Goal: Task Accomplishment & Management: Manage account settings

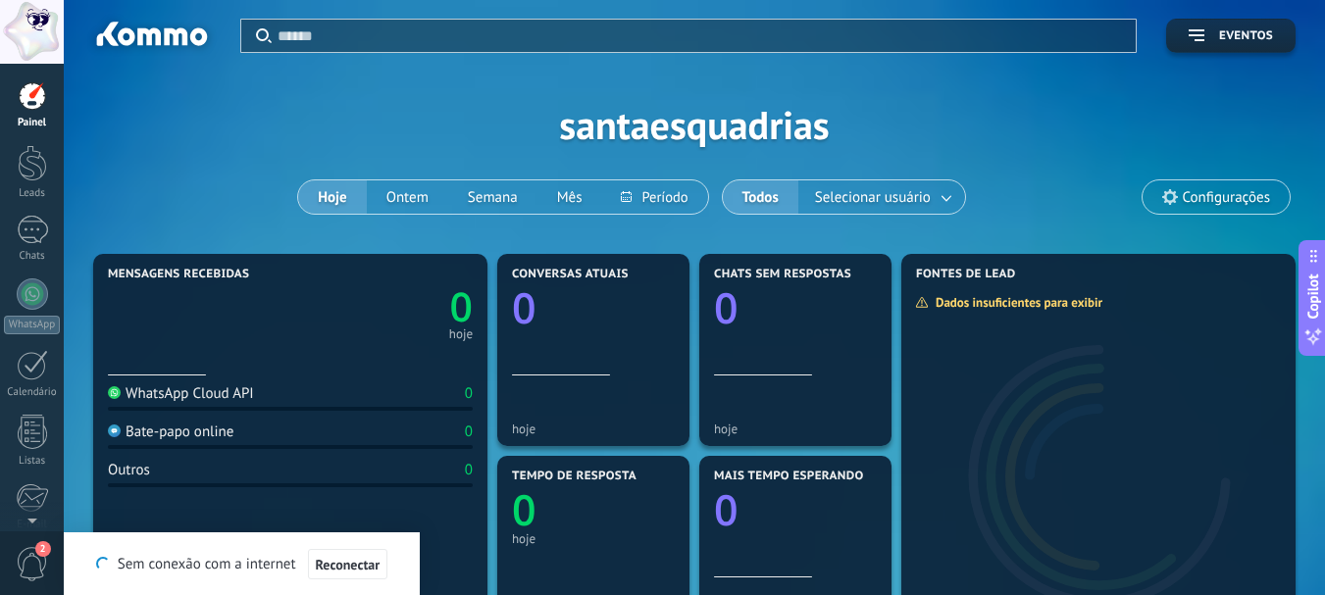
click at [35, 29] on div at bounding box center [32, 32] width 64 height 64
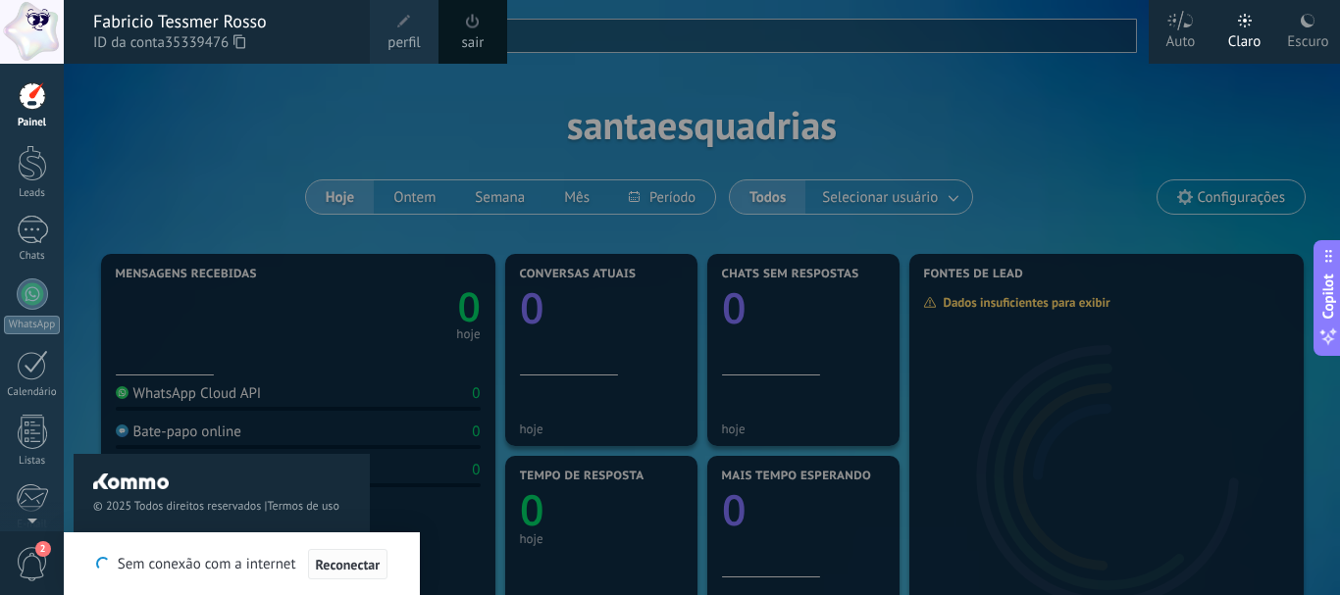
click at [354, 558] on span "Reconectar" at bounding box center [348, 565] width 65 height 14
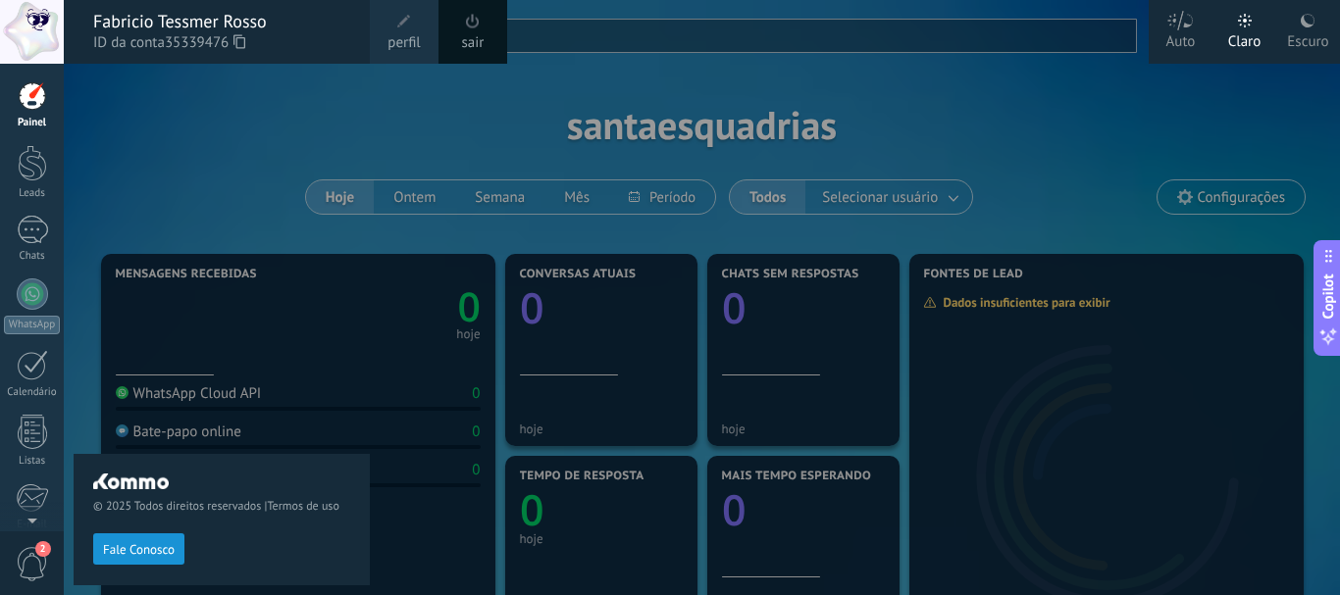
click at [44, 39] on div at bounding box center [32, 32] width 64 height 64
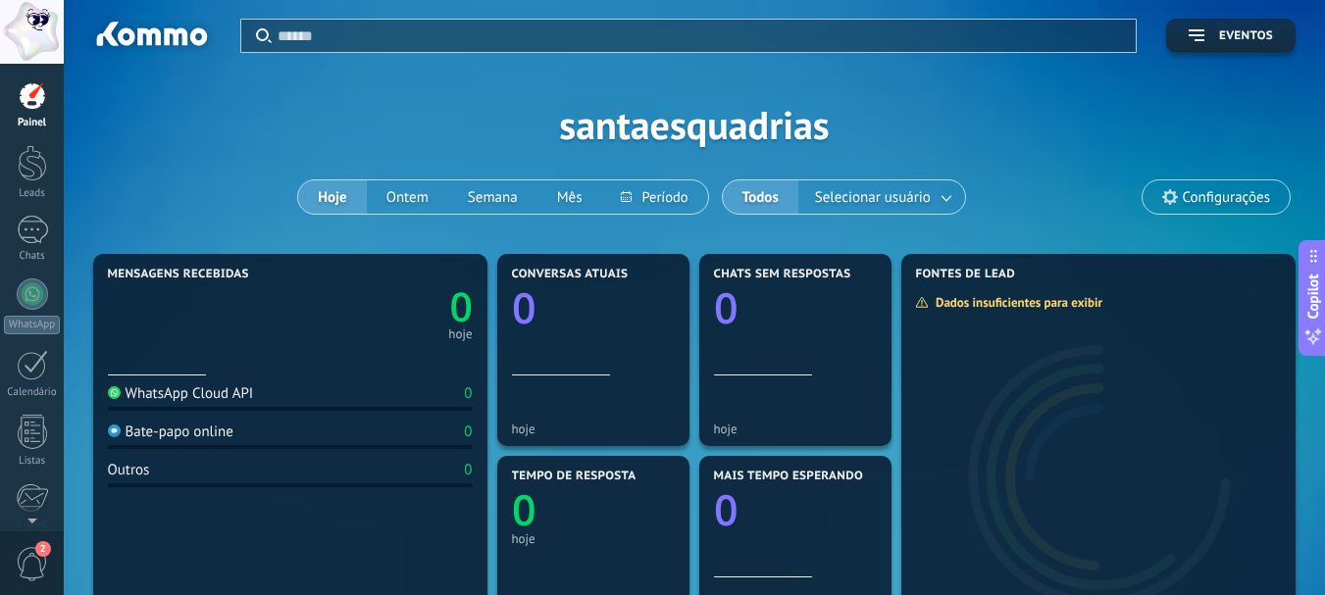
click at [44, 39] on div at bounding box center [32, 32] width 64 height 64
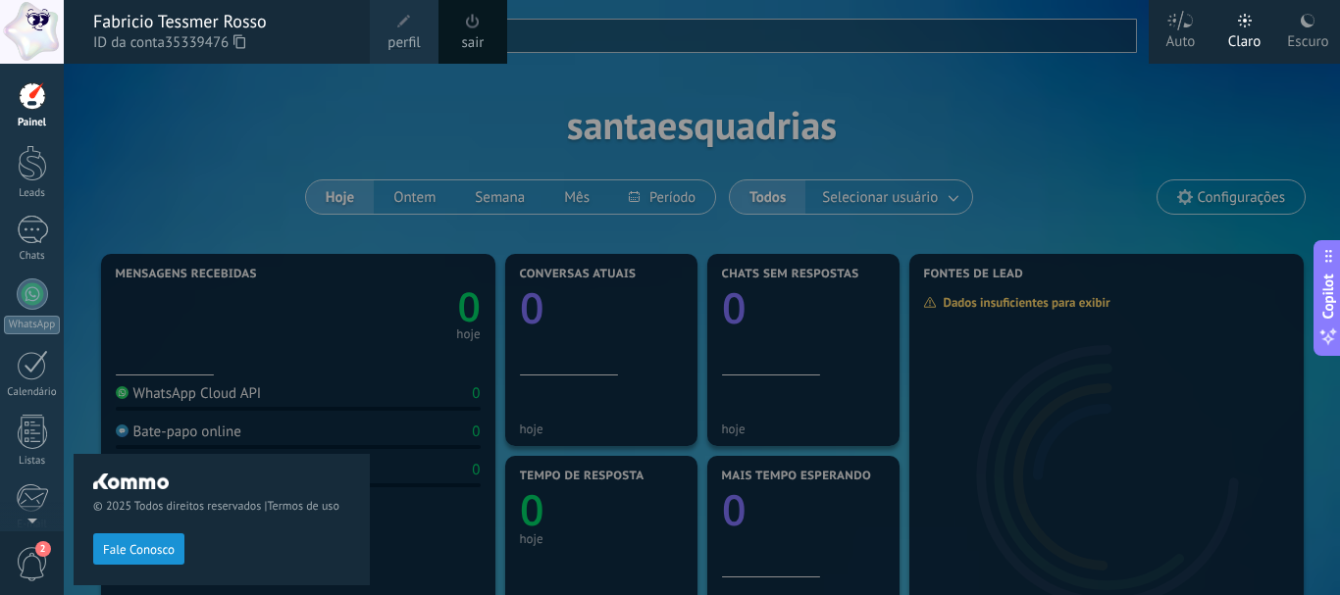
click at [412, 43] on span "perfil" at bounding box center [403, 43] width 32 height 22
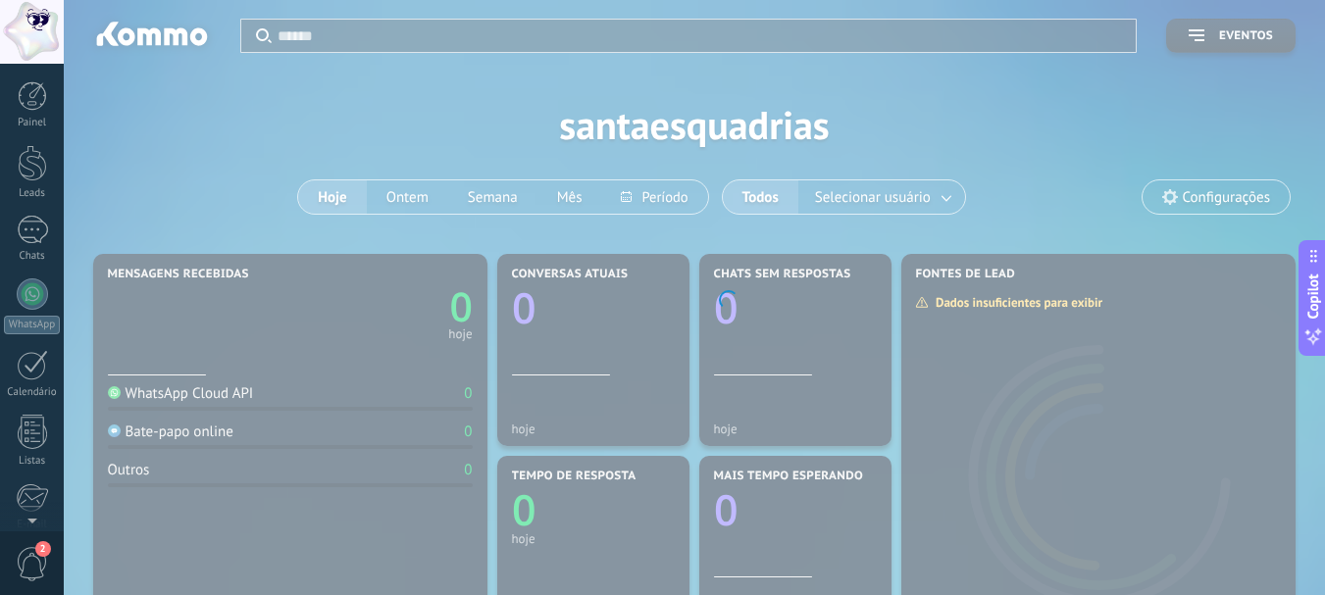
scroll to position [221, 0]
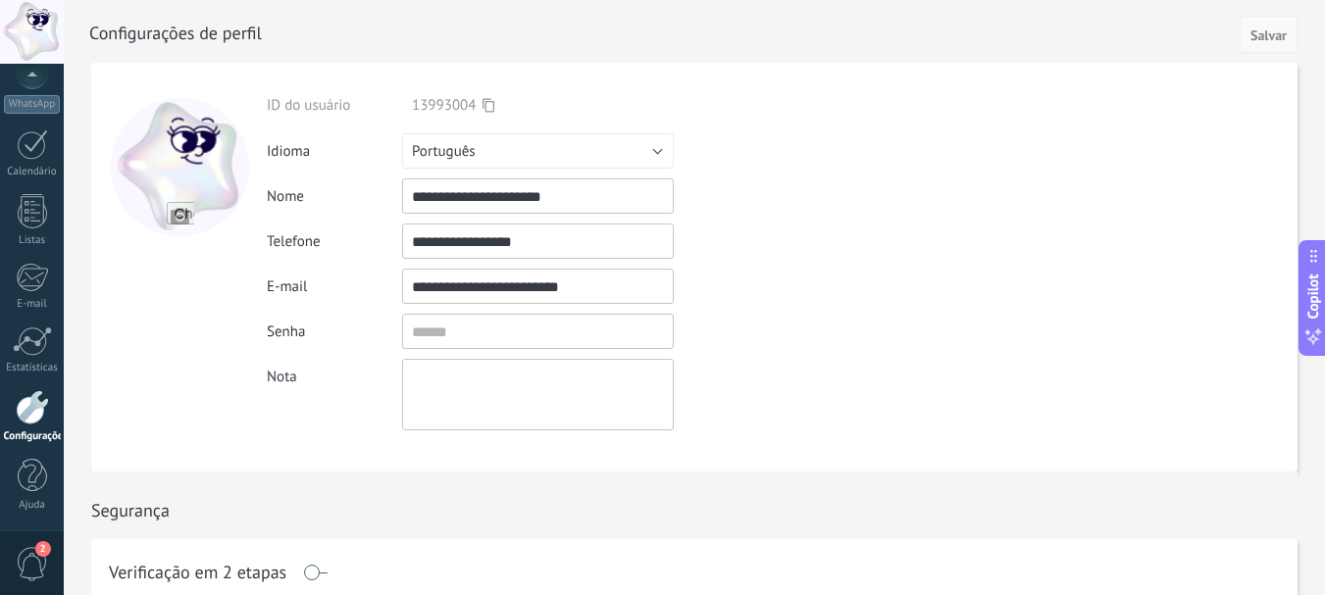
click at [1262, 33] on span "Salvar" at bounding box center [1269, 35] width 36 height 14
click at [1258, 39] on span "Salvar" at bounding box center [1269, 35] width 36 height 14
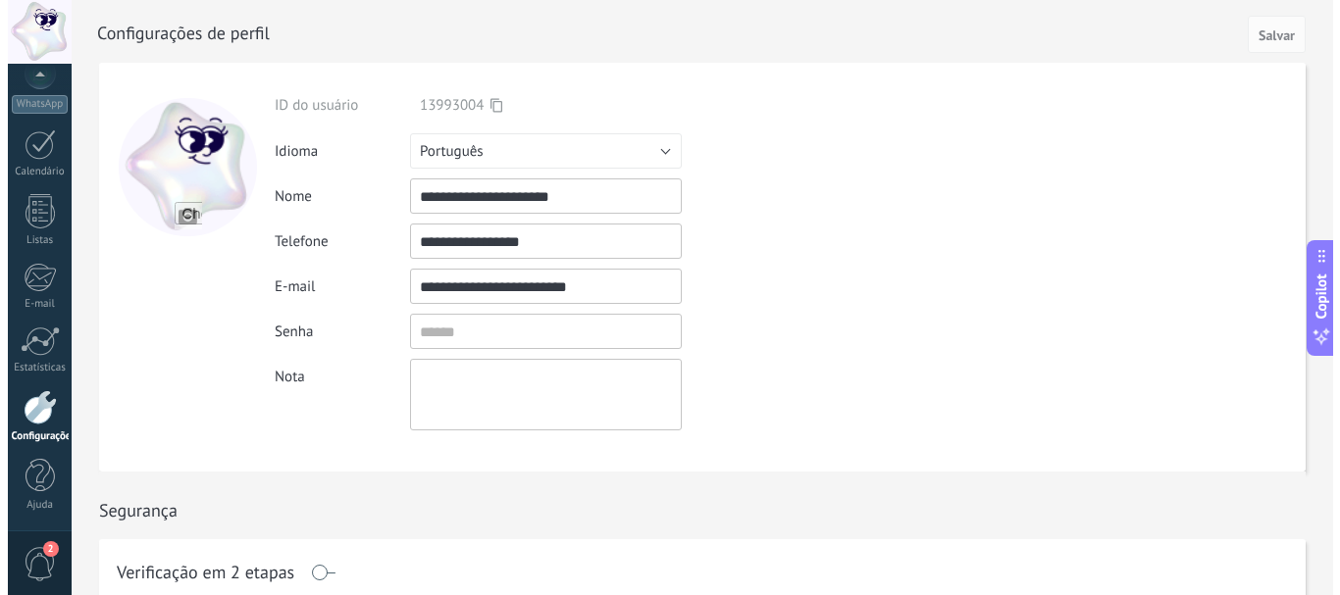
scroll to position [206, 0]
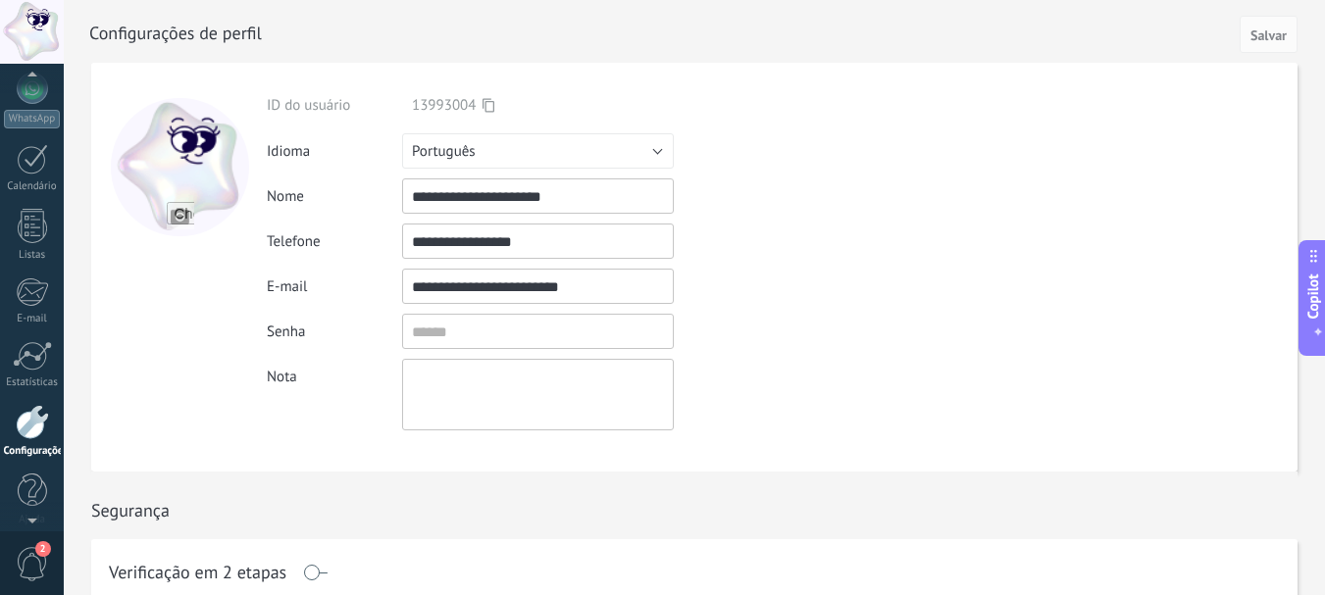
click at [38, 32] on div at bounding box center [32, 32] width 64 height 64
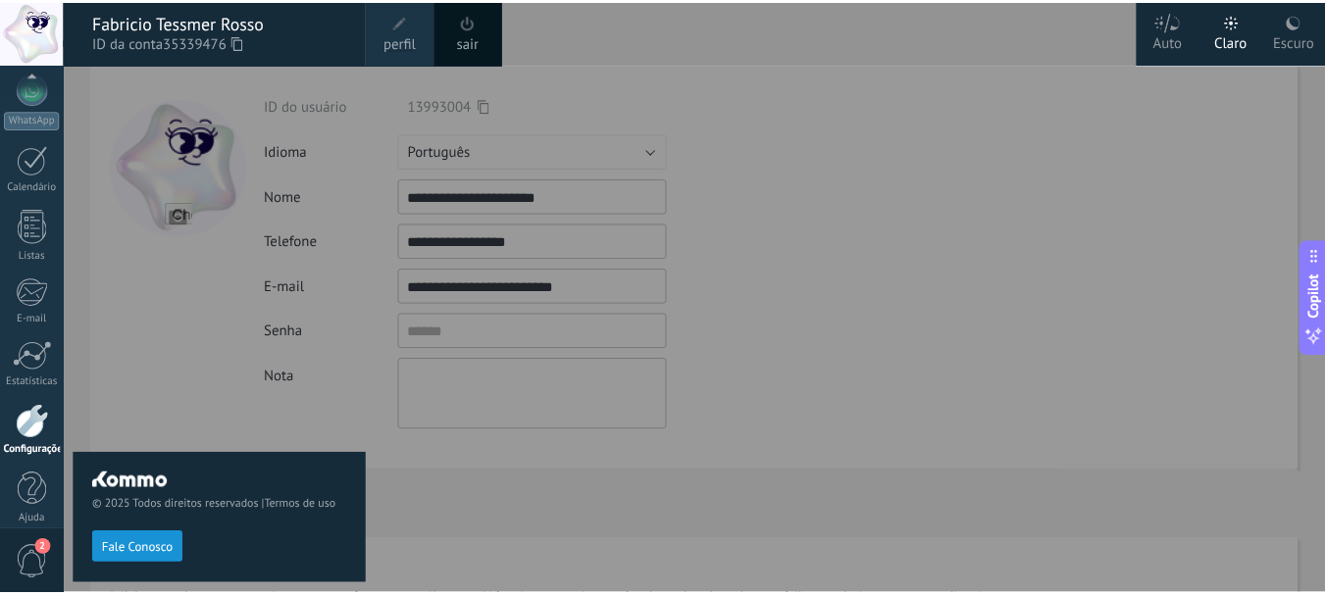
scroll to position [221, 0]
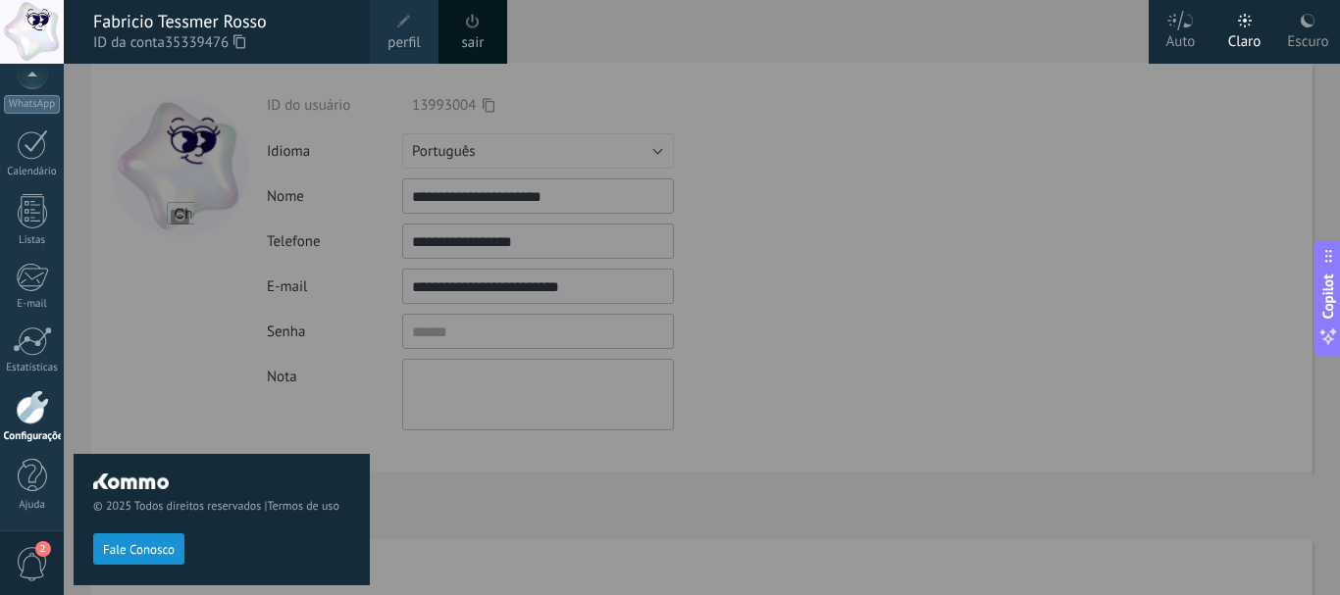
click at [1179, 38] on div "Auto" at bounding box center [1180, 38] width 29 height 51
click at [645, 38] on div at bounding box center [734, 297] width 1340 height 595
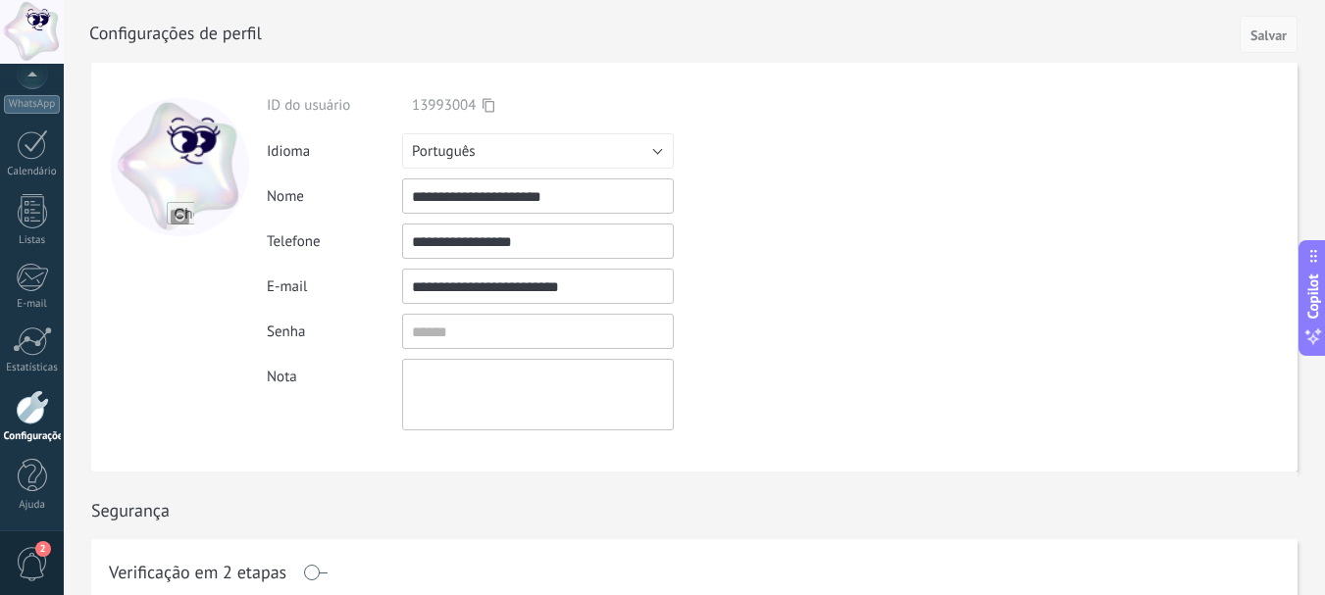
click at [1262, 33] on span "Salvar" at bounding box center [1269, 35] width 36 height 14
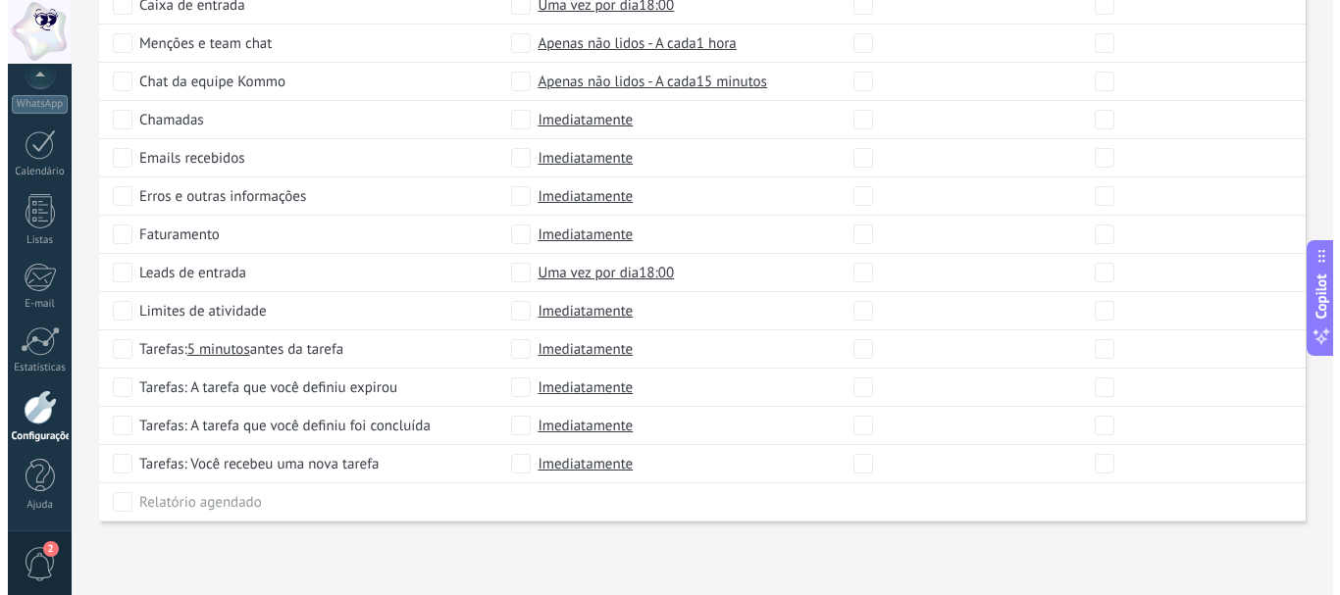
scroll to position [0, 0]
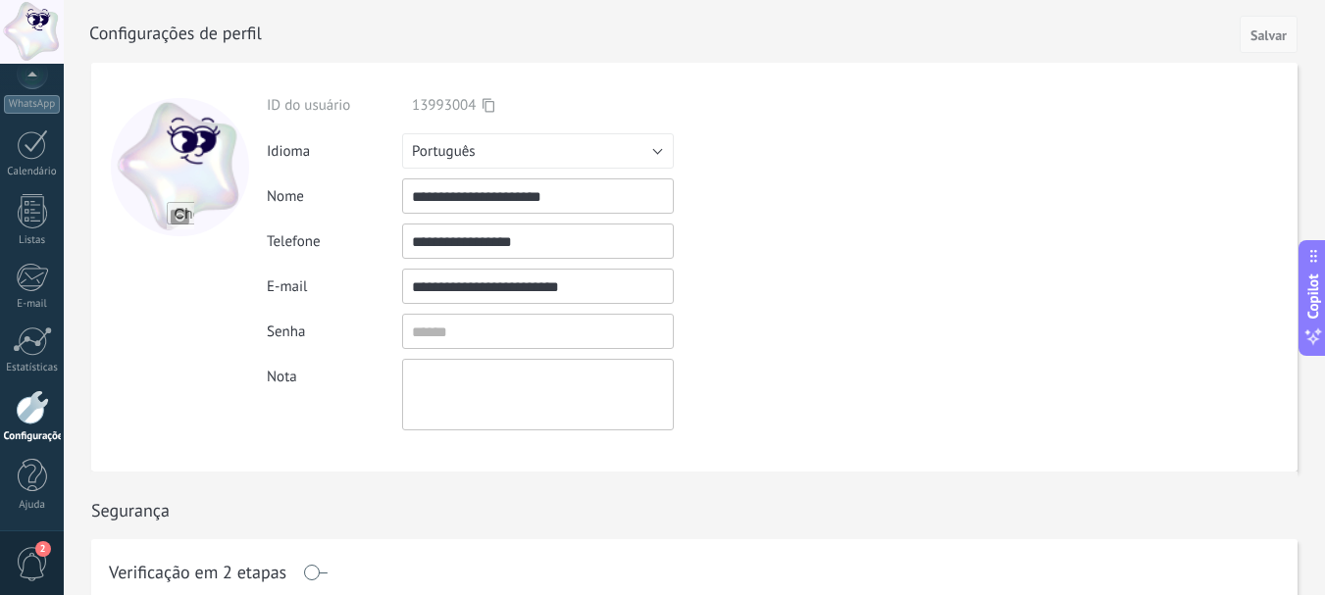
click at [1267, 37] on span "Salvar" at bounding box center [1269, 35] width 36 height 14
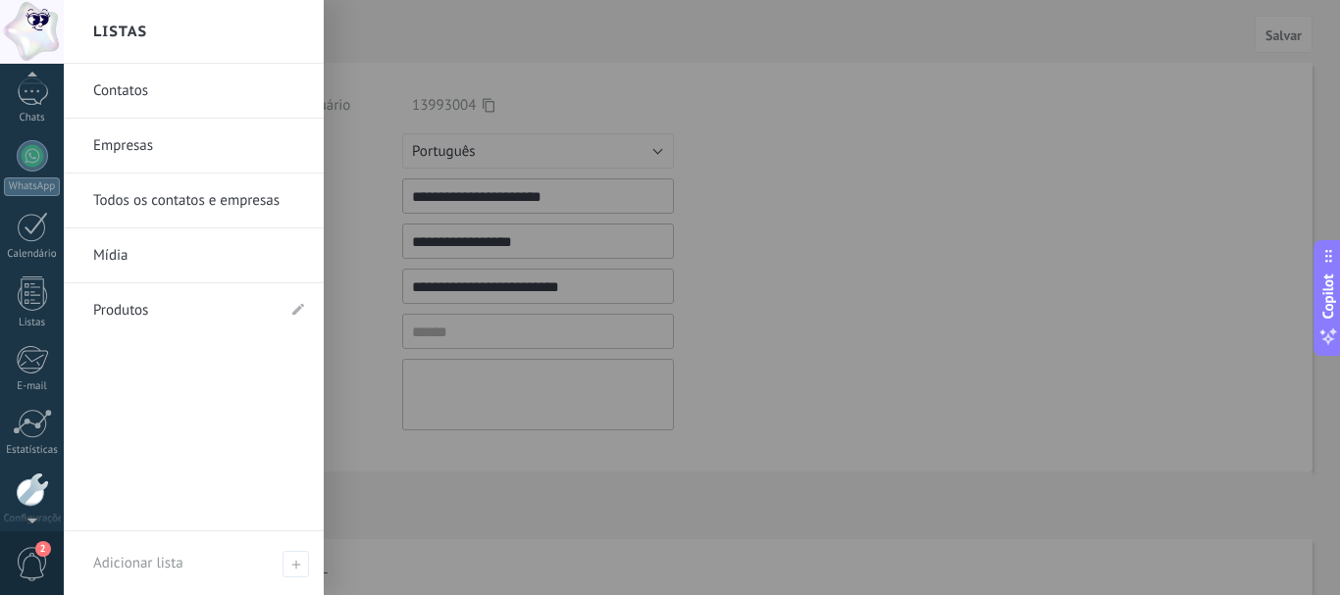
click at [22, 88] on div at bounding box center [32, 78] width 64 height 29
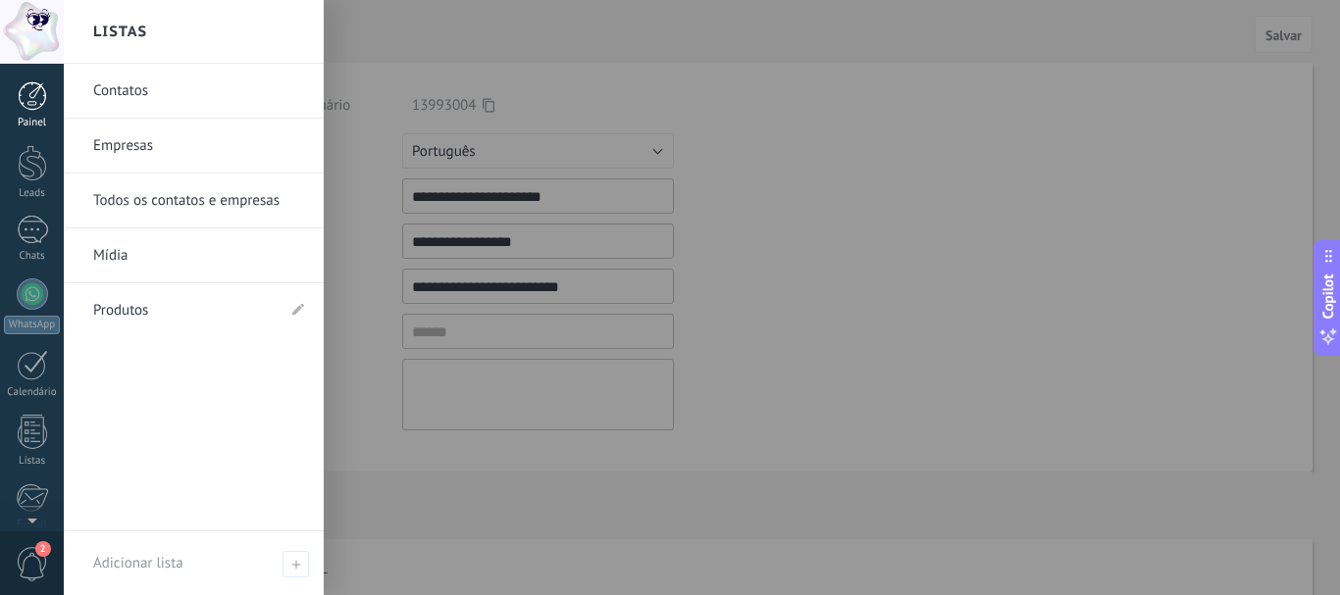
click at [45, 86] on div at bounding box center [32, 95] width 29 height 29
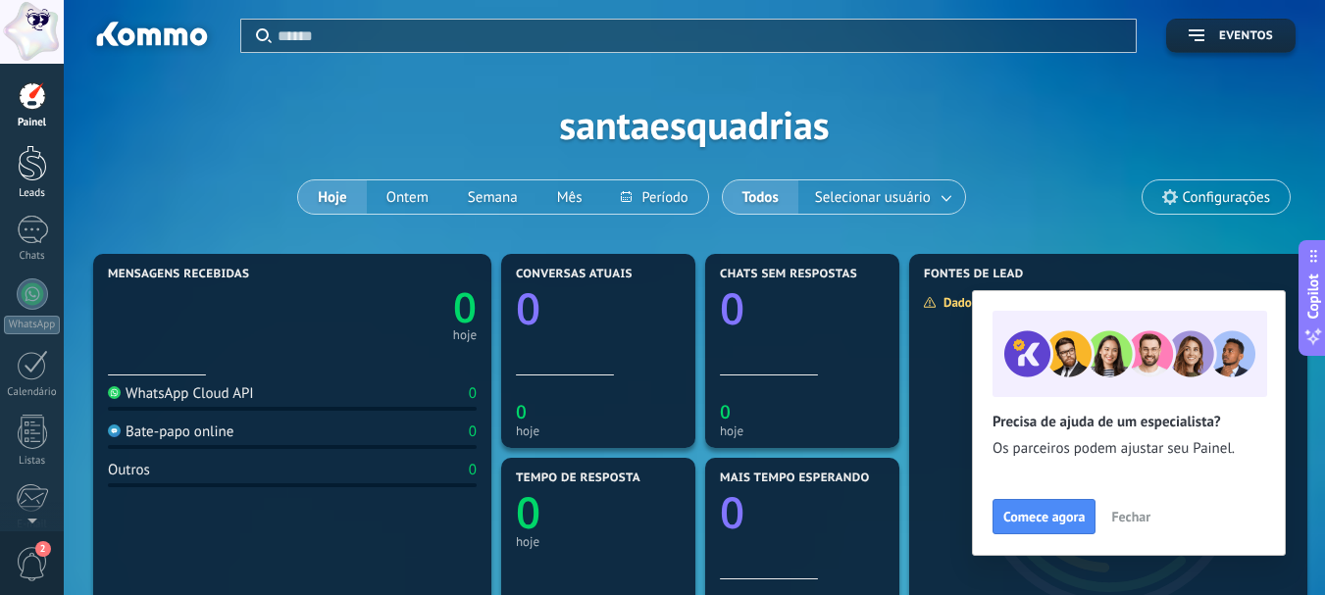
click at [38, 174] on div at bounding box center [32, 163] width 29 height 36
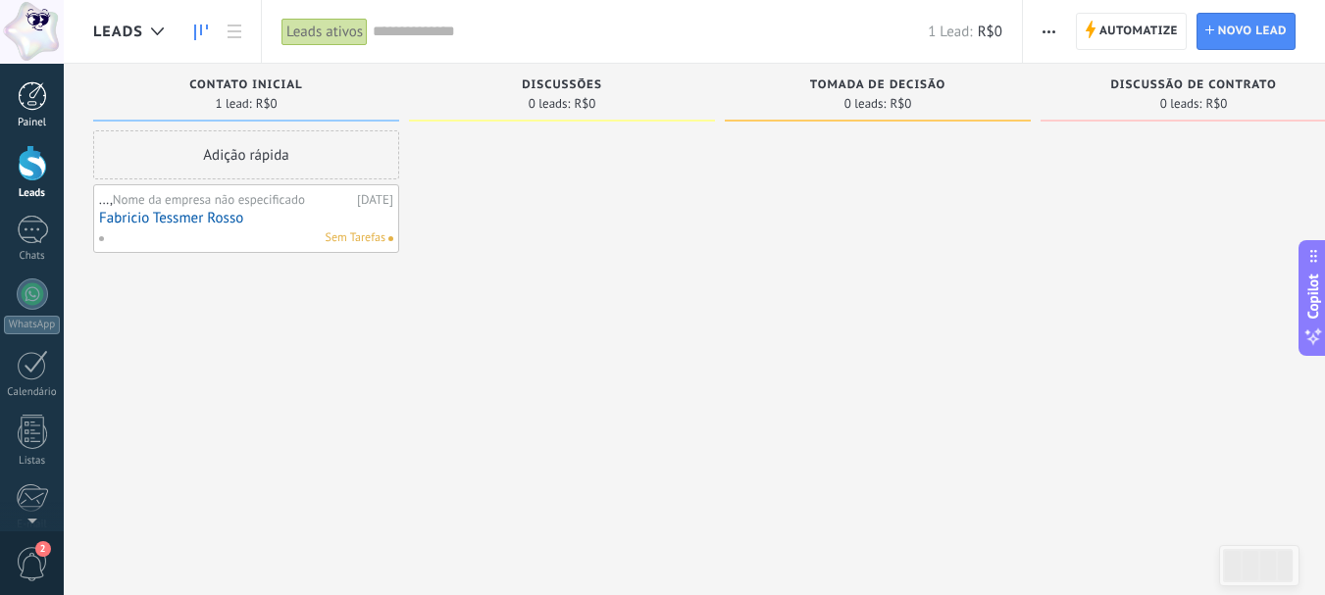
click at [32, 108] on div at bounding box center [32, 95] width 29 height 29
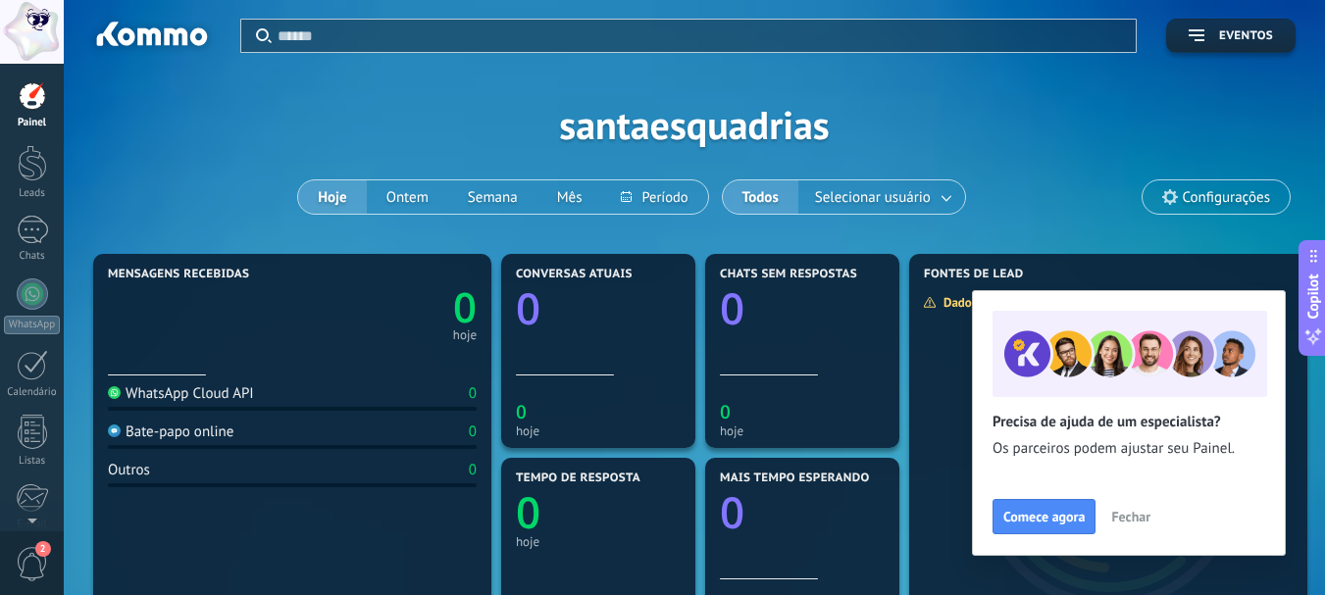
click at [1130, 520] on span "Fechar" at bounding box center [1130, 517] width 39 height 14
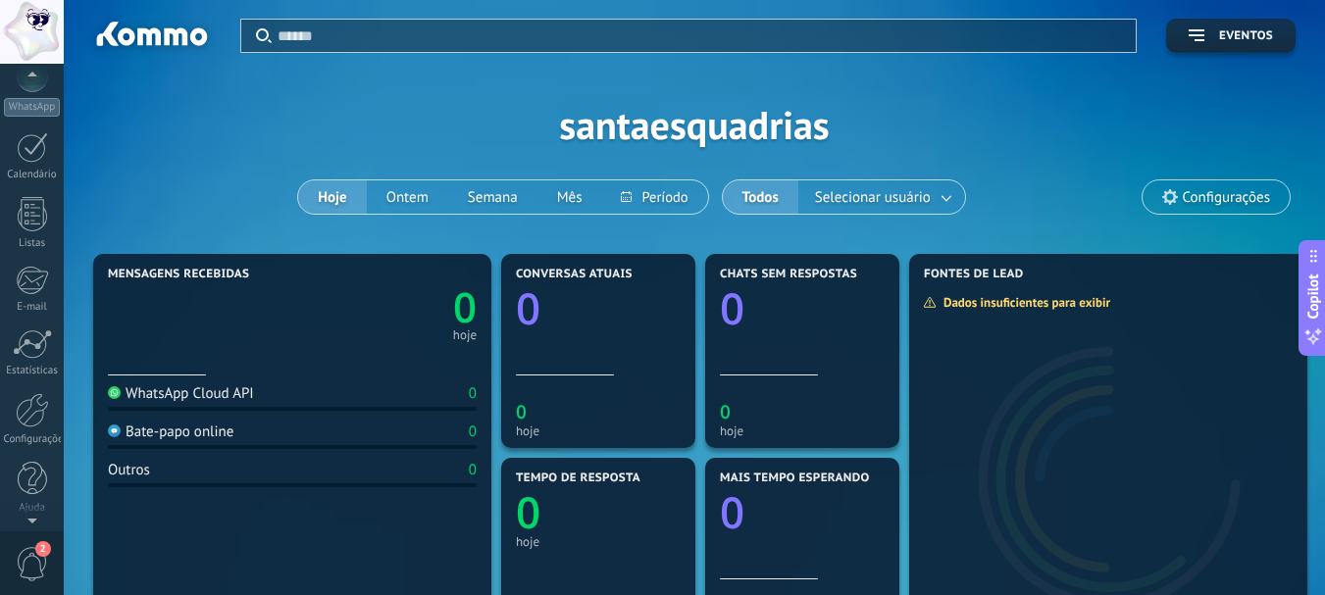
scroll to position [221, 0]
click at [29, 420] on div at bounding box center [32, 407] width 33 height 34
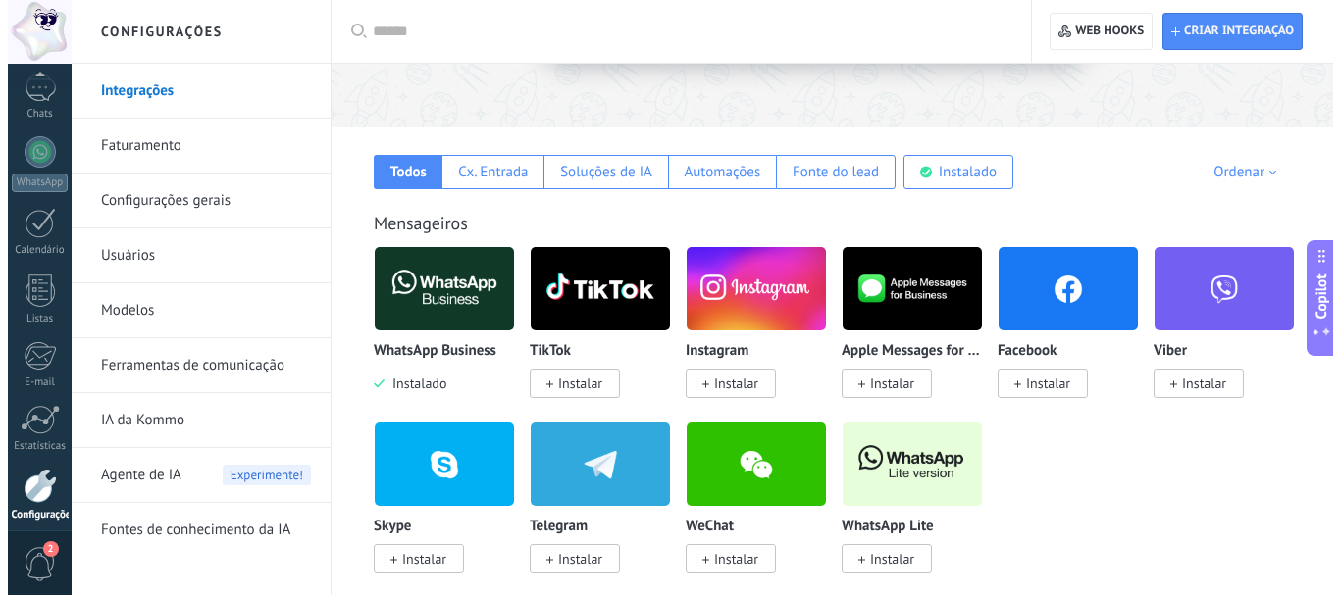
scroll to position [316, 0]
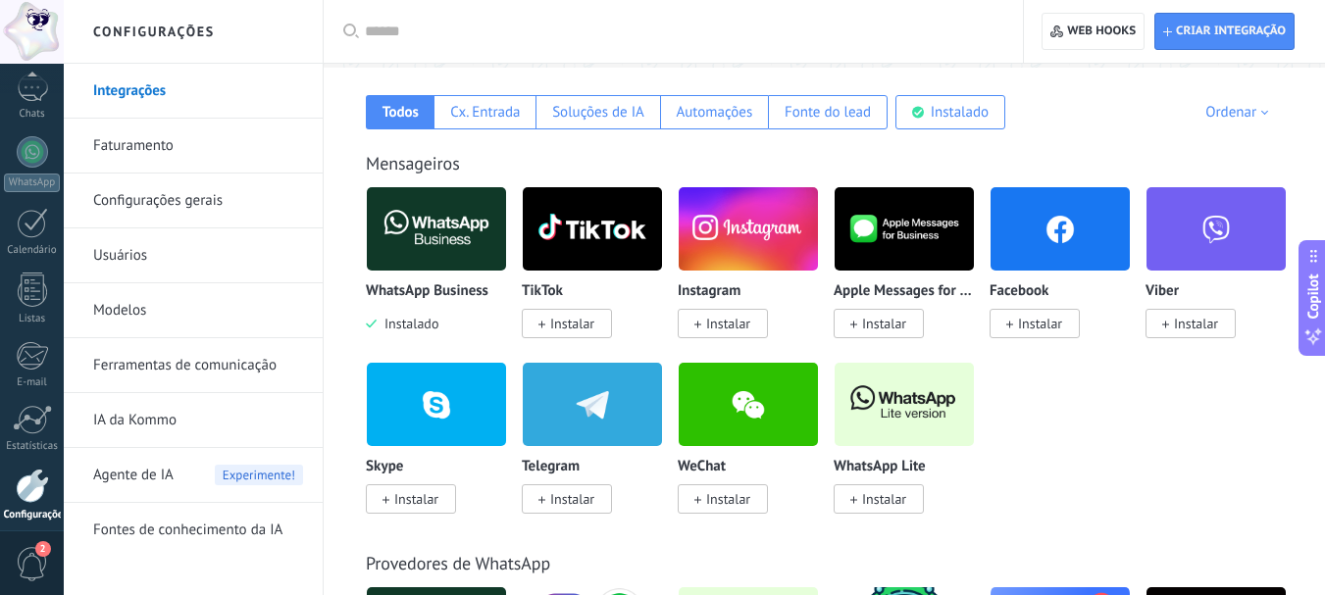
click at [443, 244] on img at bounding box center [436, 228] width 139 height 95
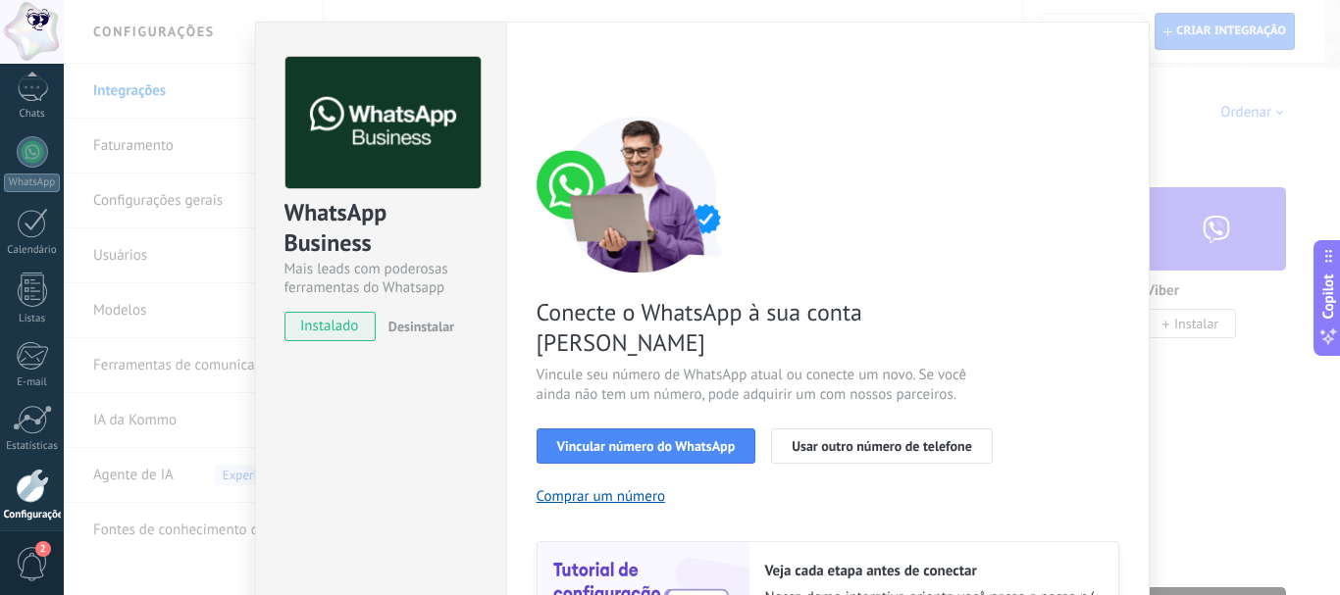
scroll to position [38, 0]
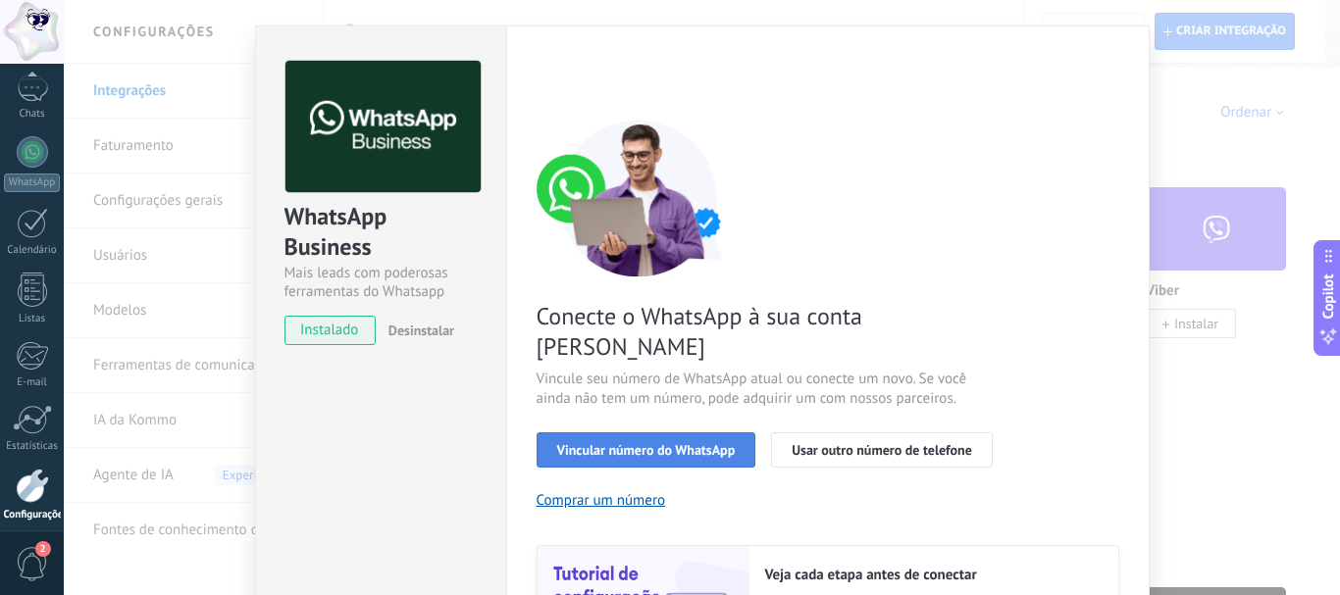
click at [688, 443] on span "Vincular número do WhatsApp" at bounding box center [646, 450] width 179 height 14
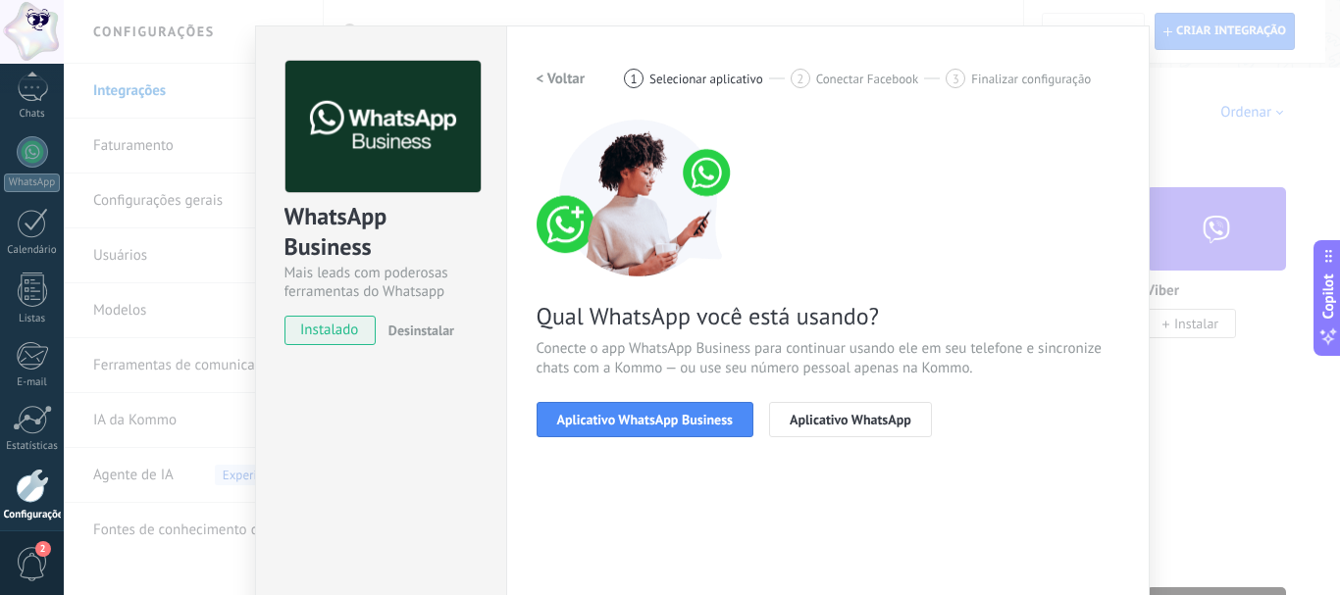
click at [688, 422] on span "Aplicativo WhatsApp Business" at bounding box center [645, 420] width 176 height 14
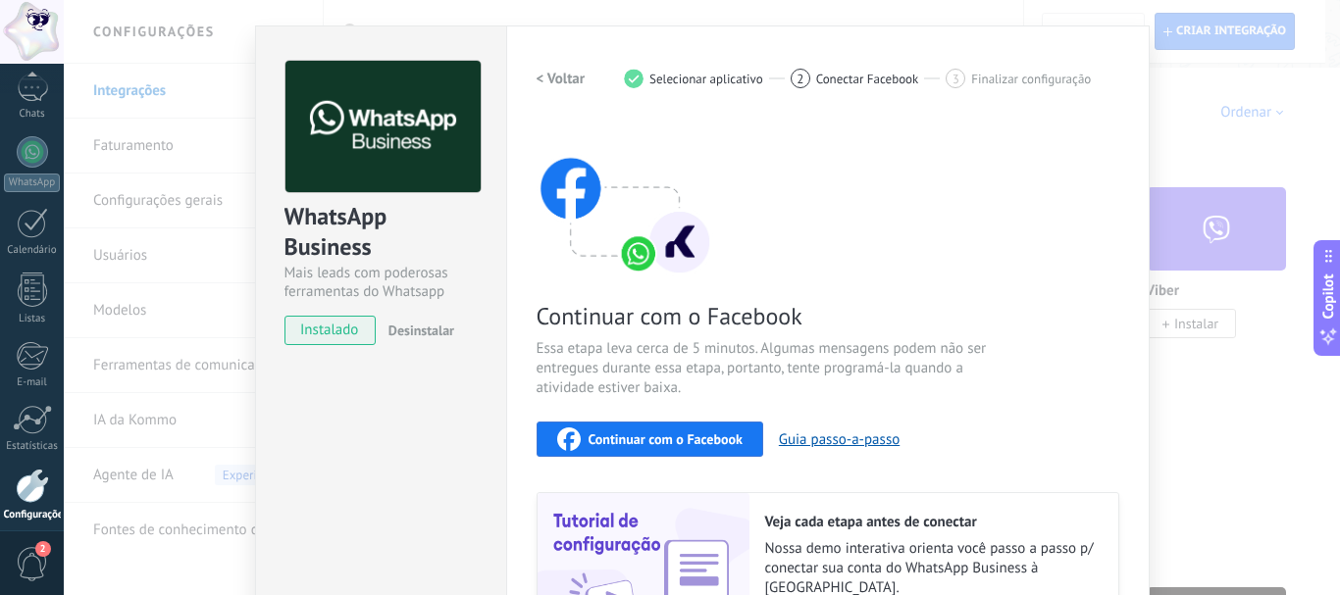
click at [1103, 391] on div "Continuar com o Facebook Essa etapa leva cerca de 5 minutos. Algumas mensagens …" at bounding box center [828, 385] width 583 height 530
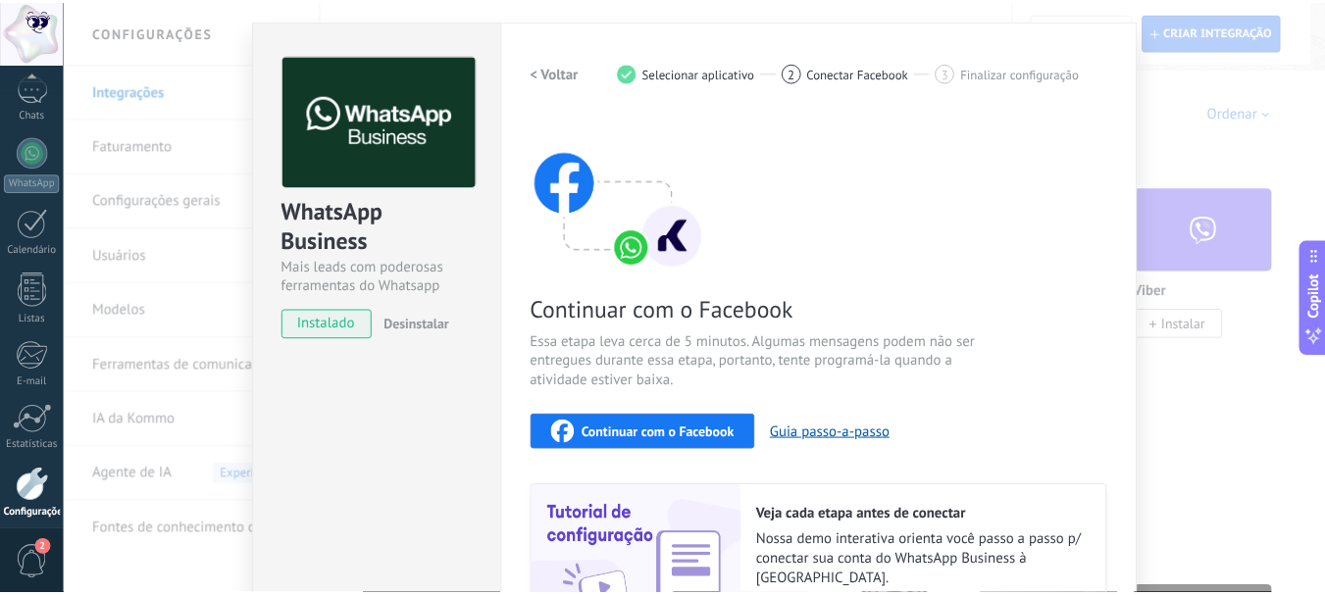
scroll to position [0, 0]
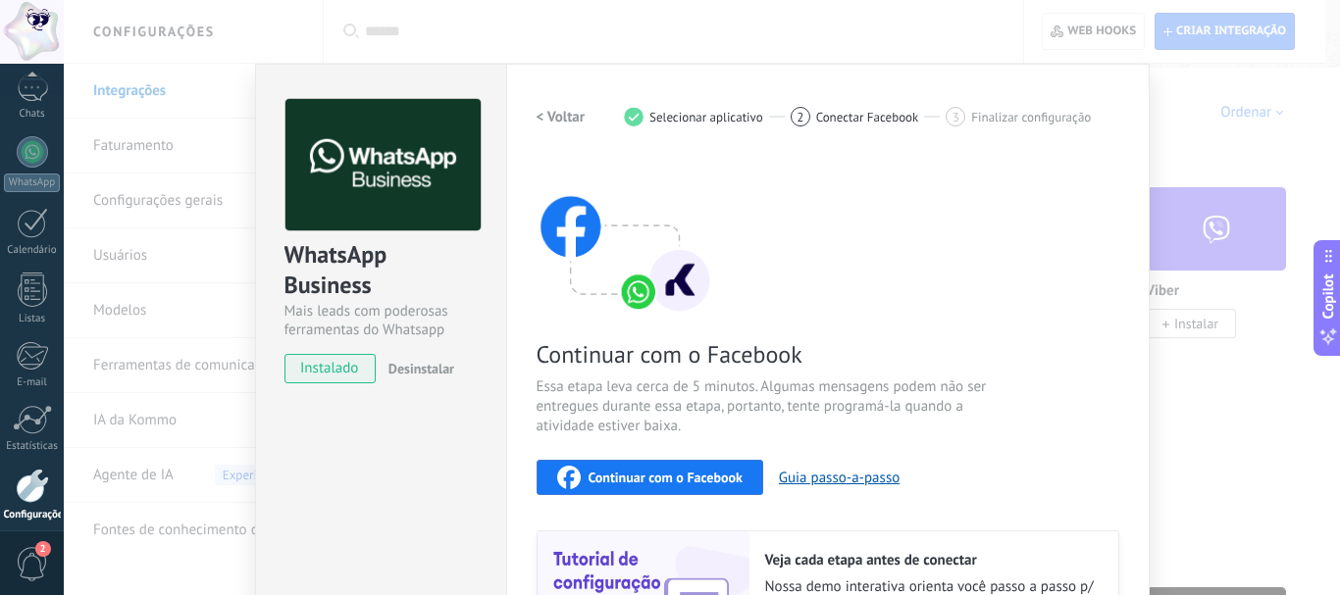
click at [430, 500] on div "WhatsApp Business Mais leads com poderosas ferramentas do Whatsapp instalado De…" at bounding box center [380, 420] width 251 height 712
click at [187, 200] on div "WhatsApp Business Mais leads com poderosas ferramentas do Whatsapp instalado De…" at bounding box center [702, 297] width 1276 height 595
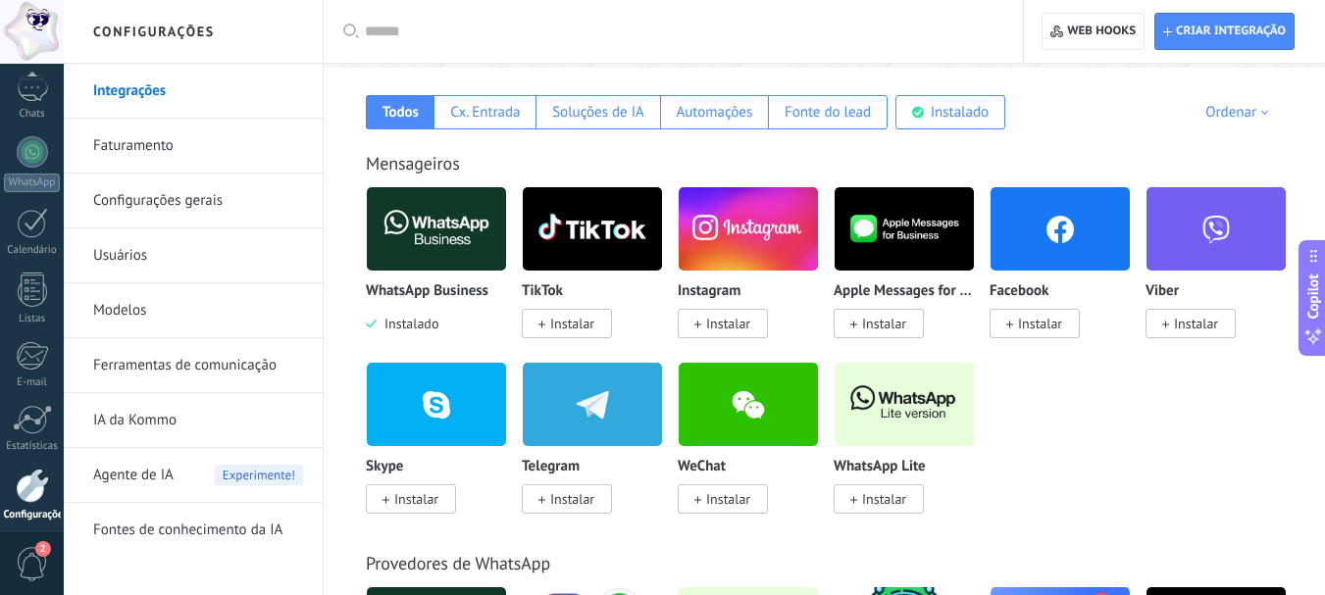
click at [187, 200] on link "Configurações gerais" at bounding box center [198, 201] width 210 height 55
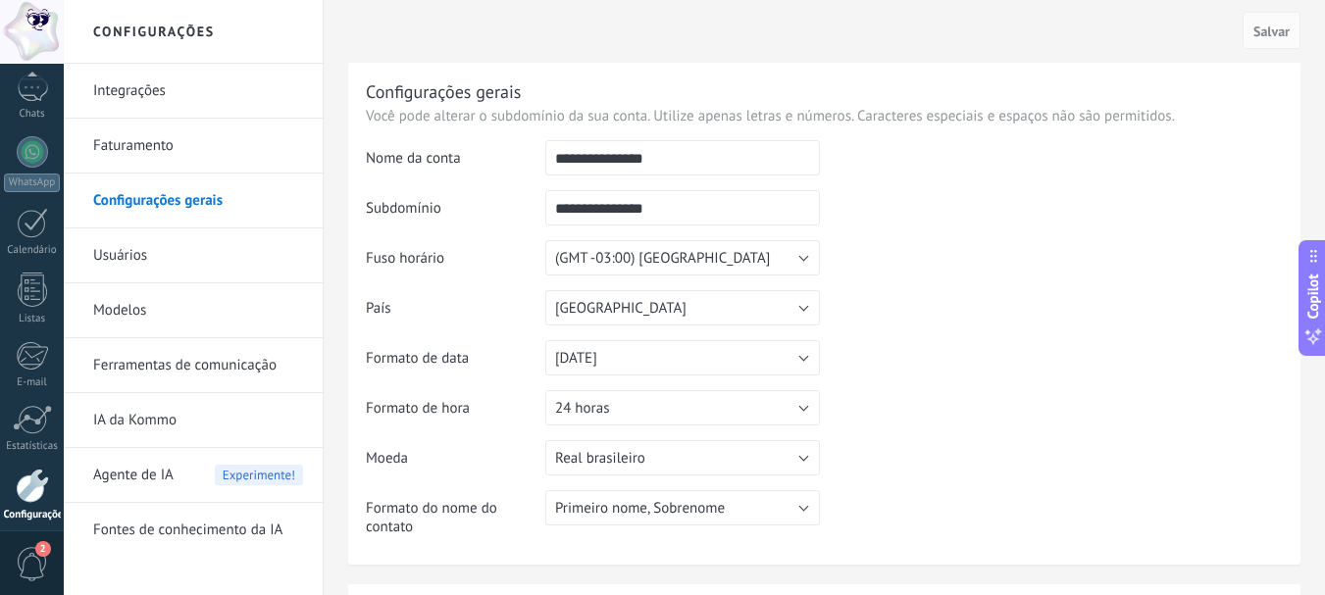
click at [562, 160] on input "**********" at bounding box center [682, 157] width 275 height 35
click at [680, 169] on input "**********" at bounding box center [682, 157] width 275 height 35
type input "**********"
click at [797, 256] on button "(GMT -03:00) [GEOGRAPHIC_DATA]" at bounding box center [682, 257] width 275 height 35
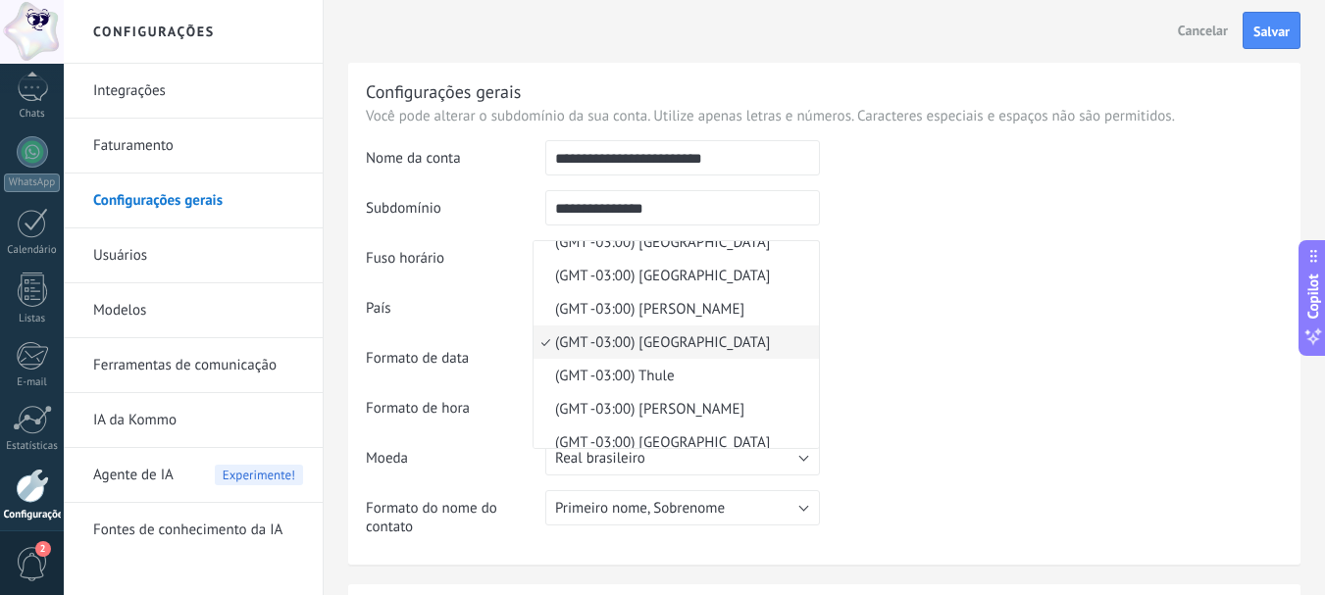
click at [729, 344] on span "(GMT -03:00) [GEOGRAPHIC_DATA]" at bounding box center [674, 342] width 280 height 19
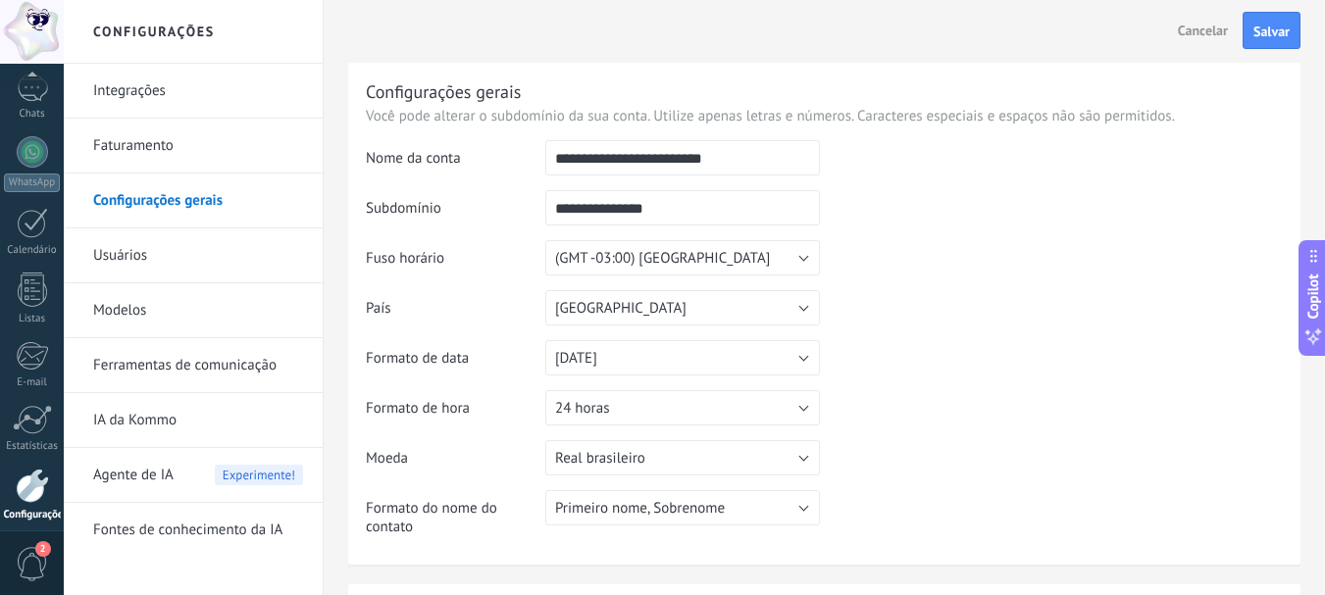
click at [1002, 435] on table "**********" at bounding box center [824, 345] width 917 height 411
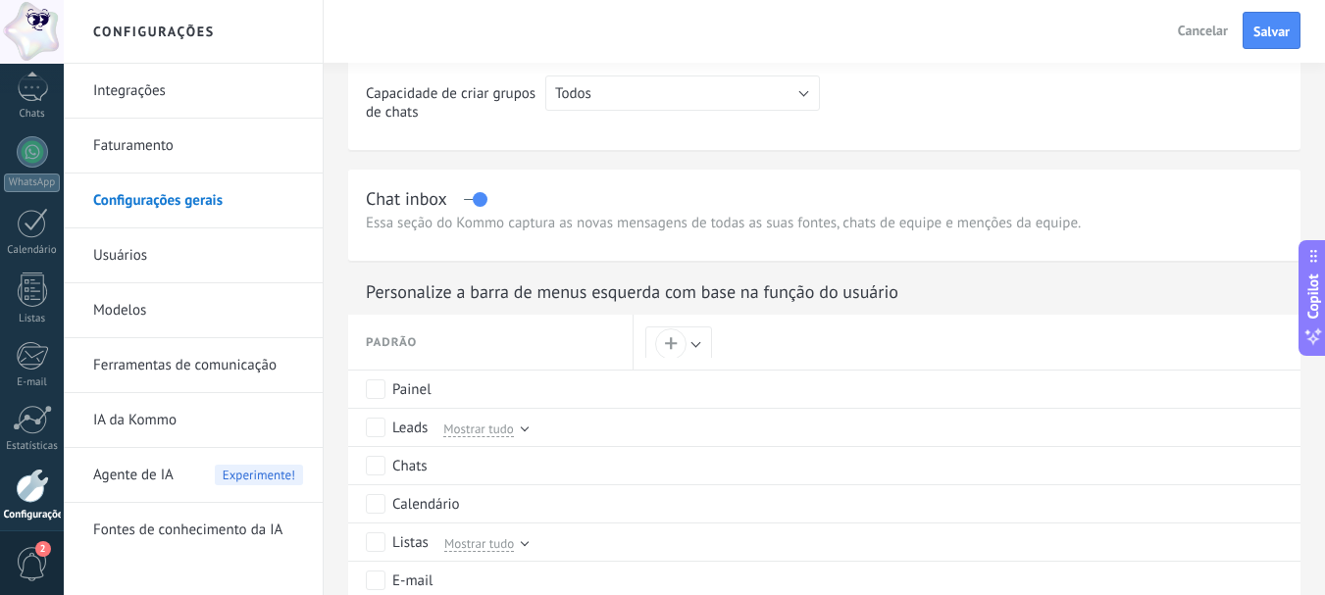
scroll to position [0, 0]
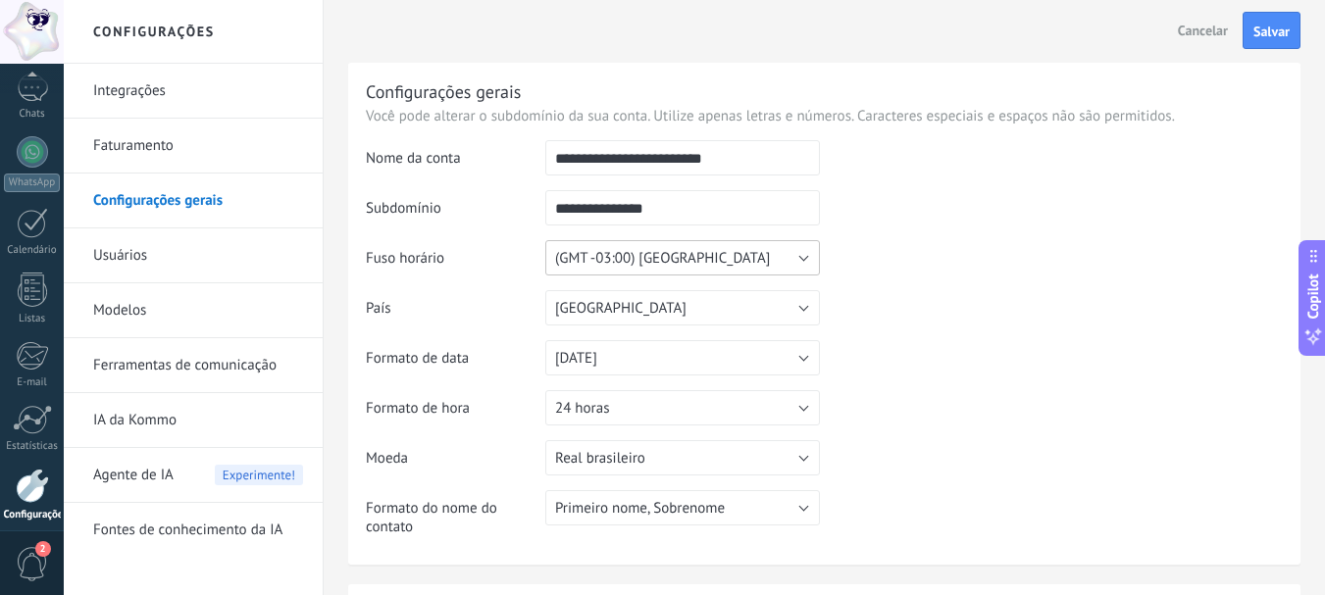
click at [800, 257] on button "(GMT -03:00) [GEOGRAPHIC_DATA]" at bounding box center [682, 257] width 275 height 35
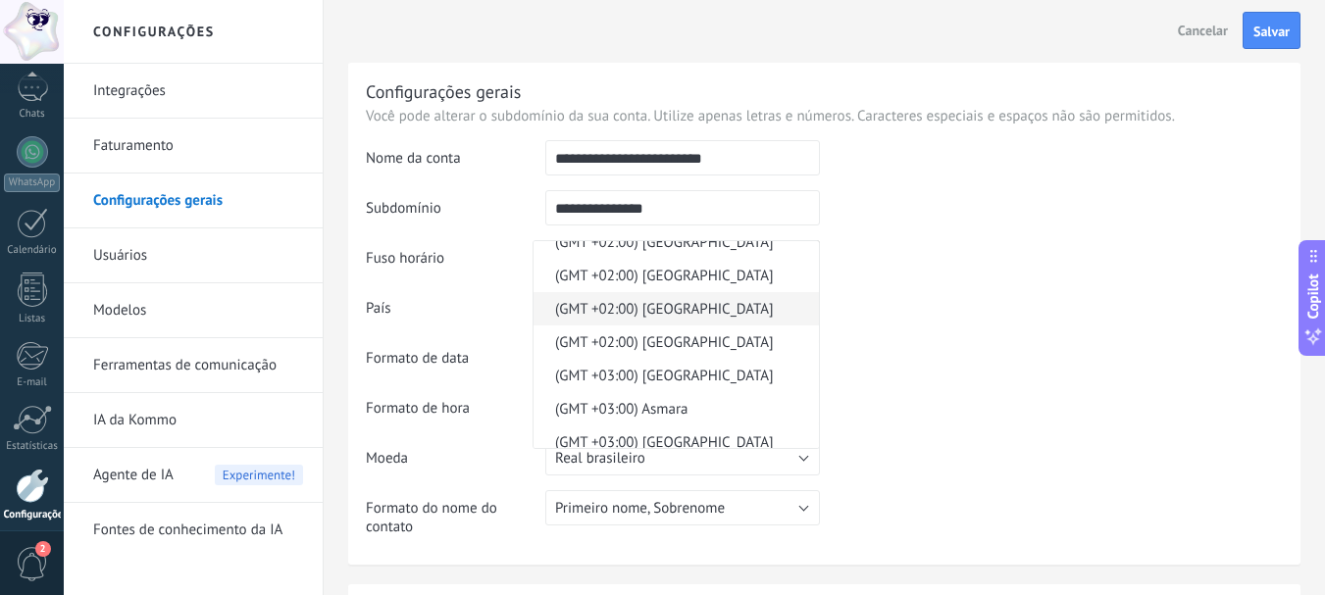
scroll to position [2917, 0]
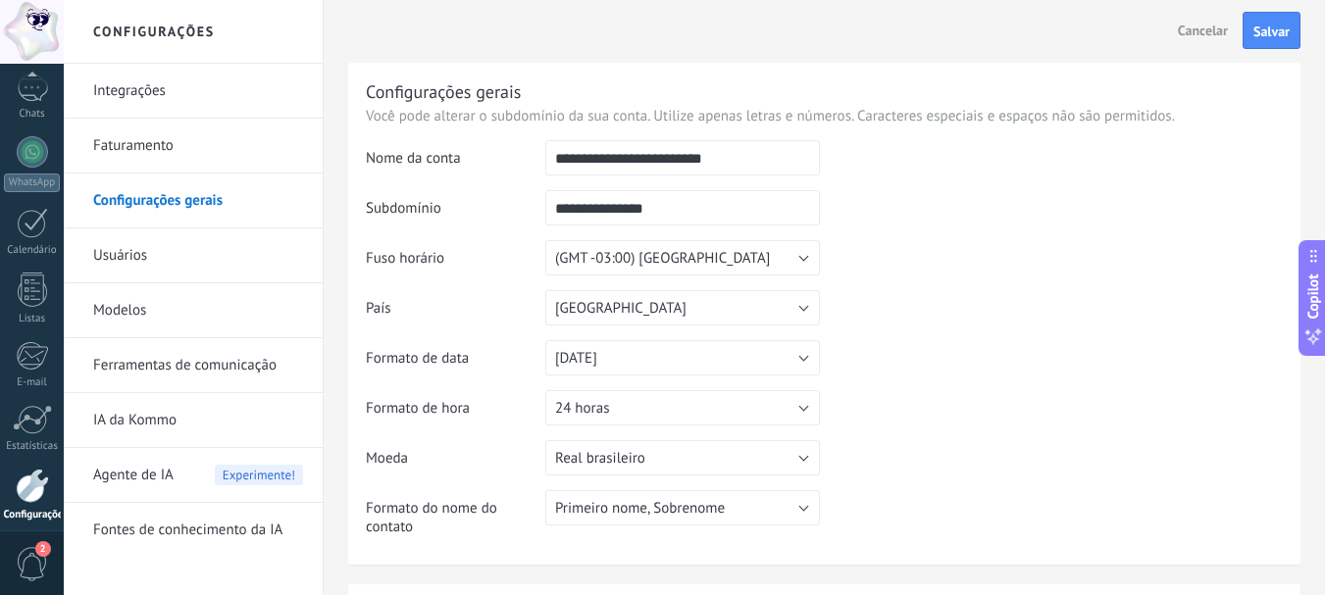
click at [928, 407] on table "**********" at bounding box center [824, 345] width 917 height 411
click at [890, 385] on table "**********" at bounding box center [824, 345] width 917 height 411
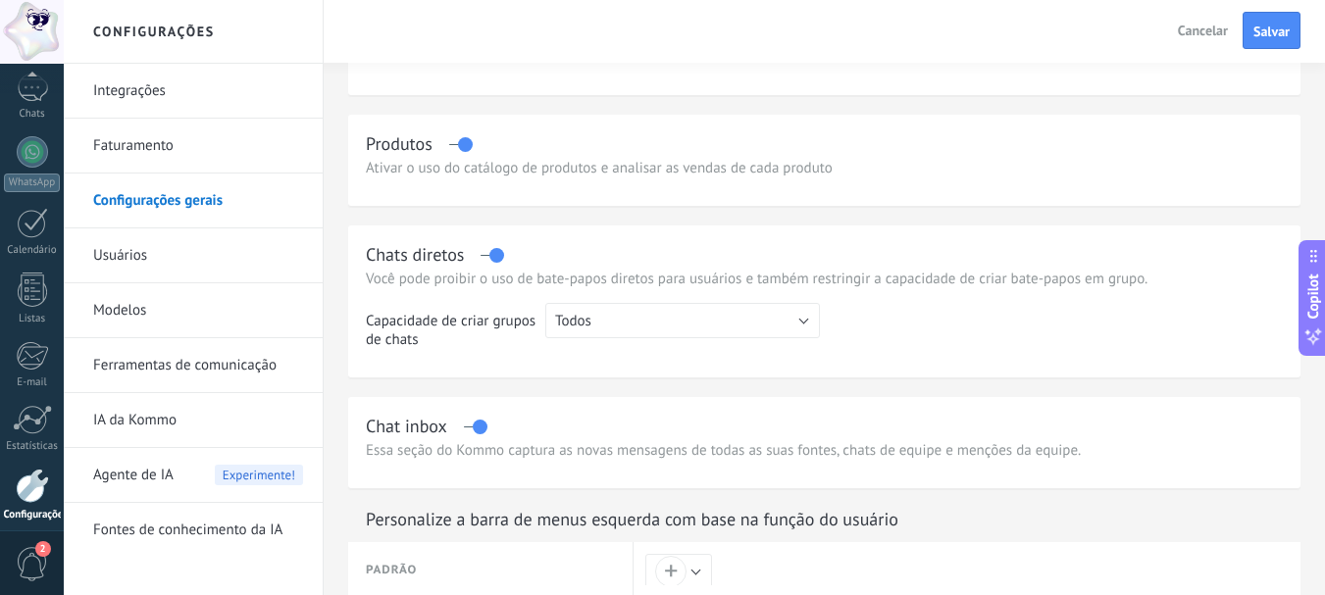
scroll to position [489, 0]
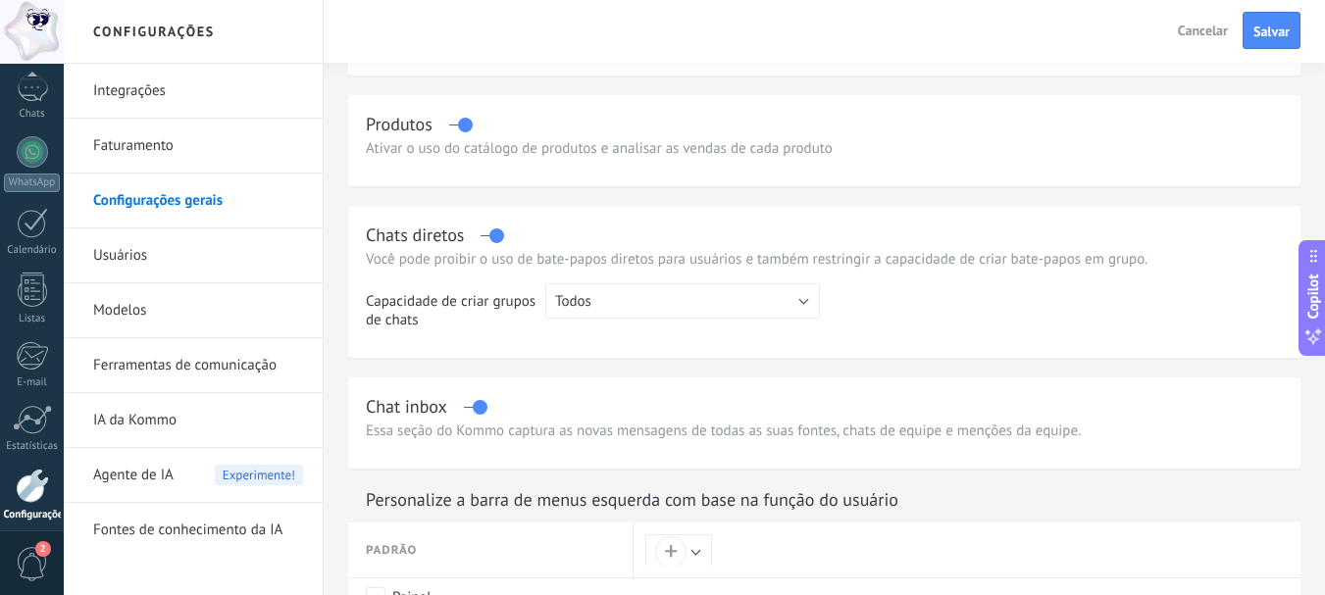
click at [128, 95] on link "Integrações" at bounding box center [198, 91] width 210 height 55
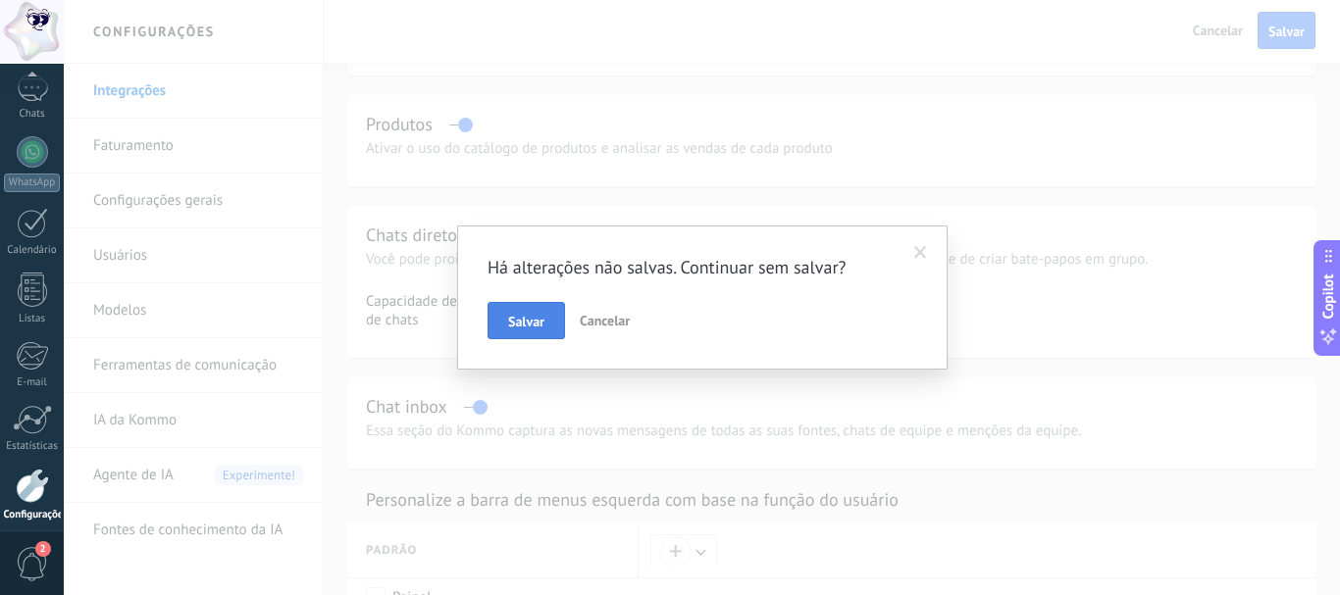
click at [531, 325] on span "Salvar" at bounding box center [526, 322] width 36 height 14
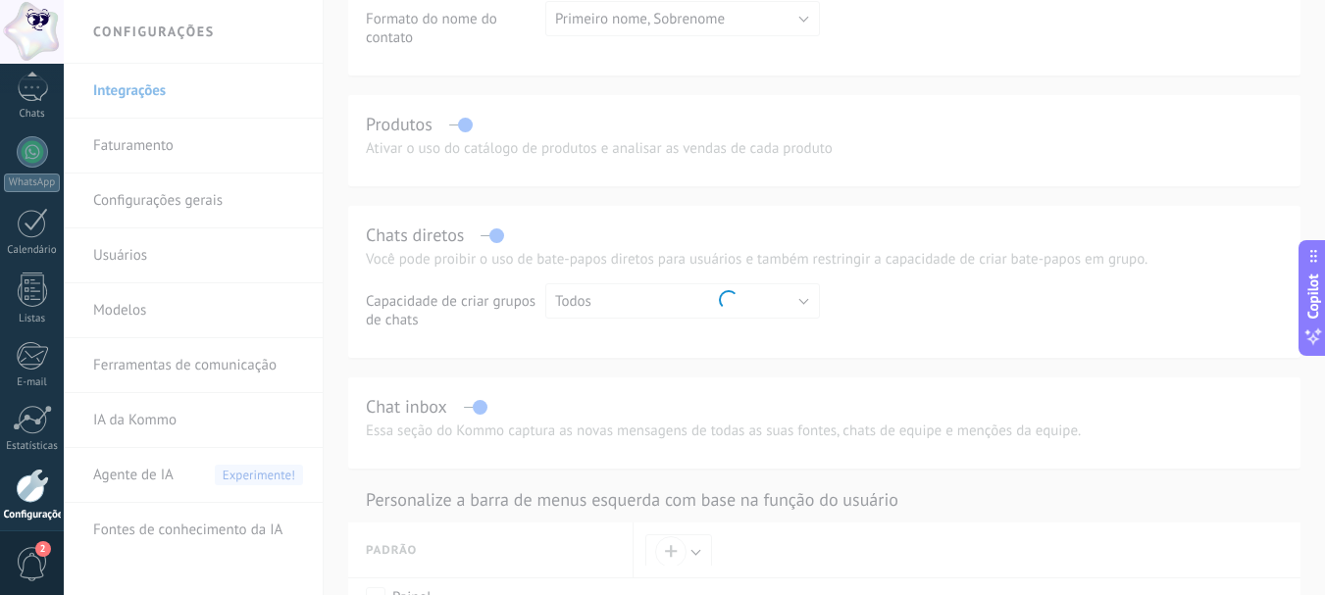
scroll to position [221, 0]
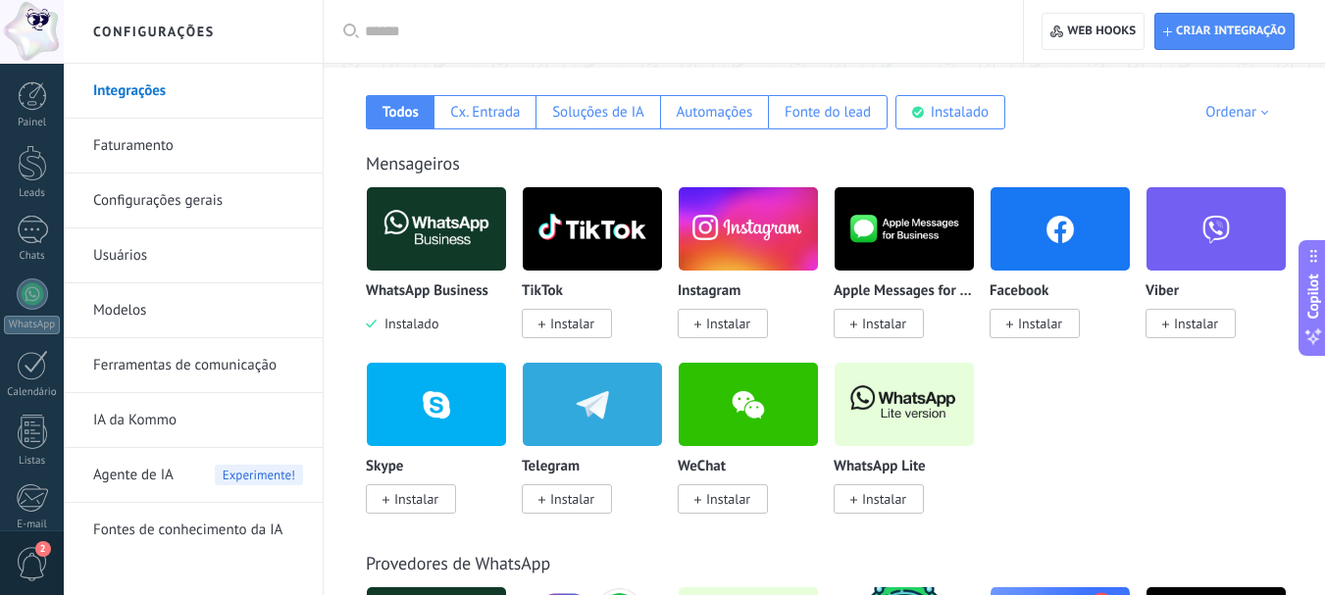
click at [448, 252] on img at bounding box center [436, 228] width 139 height 95
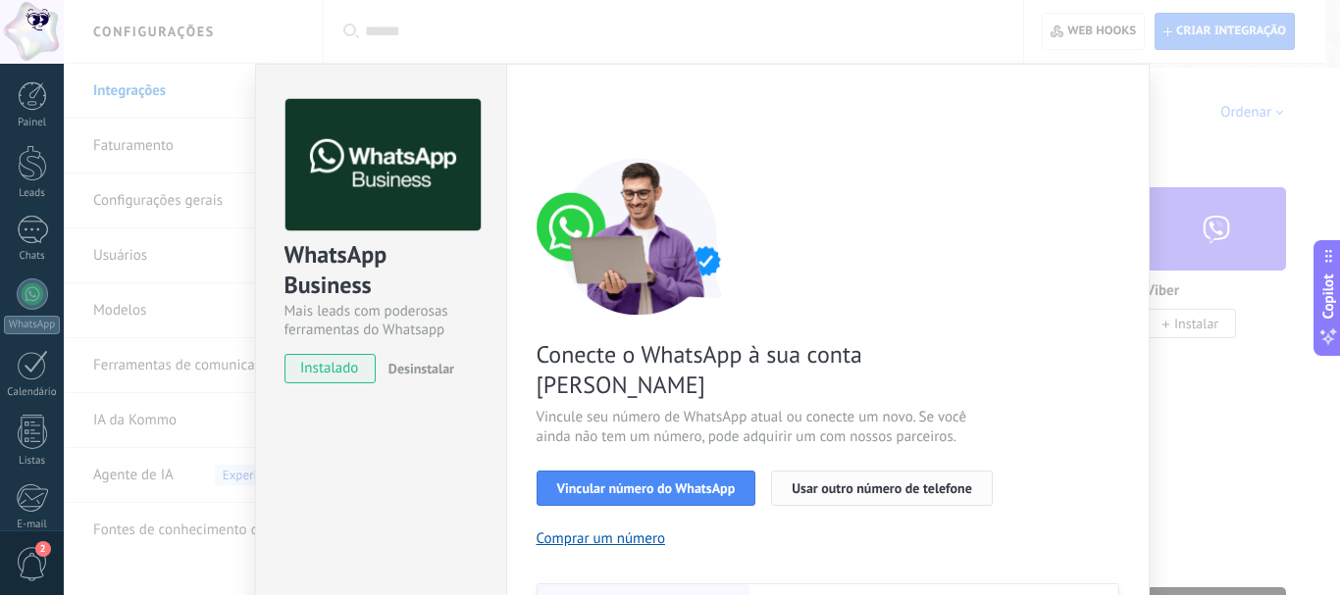
click at [878, 482] on span "Usar outro número de telefone" at bounding box center [882, 489] width 180 height 14
click at [1052, 524] on div "Conecte o WhatsApp à sua conta Kommo Vincule seu número de WhatsApp atual ou co…" at bounding box center [828, 449] width 583 height 583
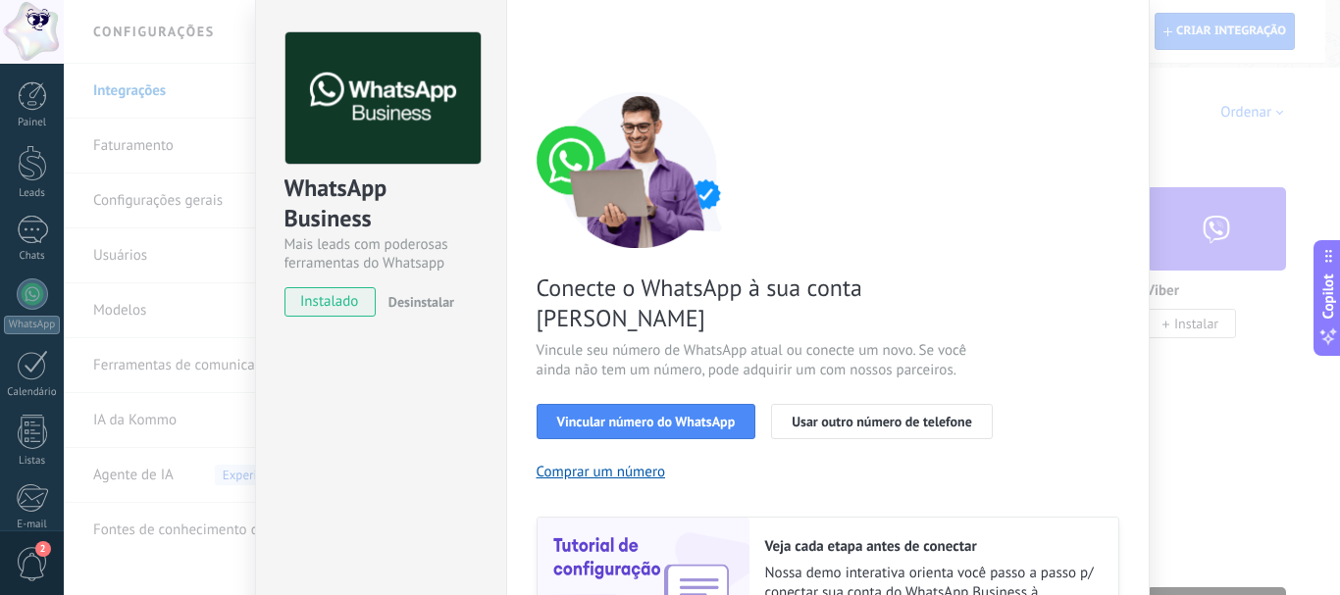
scroll to position [65, 0]
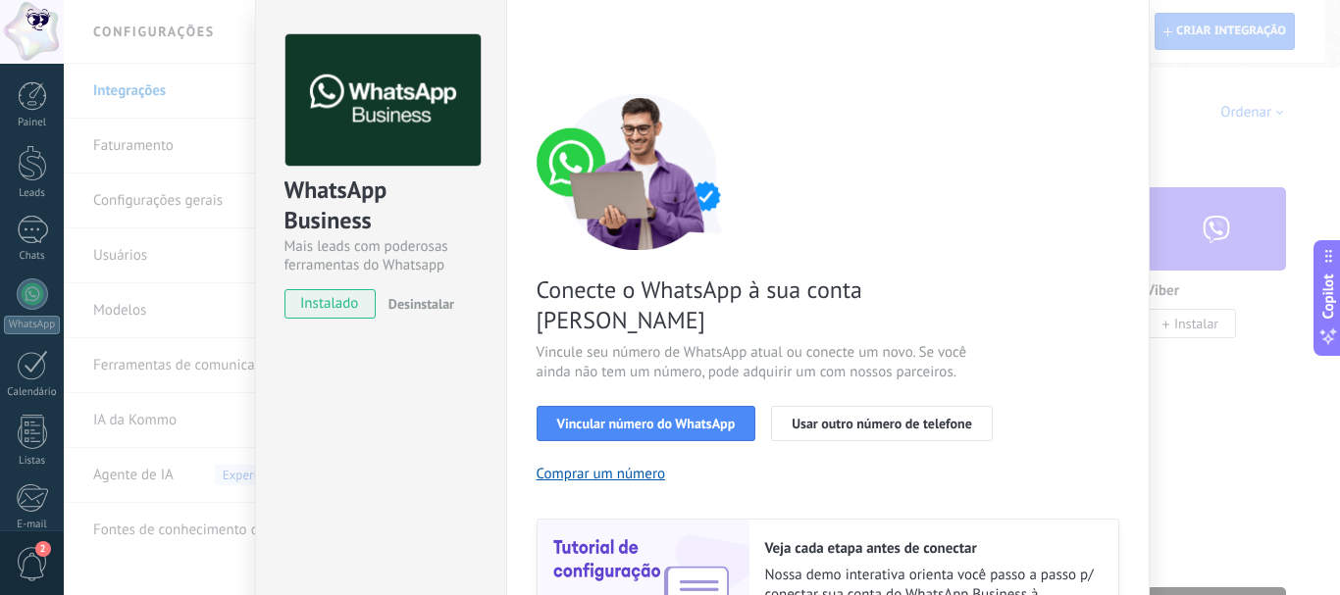
click at [333, 298] on span "instalado" at bounding box center [329, 303] width 89 height 29
click at [443, 310] on span "Desinstalar" at bounding box center [421, 304] width 66 height 18
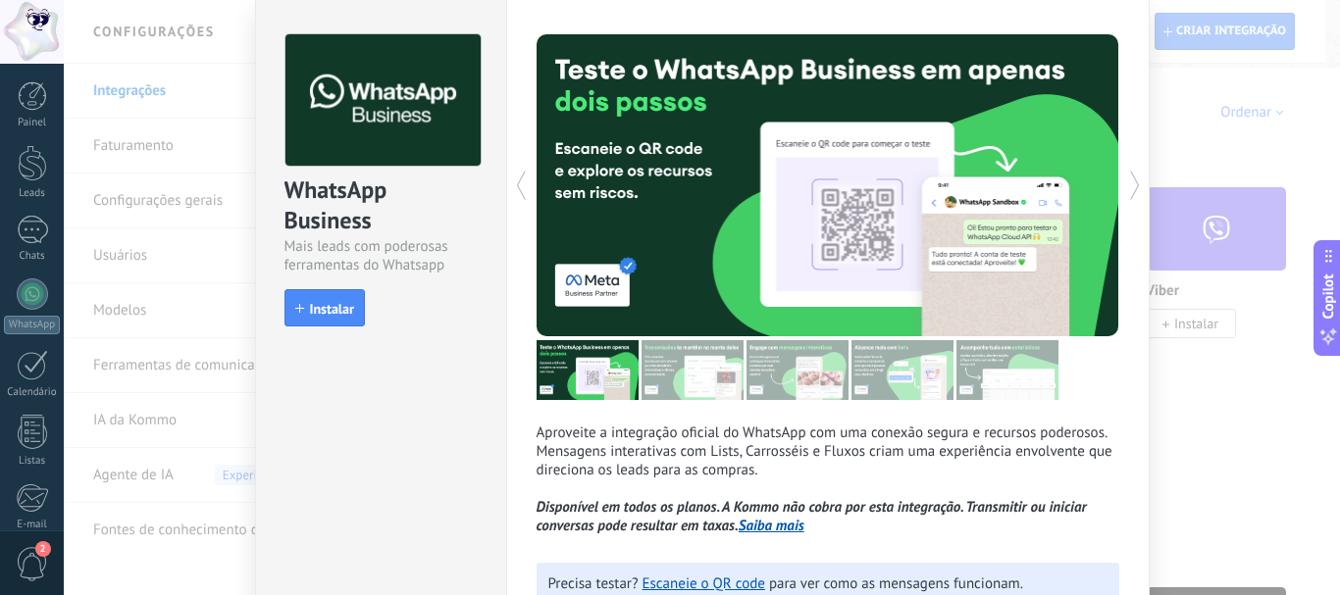
click at [142, 82] on div "WhatsApp Business Mais leads com poderosas ferramentas do Whatsapp install Inst…" at bounding box center [702, 297] width 1276 height 595
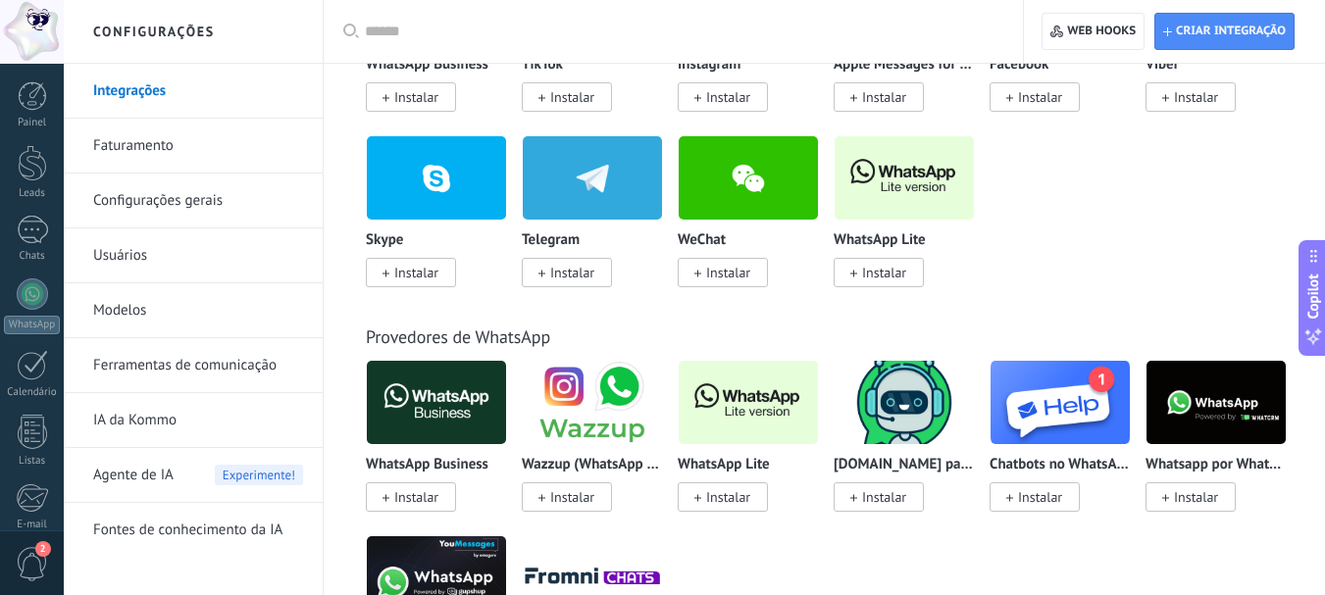
scroll to position [557, 0]
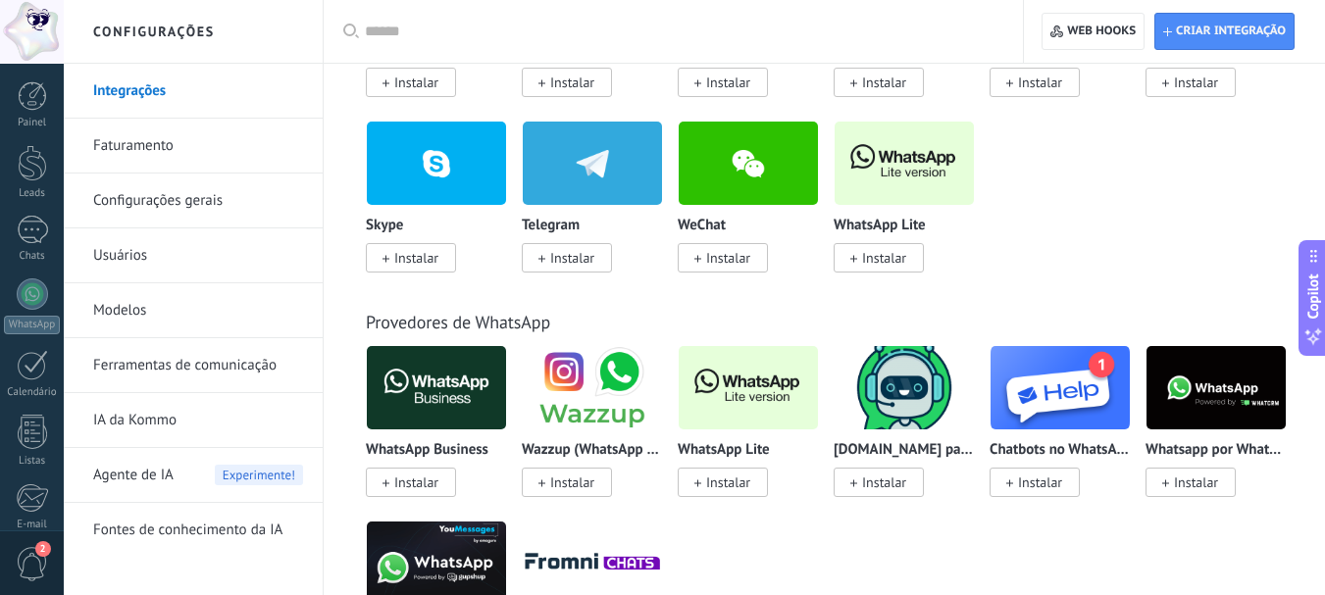
click at [589, 409] on img at bounding box center [592, 387] width 139 height 95
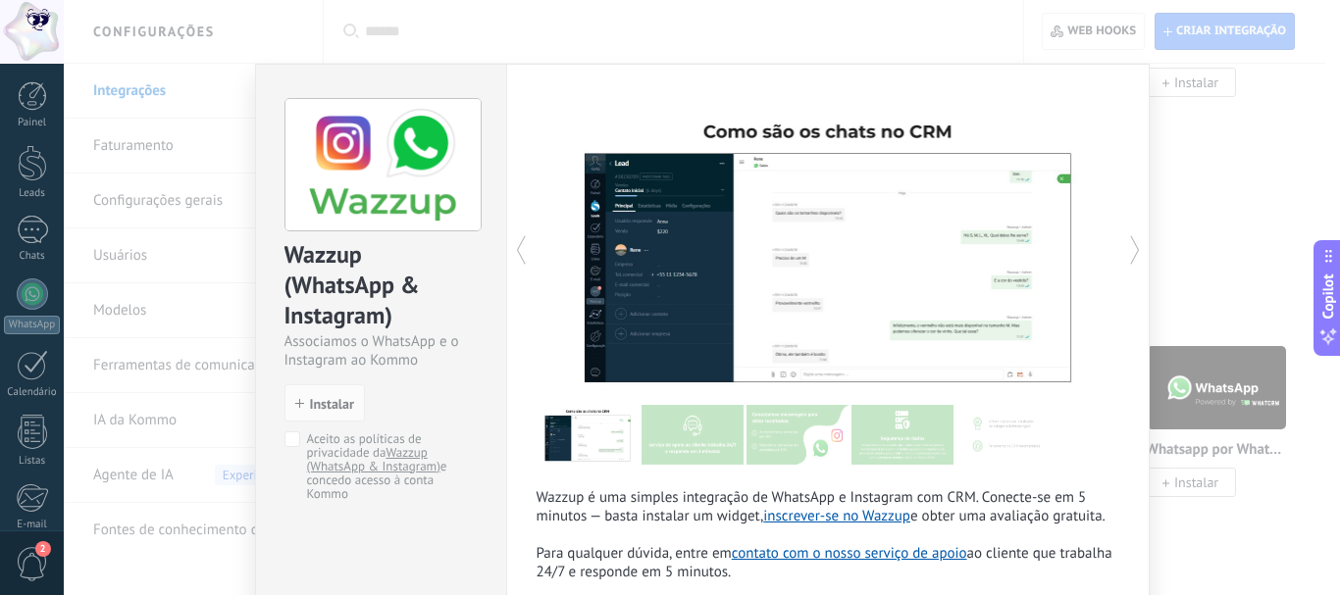
click at [1133, 248] on use at bounding box center [1134, 250] width 9 height 28
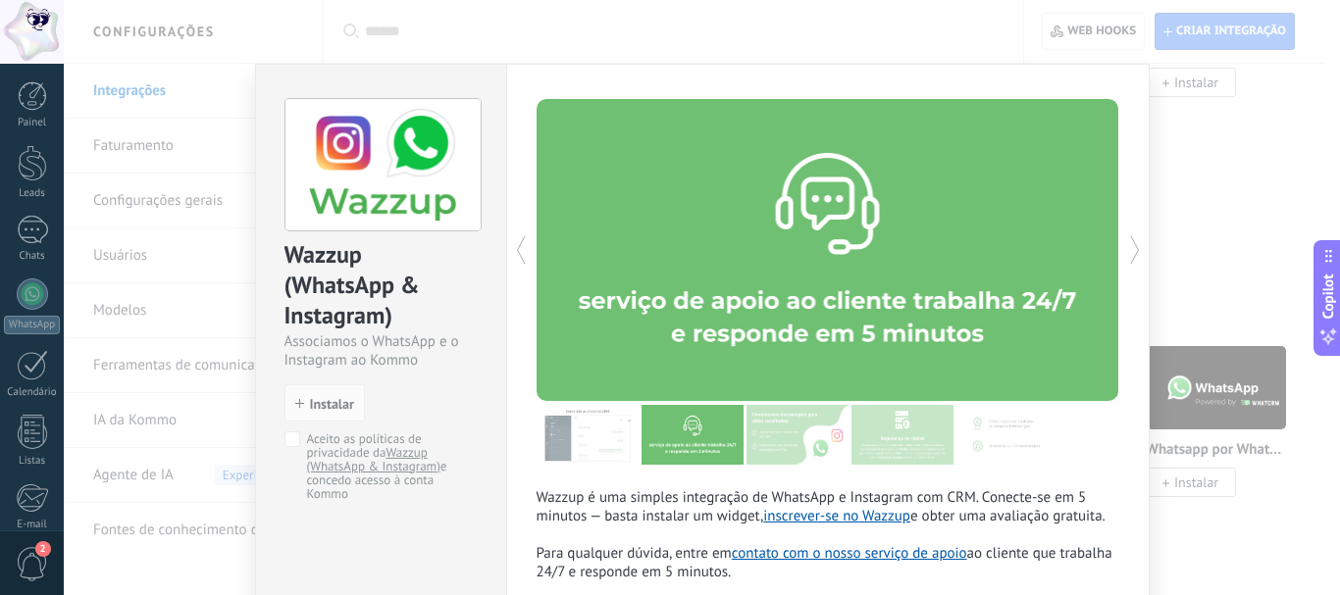
click at [1125, 252] on icon at bounding box center [1135, 250] width 20 height 39
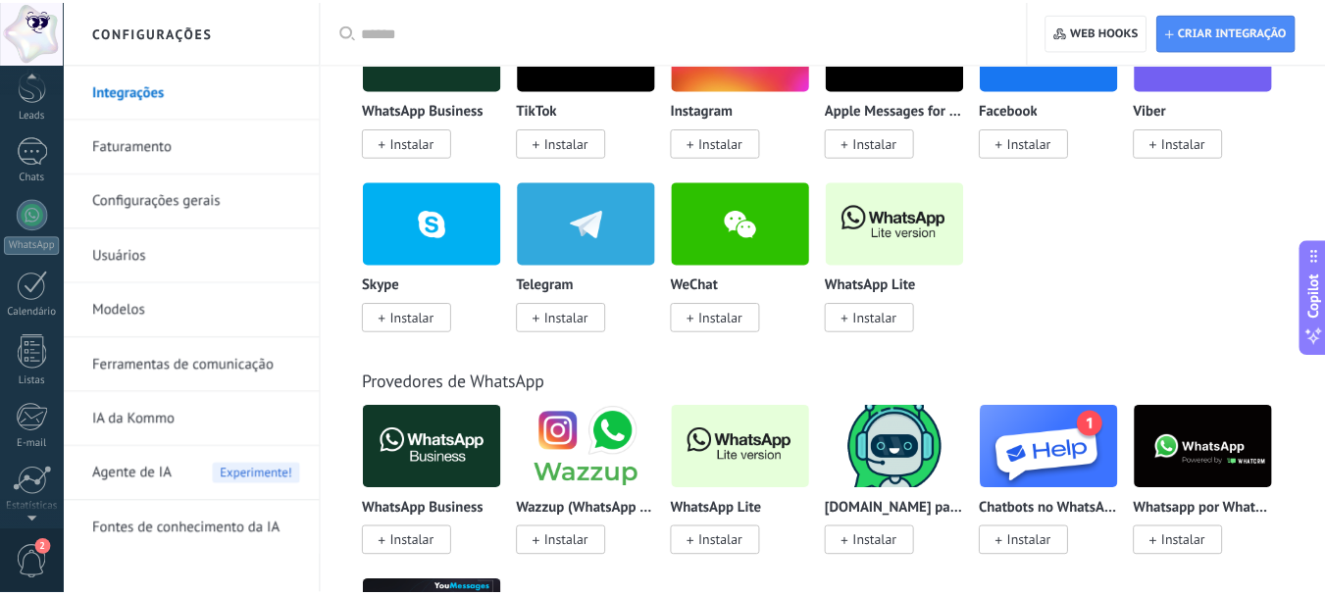
scroll to position [0, 0]
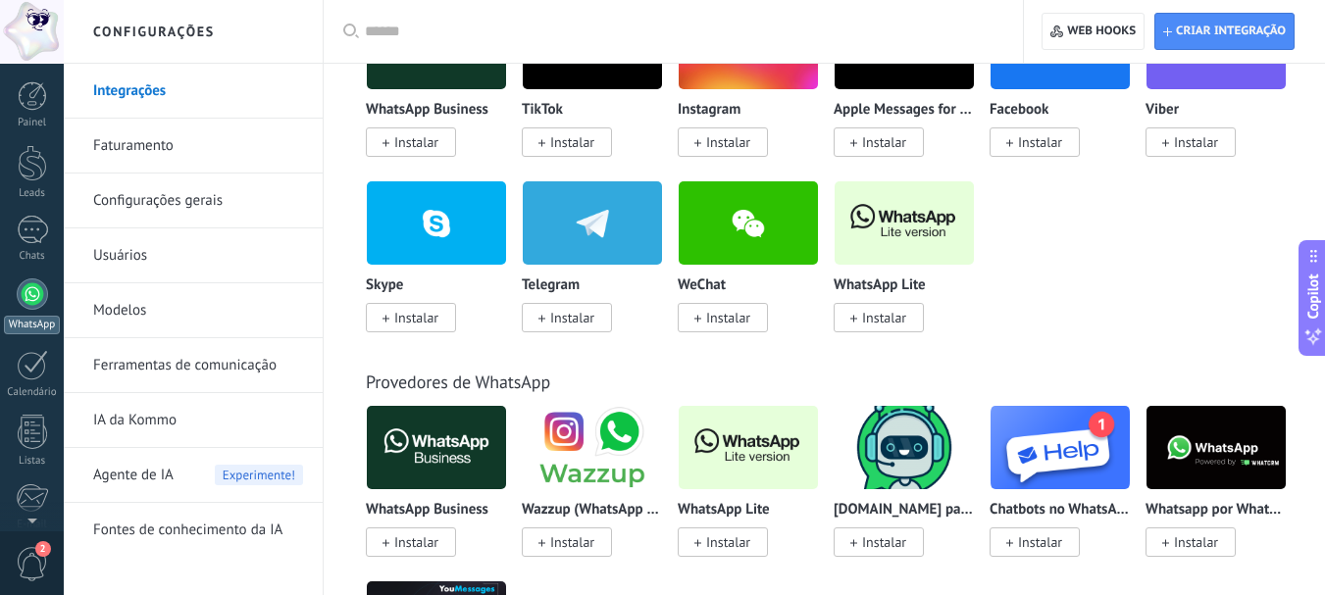
click at [26, 296] on div at bounding box center [32, 294] width 31 height 31
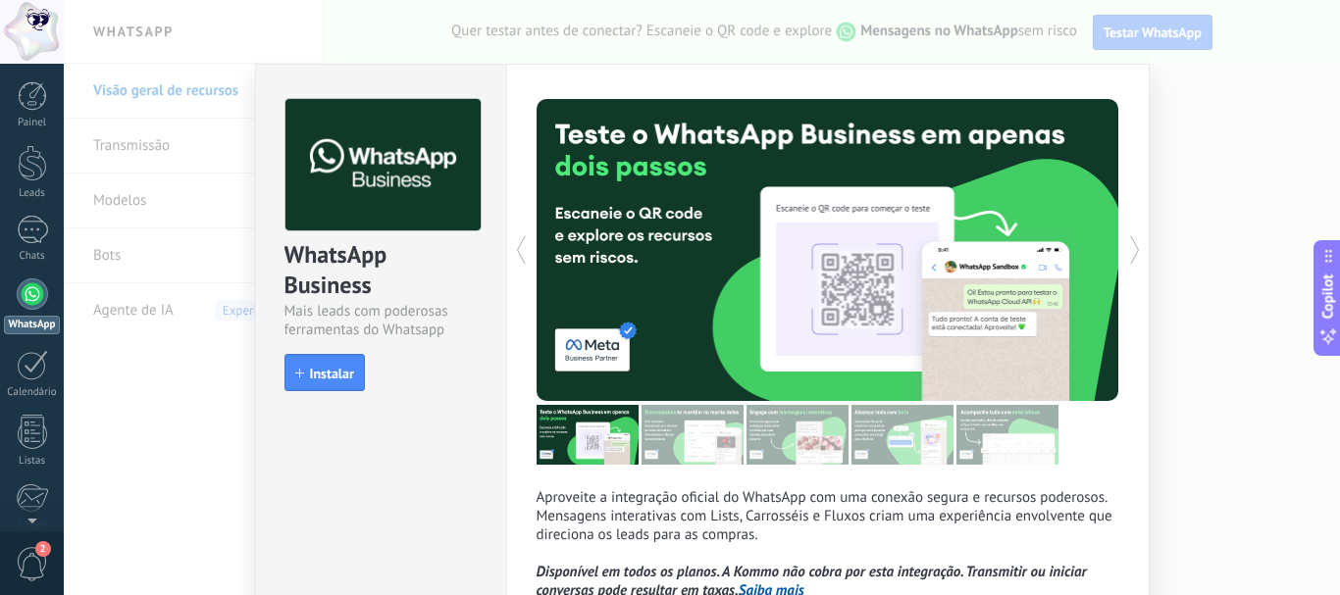
drag, startPoint x: 1329, startPoint y: 99, endPoint x: 1332, endPoint y: 132, distance: 33.5
click at [1324, 132] on div "WhatsApp Business Mais leads com poderosas ferramentas do Whatsapp install Inst…" at bounding box center [702, 297] width 1276 height 595
click at [1131, 253] on icon at bounding box center [1135, 250] width 20 height 39
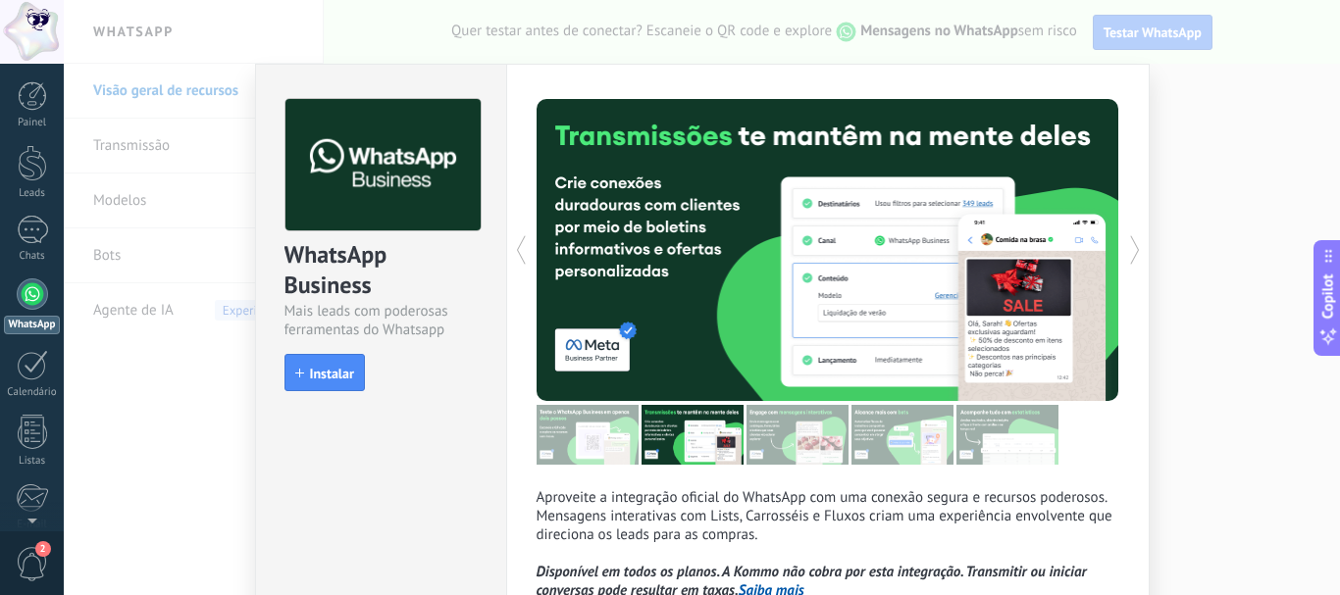
click at [1131, 253] on icon at bounding box center [1135, 250] width 20 height 39
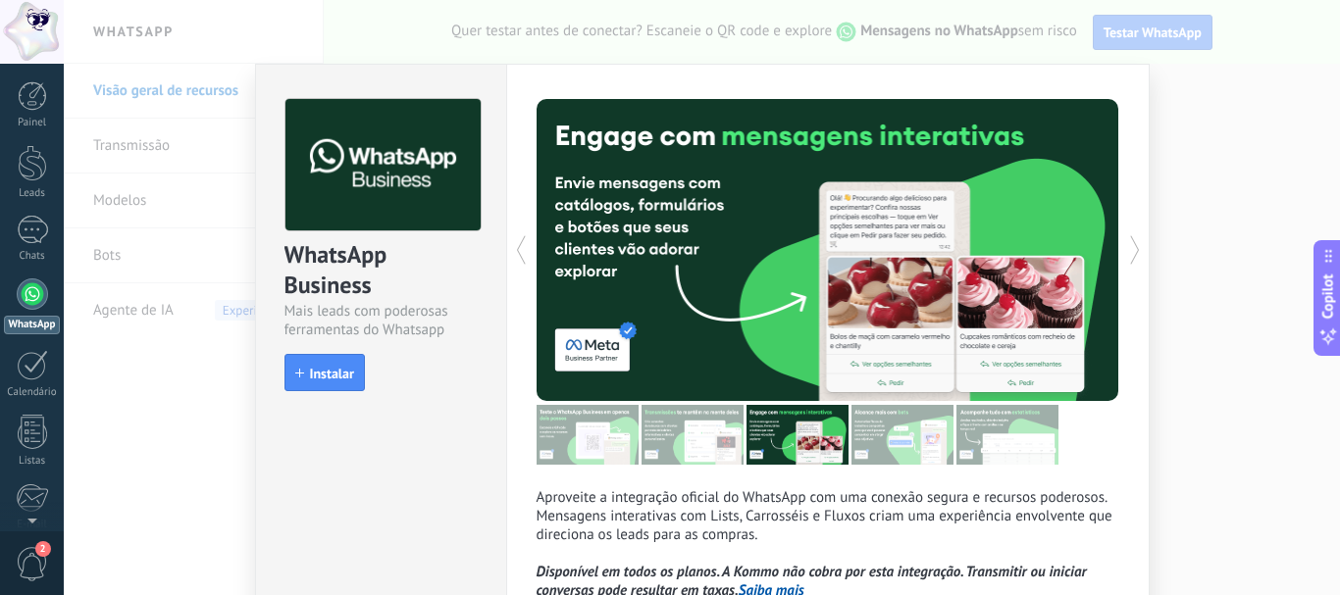
click at [1131, 253] on icon at bounding box center [1135, 250] width 20 height 39
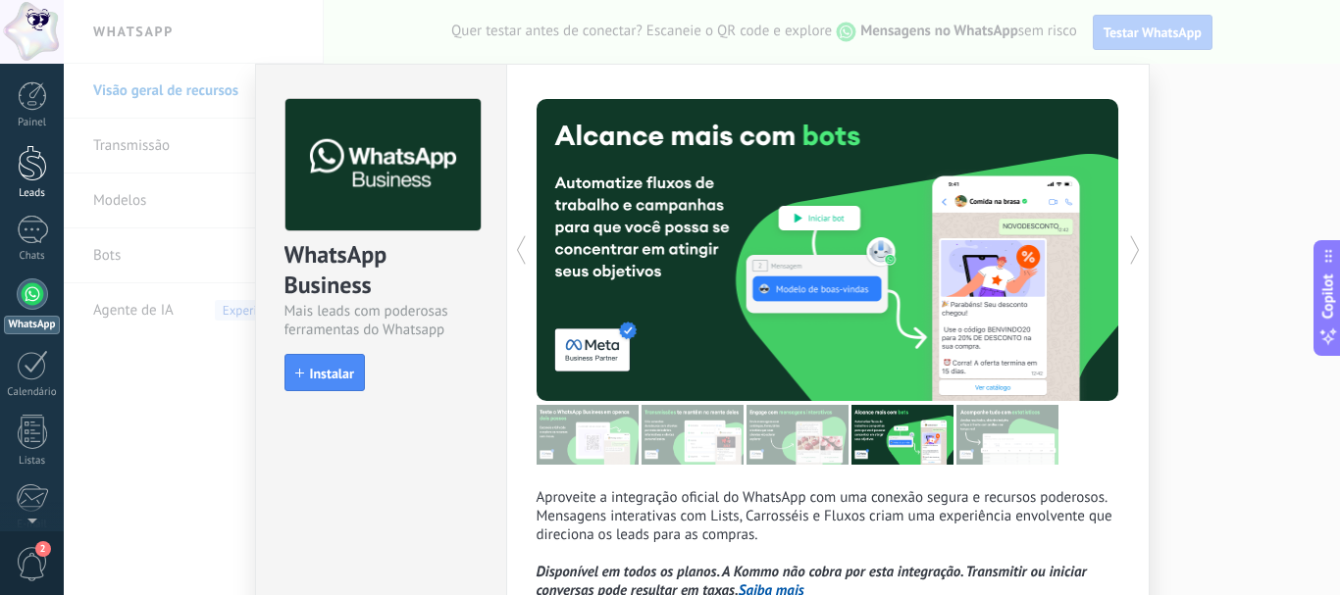
click at [39, 157] on div at bounding box center [32, 163] width 29 height 36
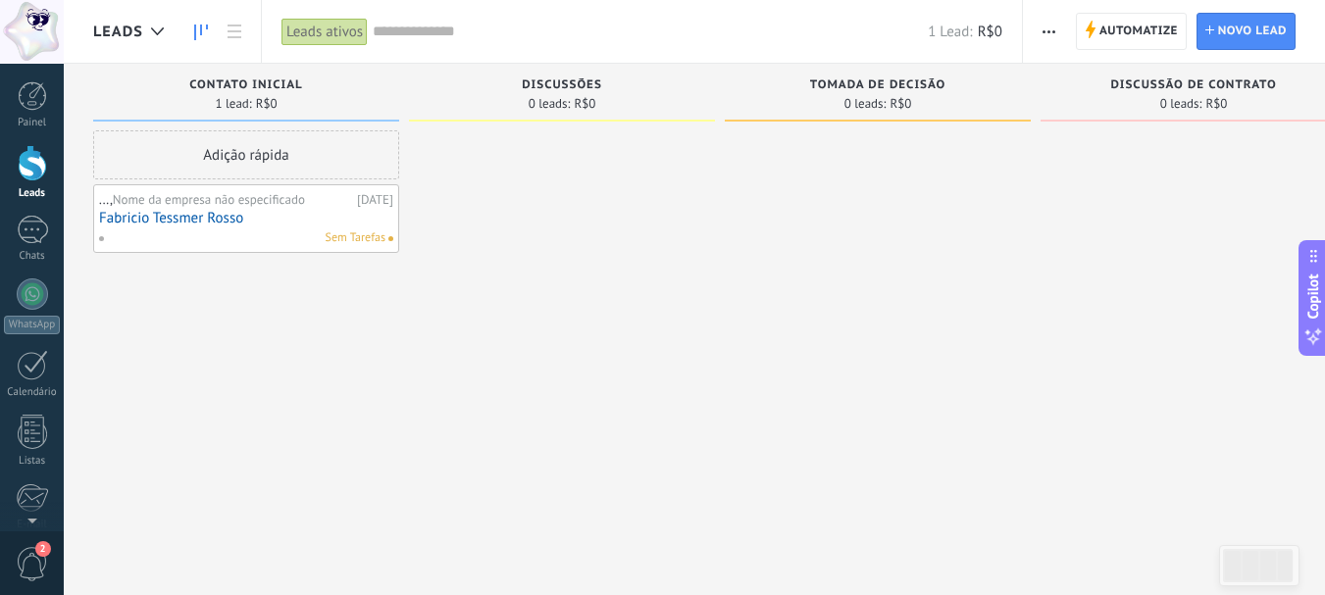
click at [299, 207] on span "Nome da empresa não especificado" at bounding box center [209, 199] width 192 height 17
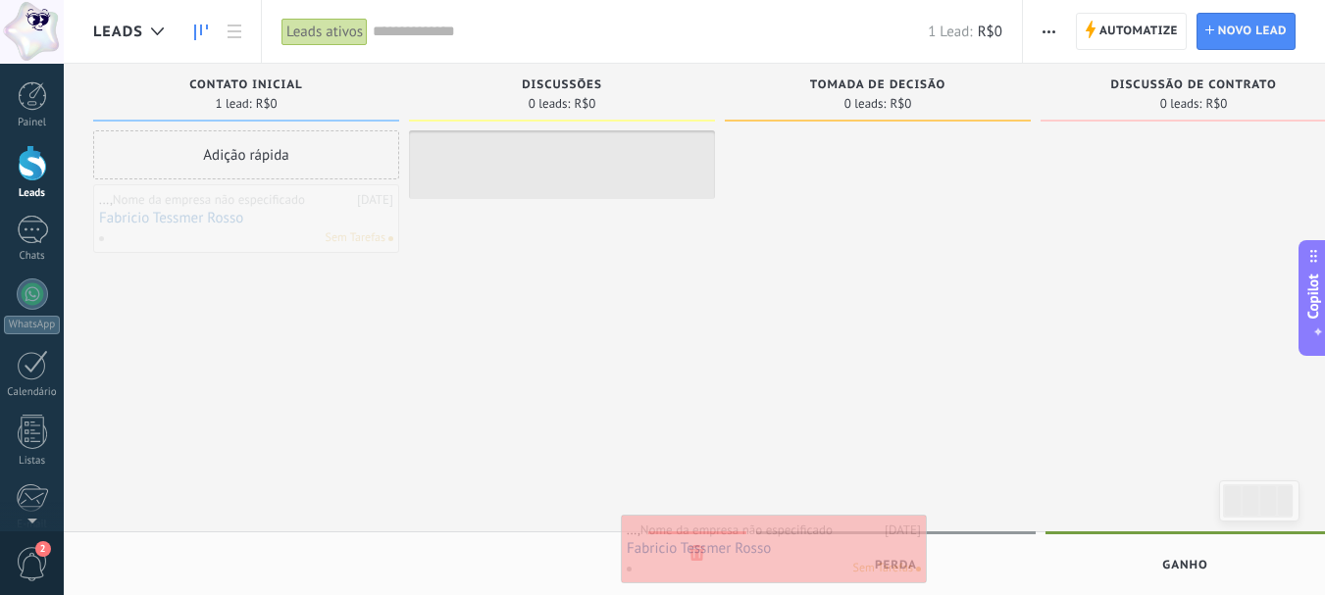
drag, startPoint x: 163, startPoint y: 228, endPoint x: 691, endPoint y: 558, distance: 622.7
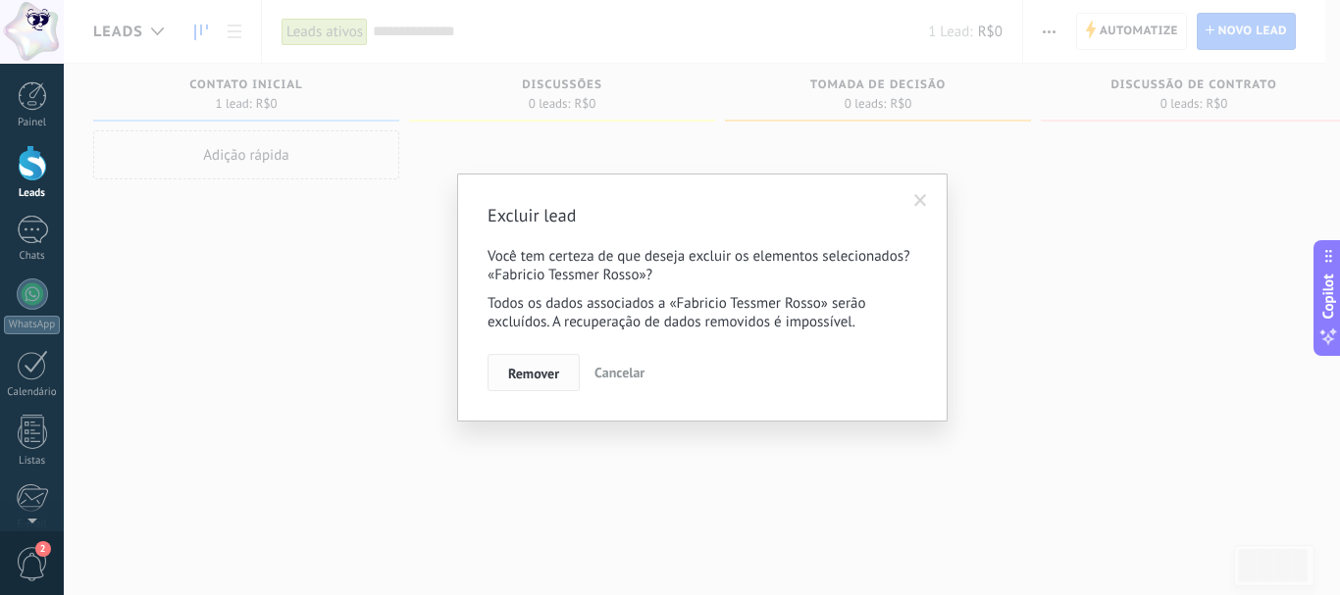
click at [525, 370] on span "Remover" at bounding box center [533, 374] width 51 height 14
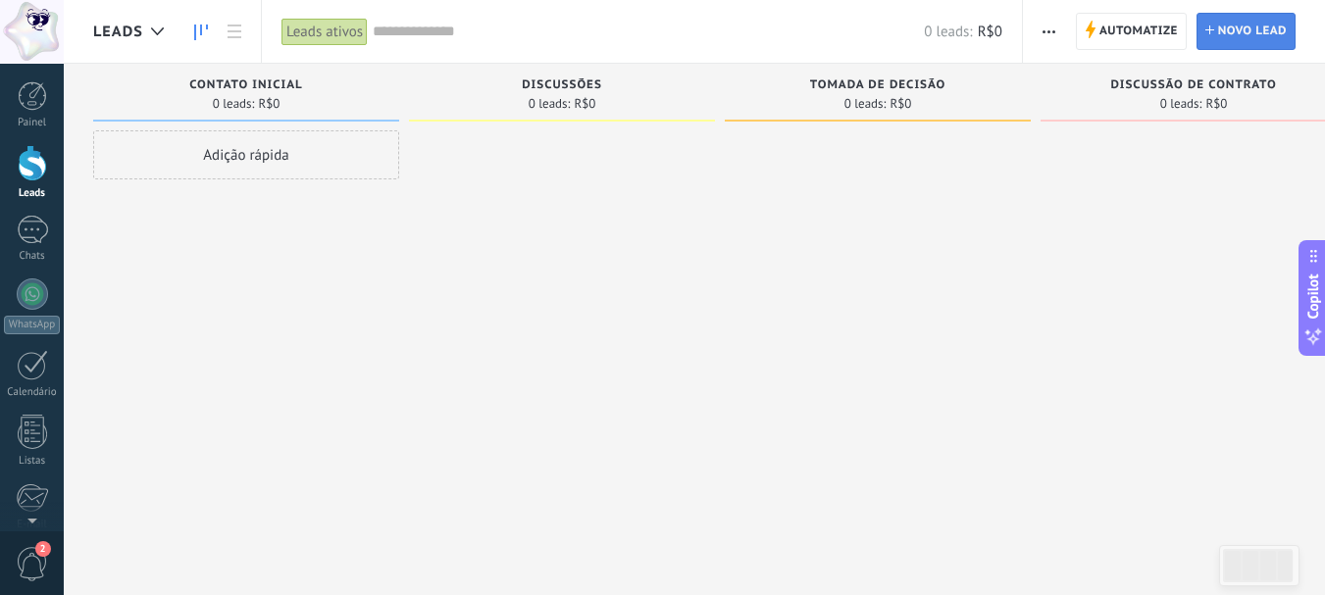
click at [1227, 32] on span "Novo lead" at bounding box center [1252, 31] width 69 height 35
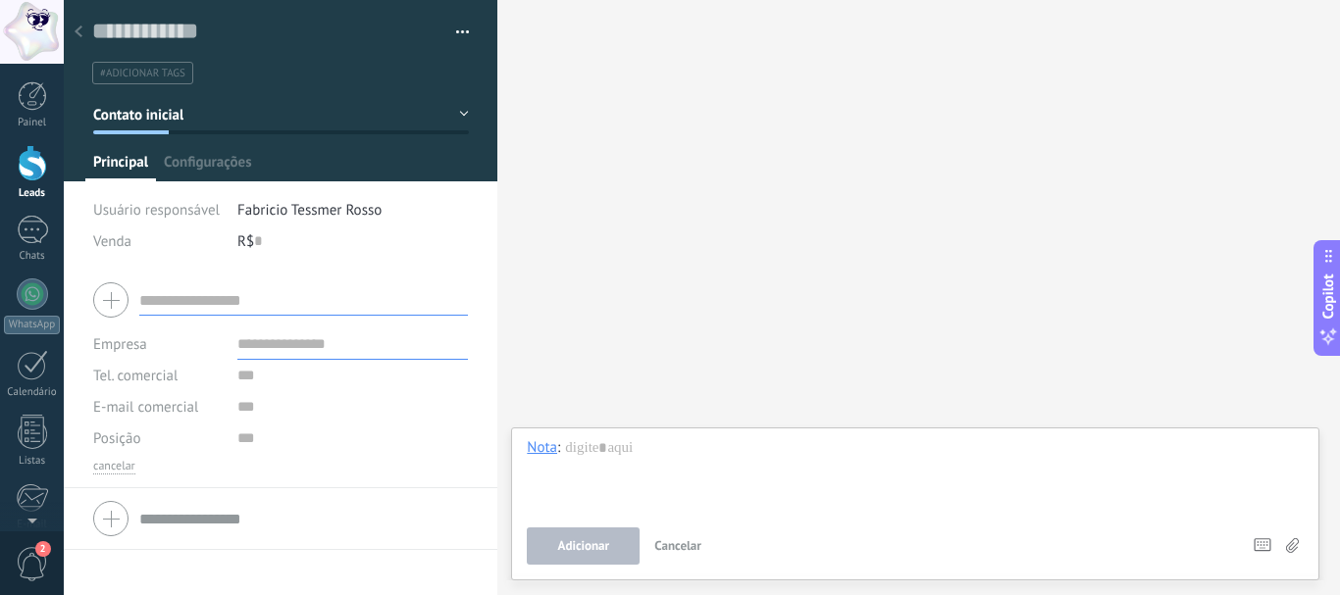
click at [193, 306] on input "text" at bounding box center [303, 299] width 329 height 31
type input "*"
type input "**********"
click at [292, 345] on input "text" at bounding box center [352, 344] width 231 height 31
click at [216, 298] on input "**********" at bounding box center [303, 299] width 329 height 31
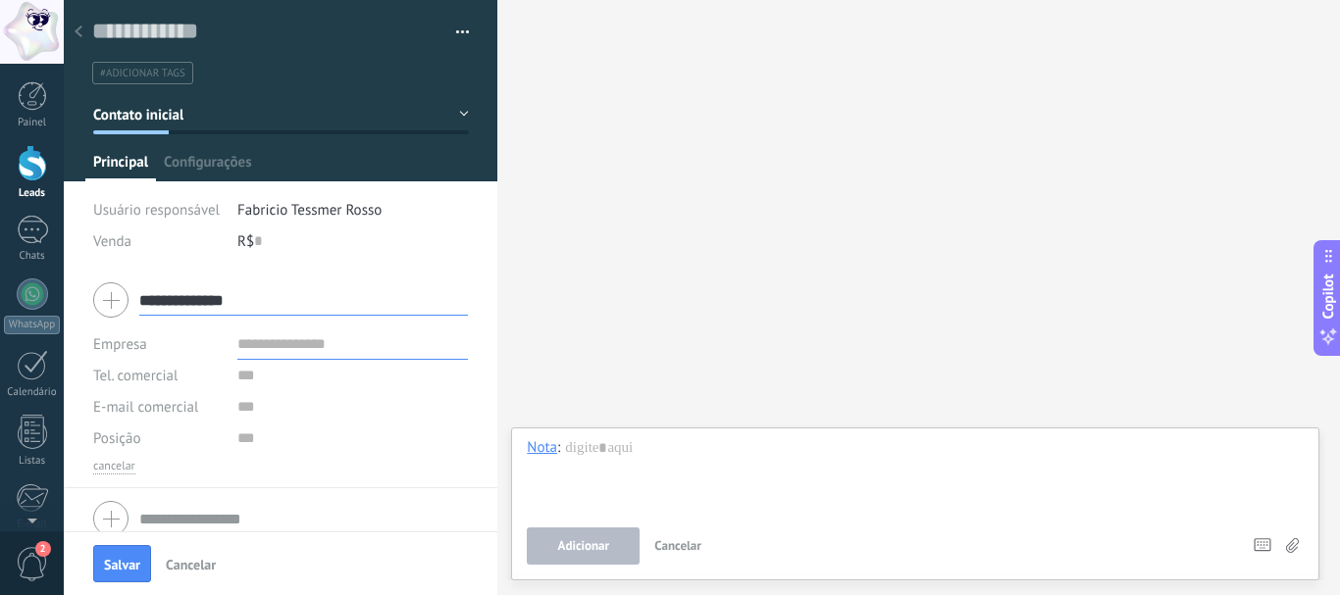
click at [269, 351] on input "text" at bounding box center [352, 344] width 231 height 31
type input "**********"
click at [255, 377] on input "text" at bounding box center [352, 375] width 231 height 31
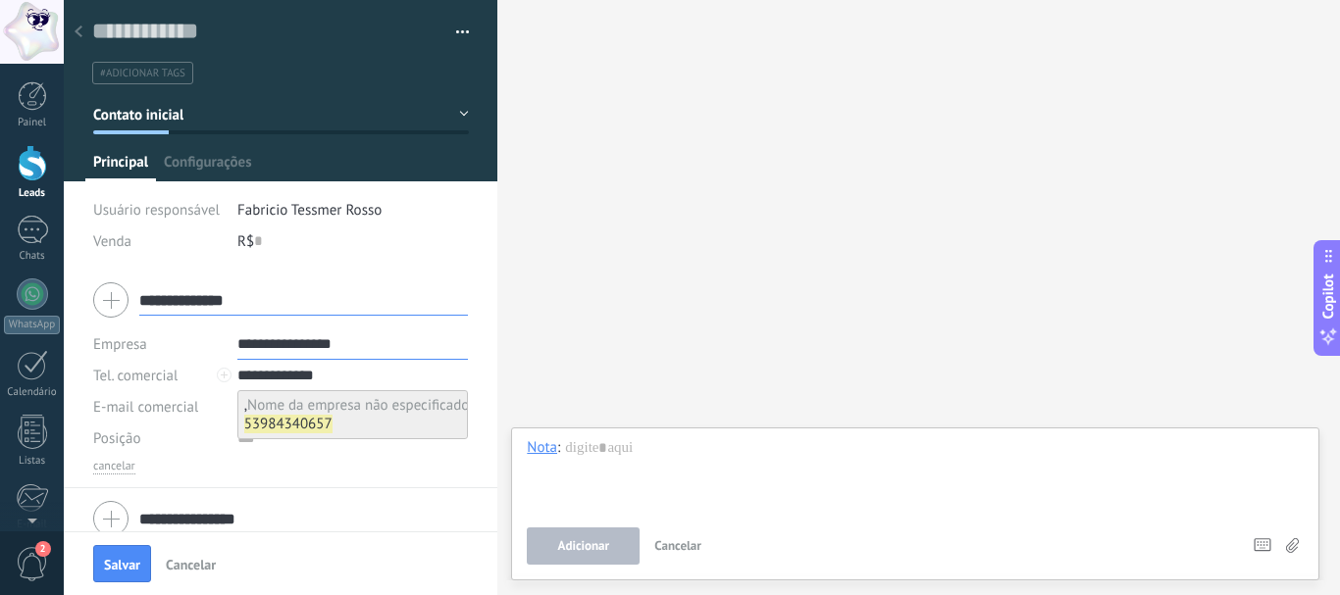
type input "**********"
click at [300, 429] on b "53984340657" at bounding box center [288, 424] width 88 height 19
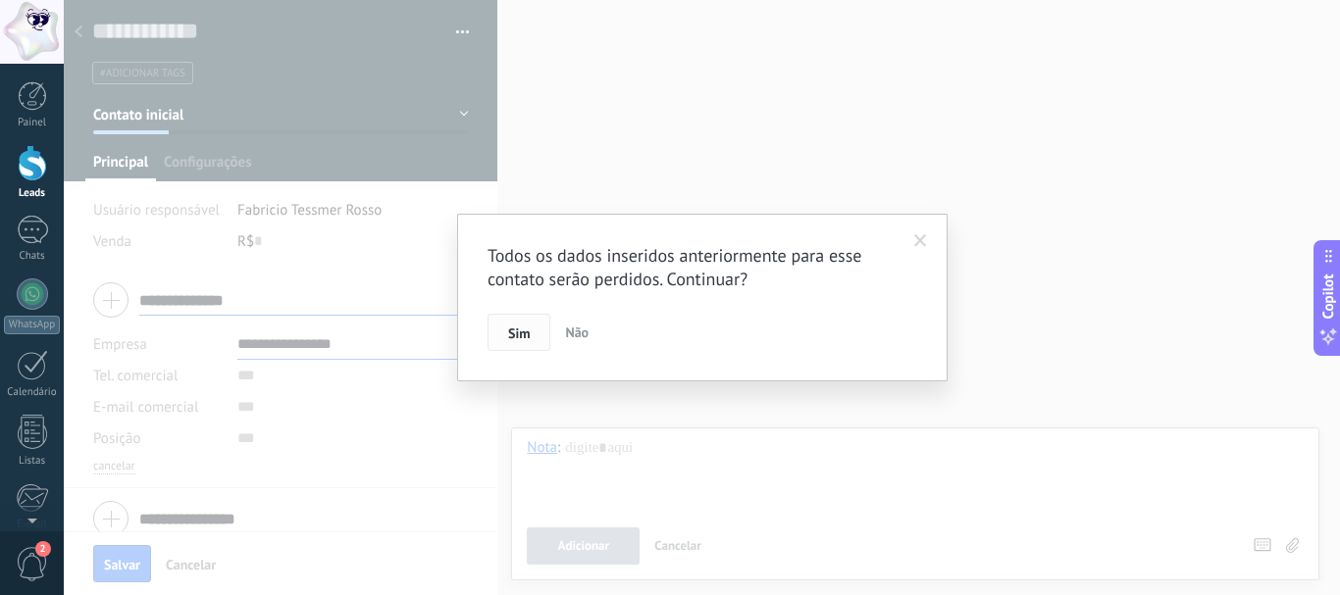
click at [516, 336] on span "Sim" at bounding box center [519, 334] width 22 height 14
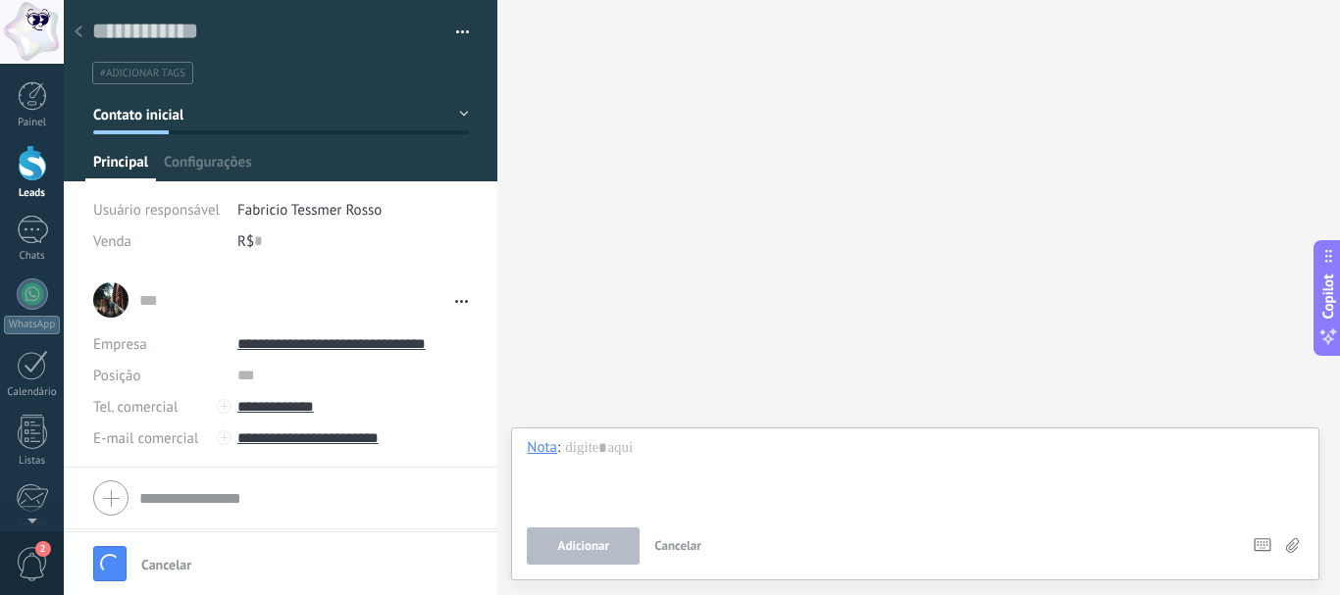
scroll to position [20, 0]
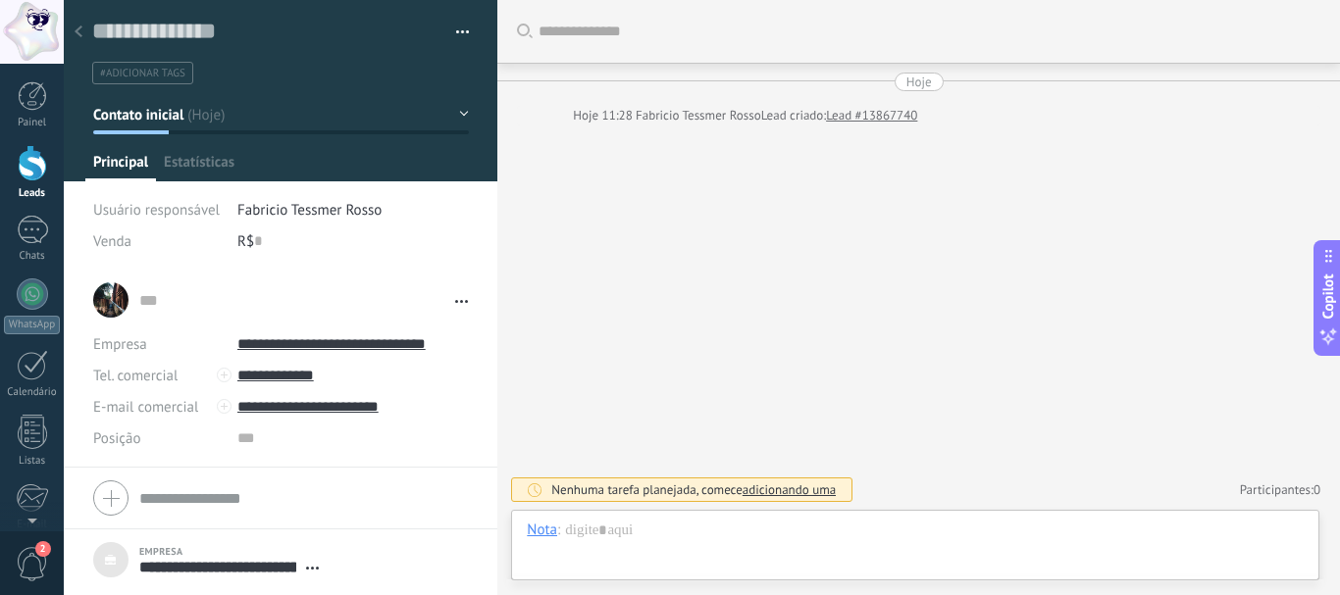
scroll to position [20, 0]
click at [113, 305] on div "... ... Abrir detalhes Copiar nome Desvincular Contato principal" at bounding box center [280, 300] width 375 height 49
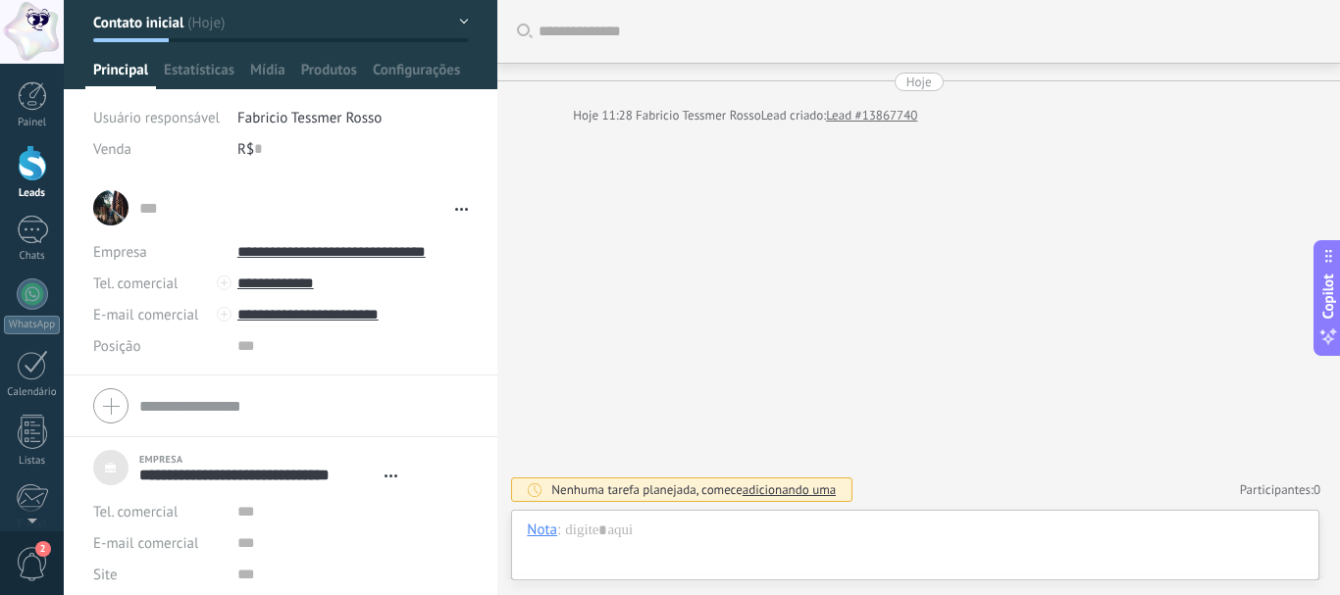
scroll to position [0, 0]
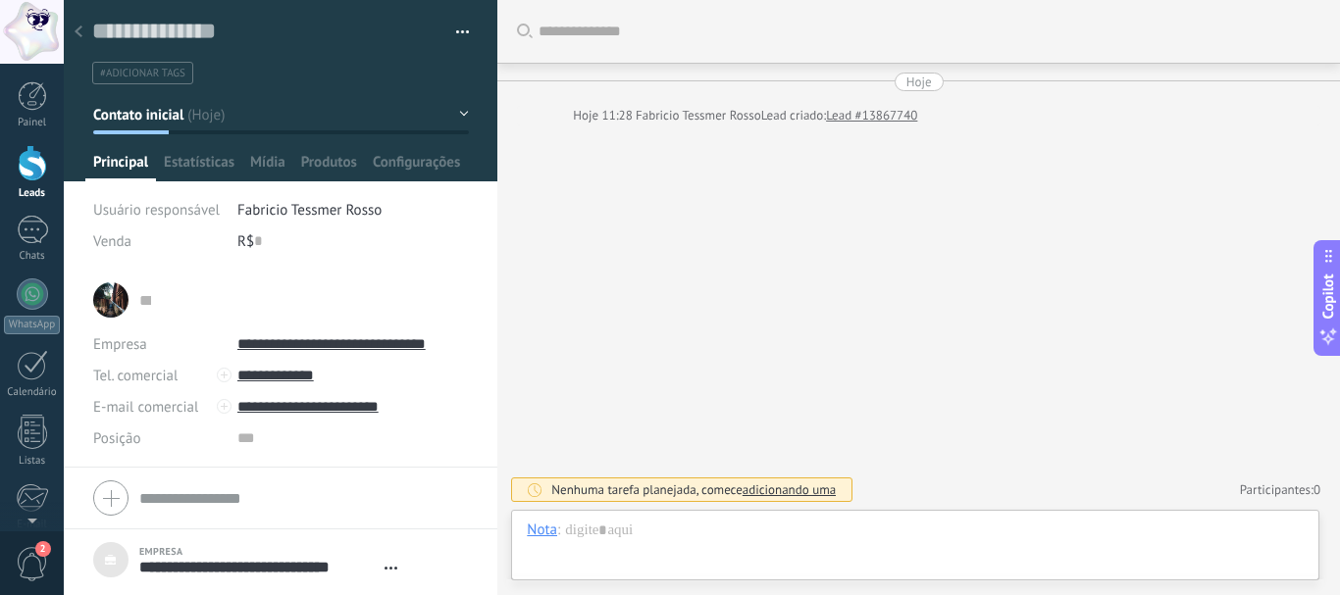
click at [148, 299] on input "text" at bounding box center [145, 300] width 12 height 20
click at [443, 318] on div "... ... Abrir detalhes Copiar nome Desvincular Contato principal" at bounding box center [280, 300] width 375 height 49
click at [458, 300] on icon at bounding box center [461, 301] width 13 height 3
click at [450, 480] on div at bounding box center [280, 498] width 375 height 49
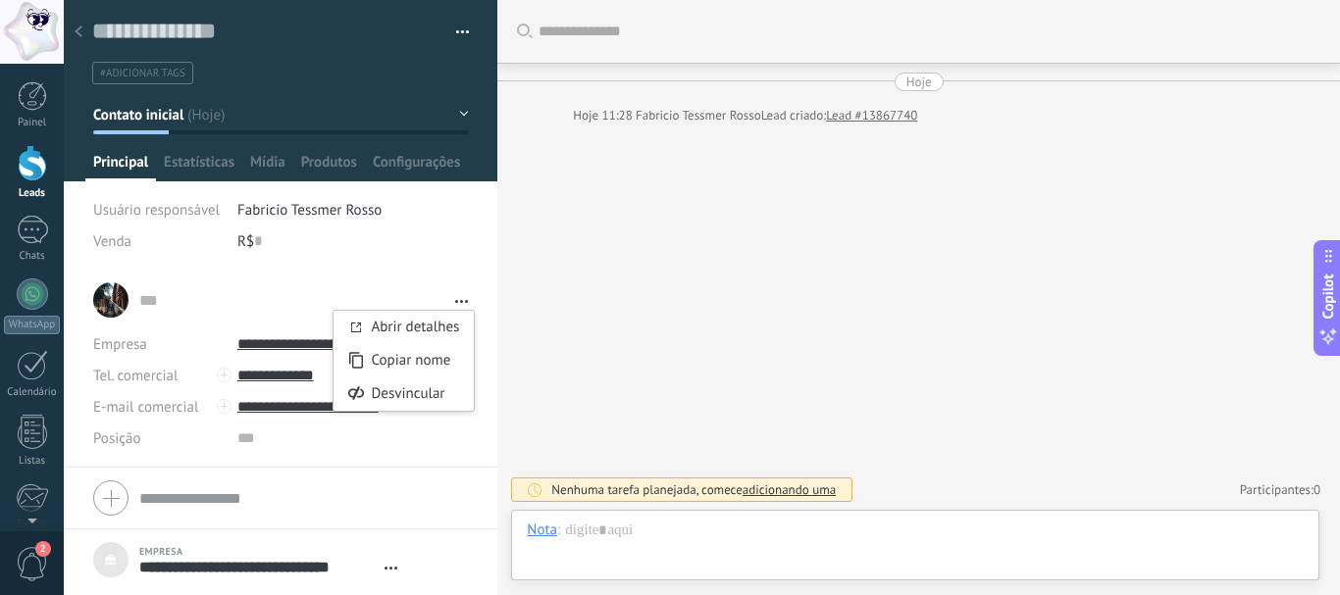
type textarea "**********"
type input "**********"
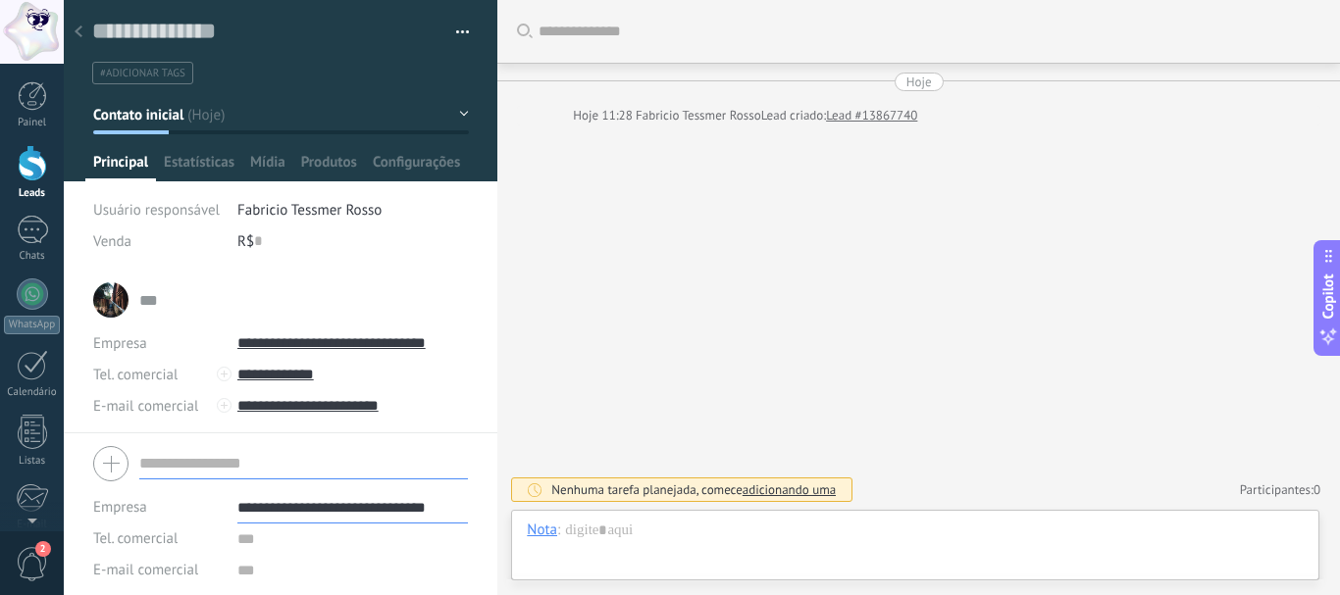
scroll to position [20, 0]
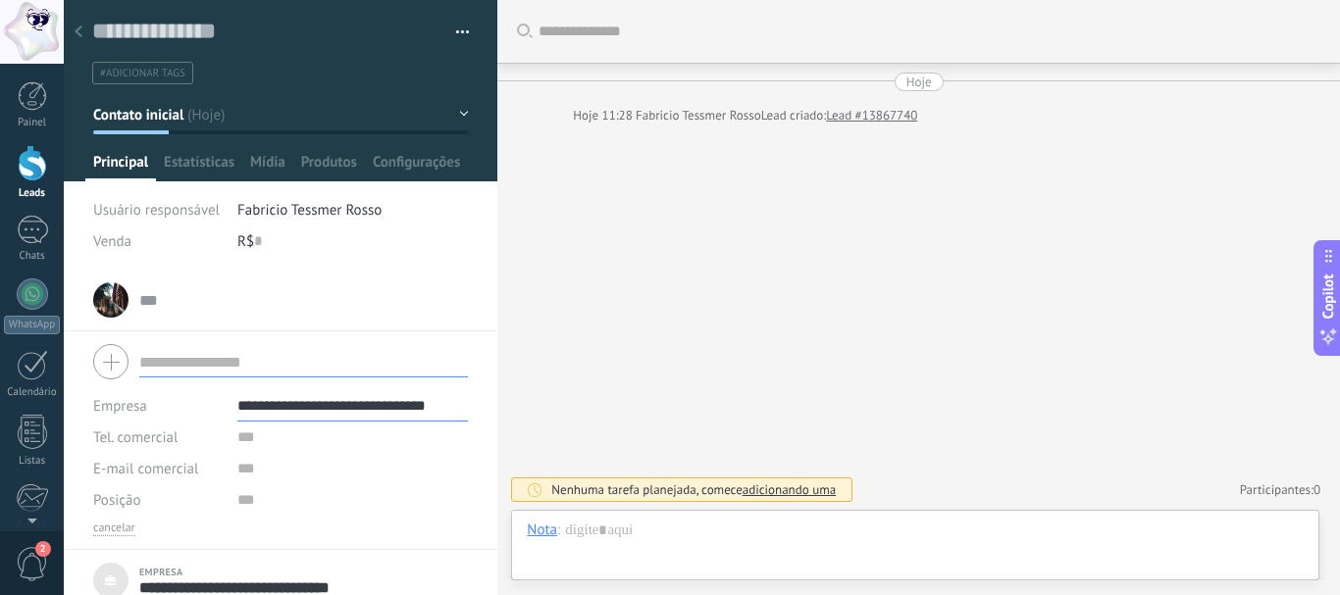
click at [26, 171] on div at bounding box center [32, 163] width 29 height 36
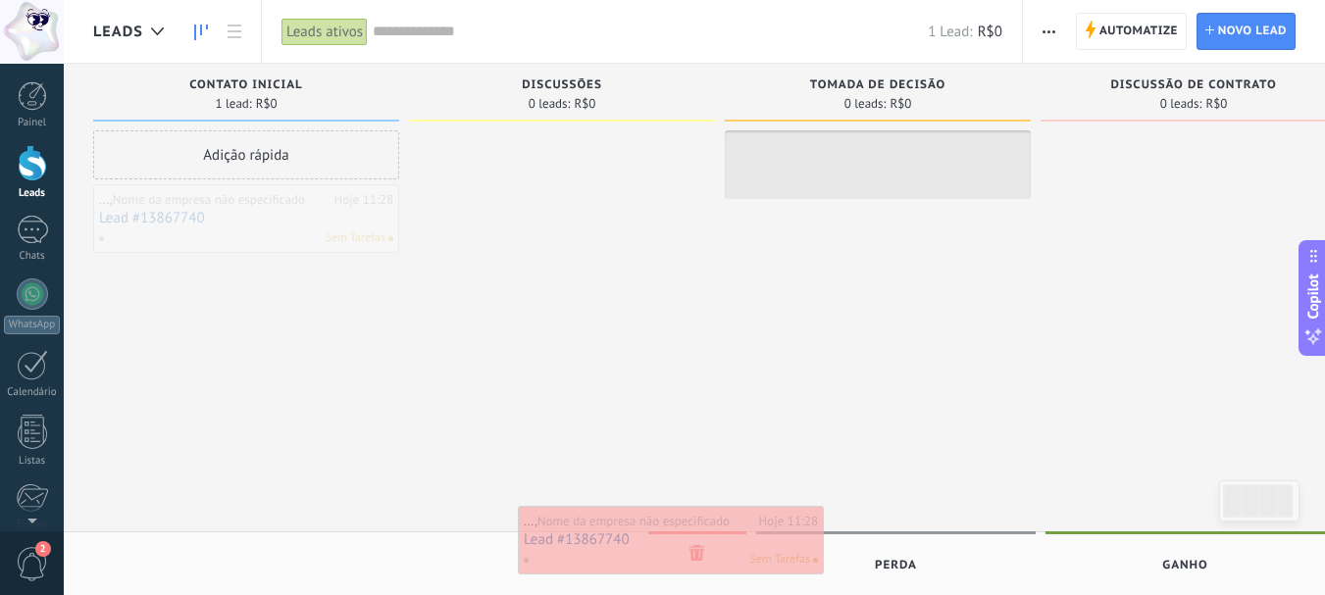
drag, startPoint x: 286, startPoint y: 228, endPoint x: 711, endPoint y: 549, distance: 532.8
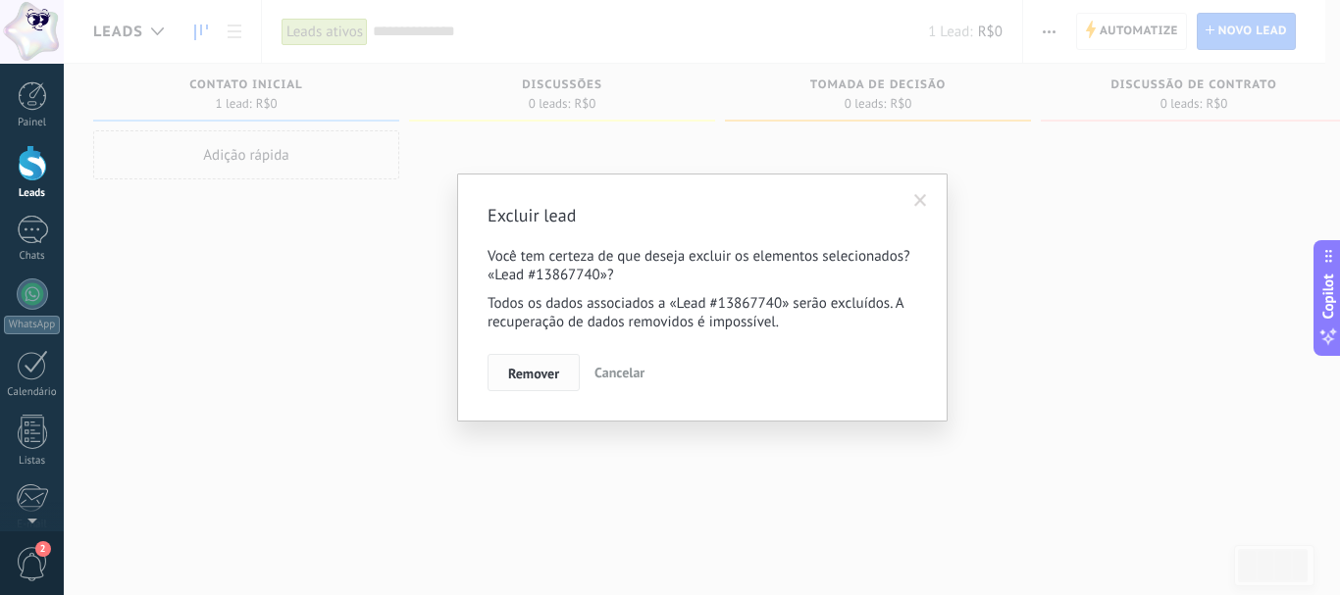
click at [548, 376] on span "Remover" at bounding box center [533, 374] width 51 height 14
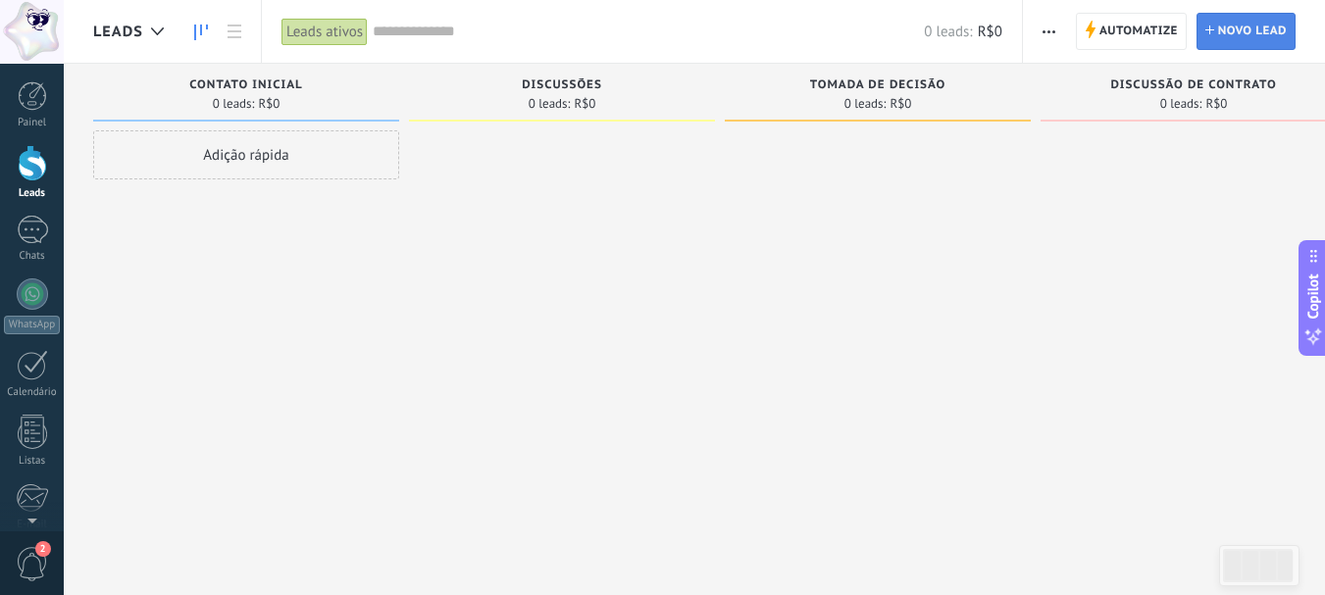
click at [1236, 41] on span "Novo lead" at bounding box center [1252, 31] width 69 height 35
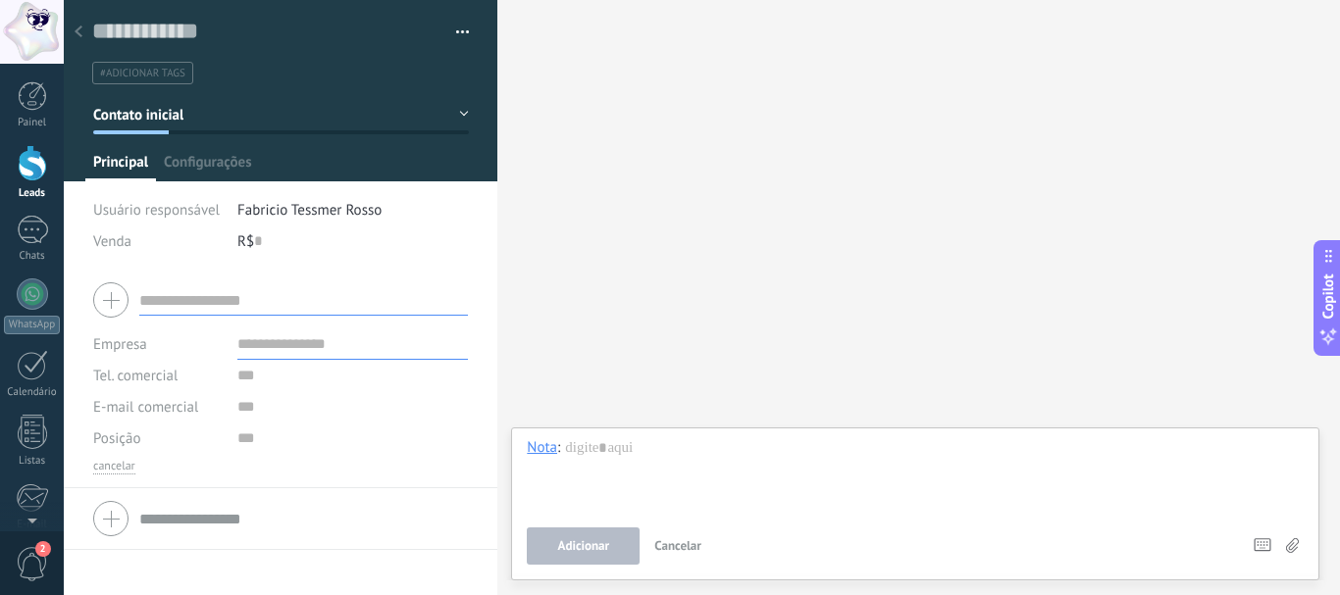
click at [188, 299] on input "text" at bounding box center [303, 299] width 329 height 31
type input "**********"
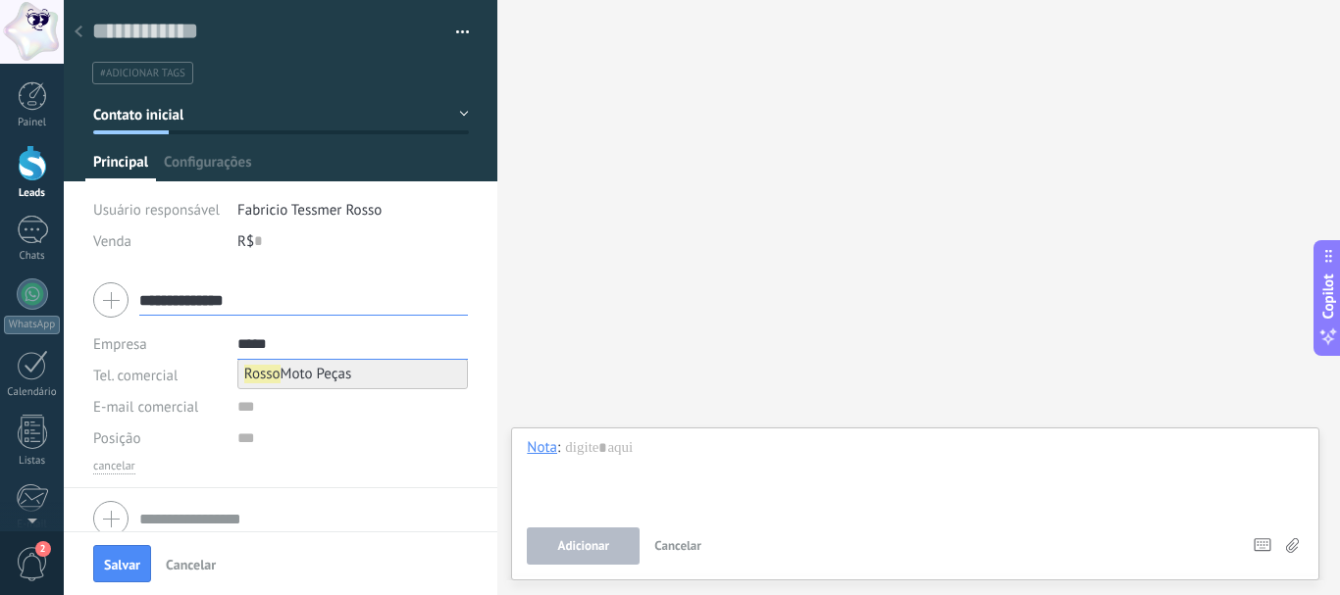
type input "*****"
click at [335, 382] on span "Rosso Moto Peças" at bounding box center [298, 374] width 108 height 19
type input "**********"
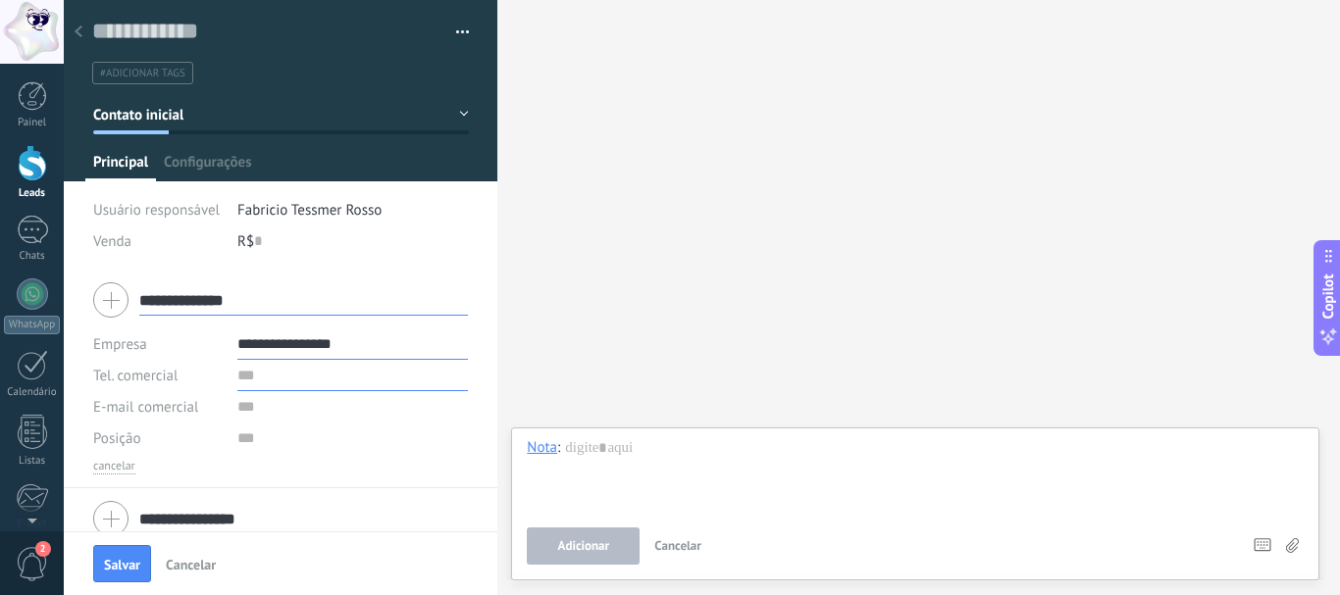
click at [238, 375] on input "text" at bounding box center [352, 375] width 231 height 31
type input "**********"
click at [483, 463] on div "**********" at bounding box center [281, 379] width 434 height 219
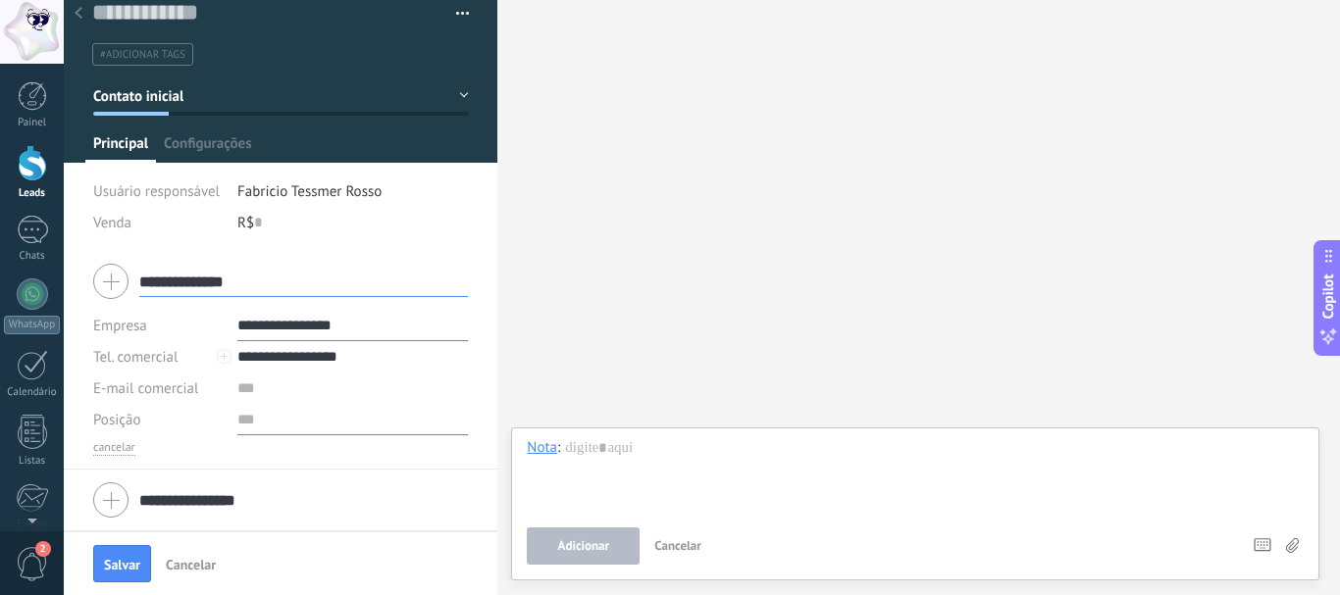
click at [248, 423] on input "text" at bounding box center [352, 419] width 231 height 31
type input "***"
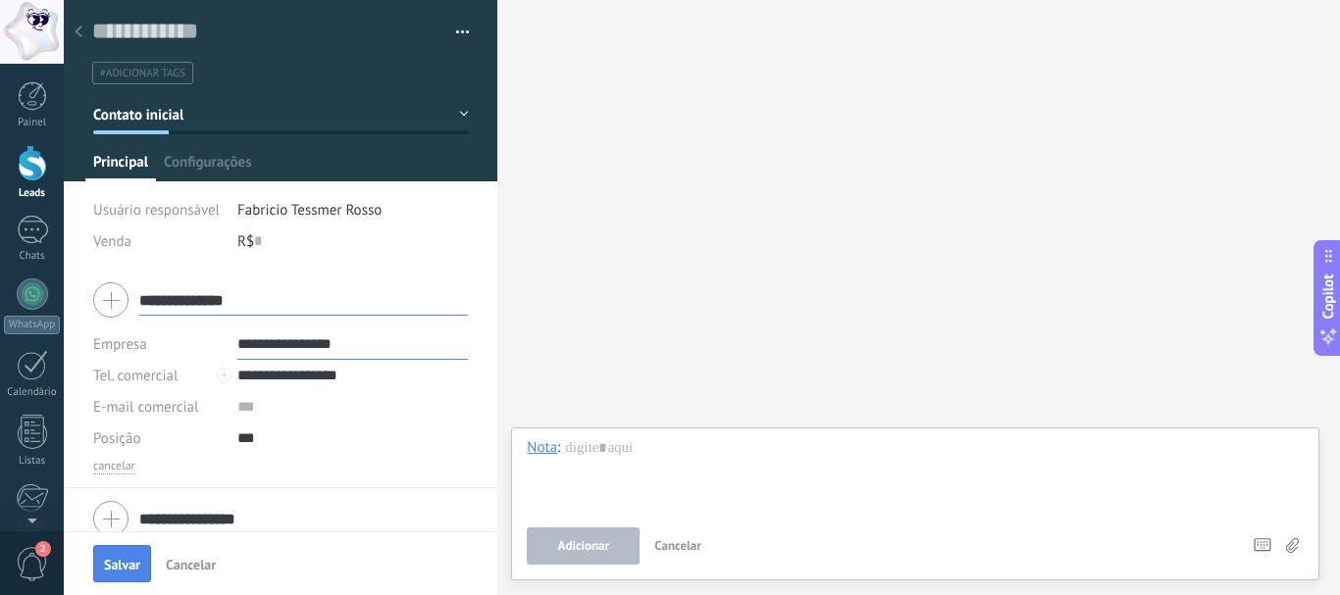
click at [123, 570] on span "Salvar" at bounding box center [122, 565] width 36 height 14
type textarea "***"
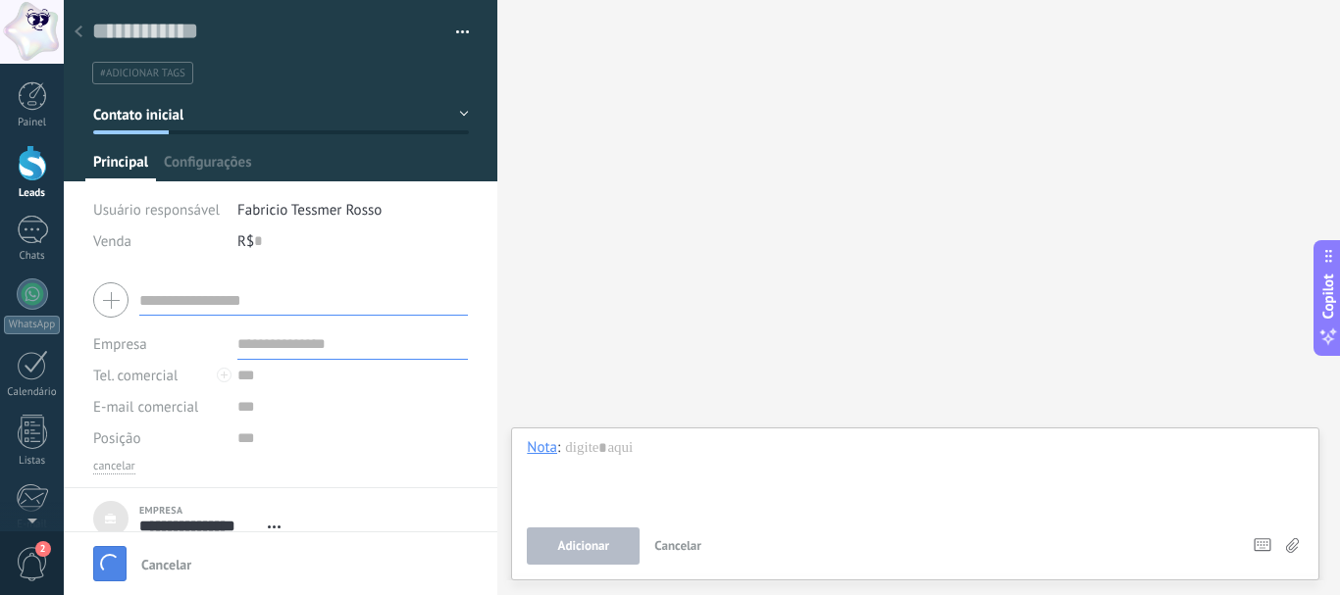
scroll to position [20, 0]
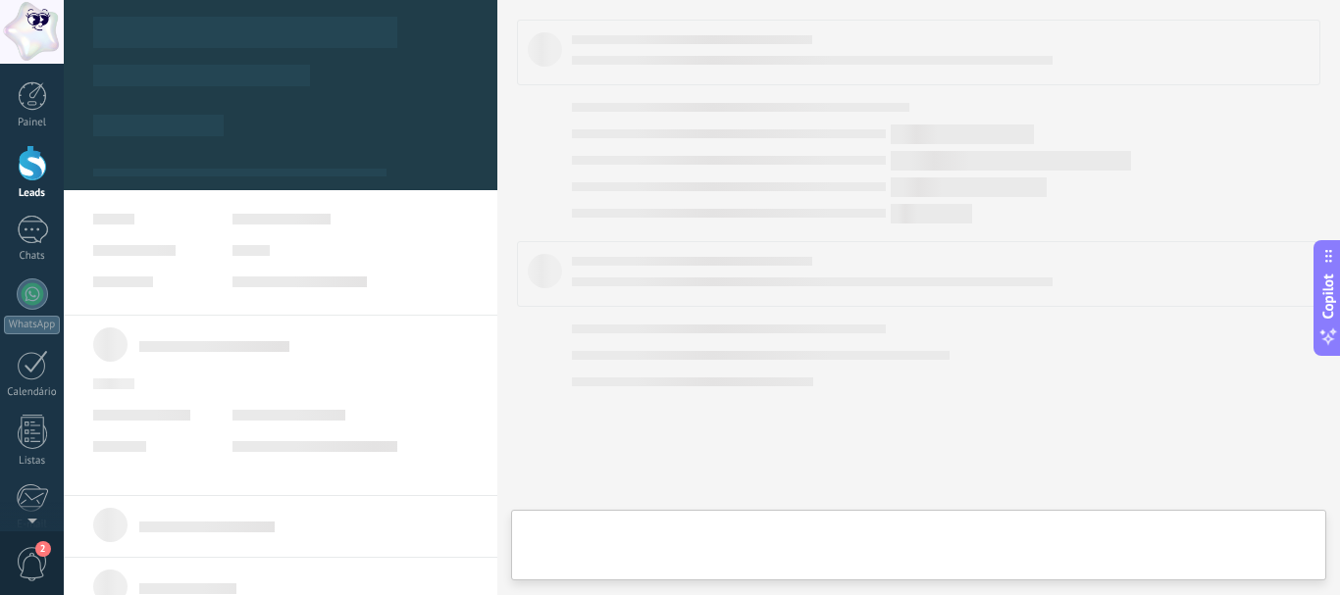
type textarea "***"
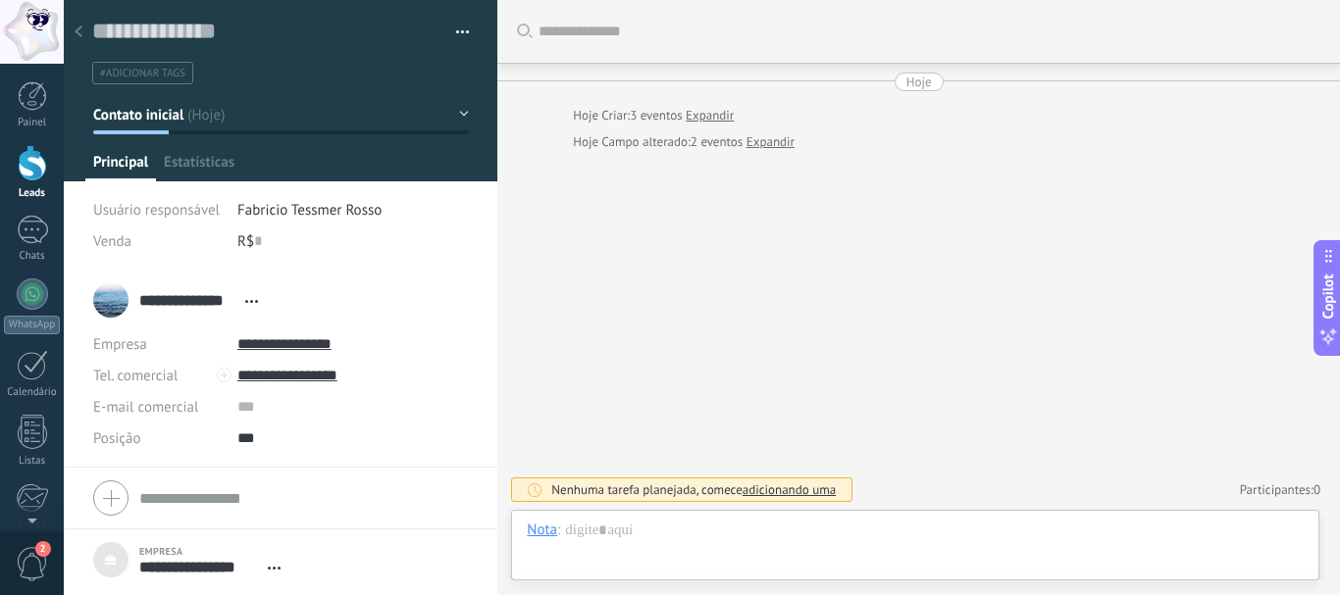
scroll to position [20, 0]
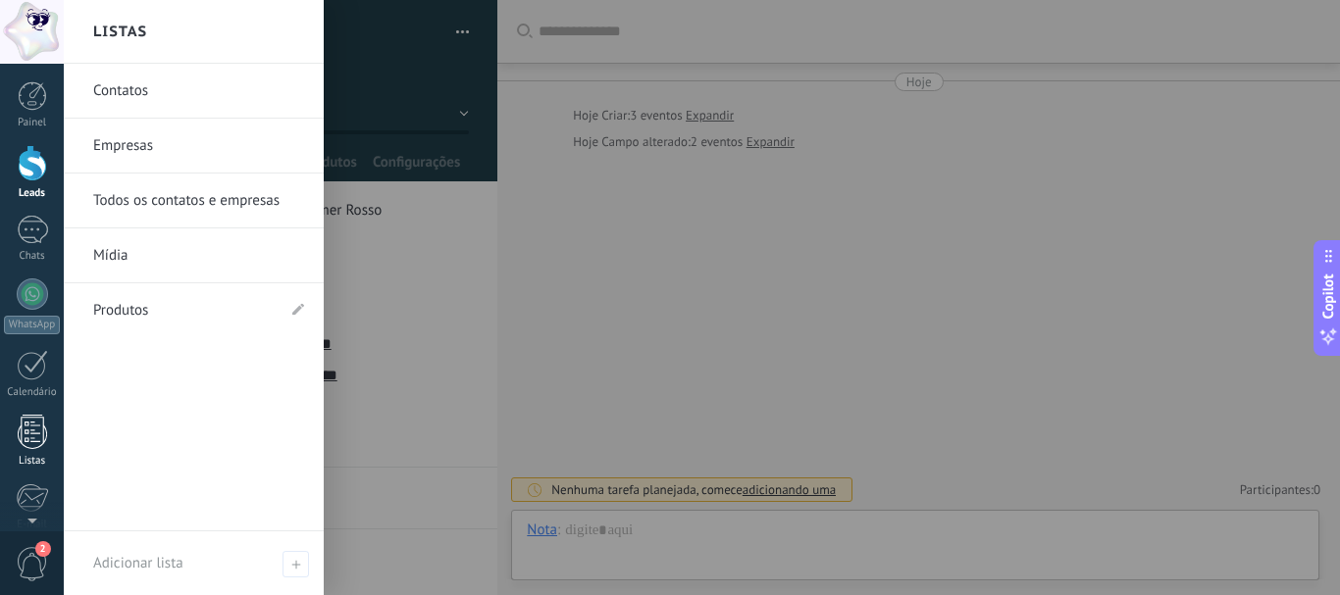
click at [27, 444] on div at bounding box center [32, 432] width 29 height 34
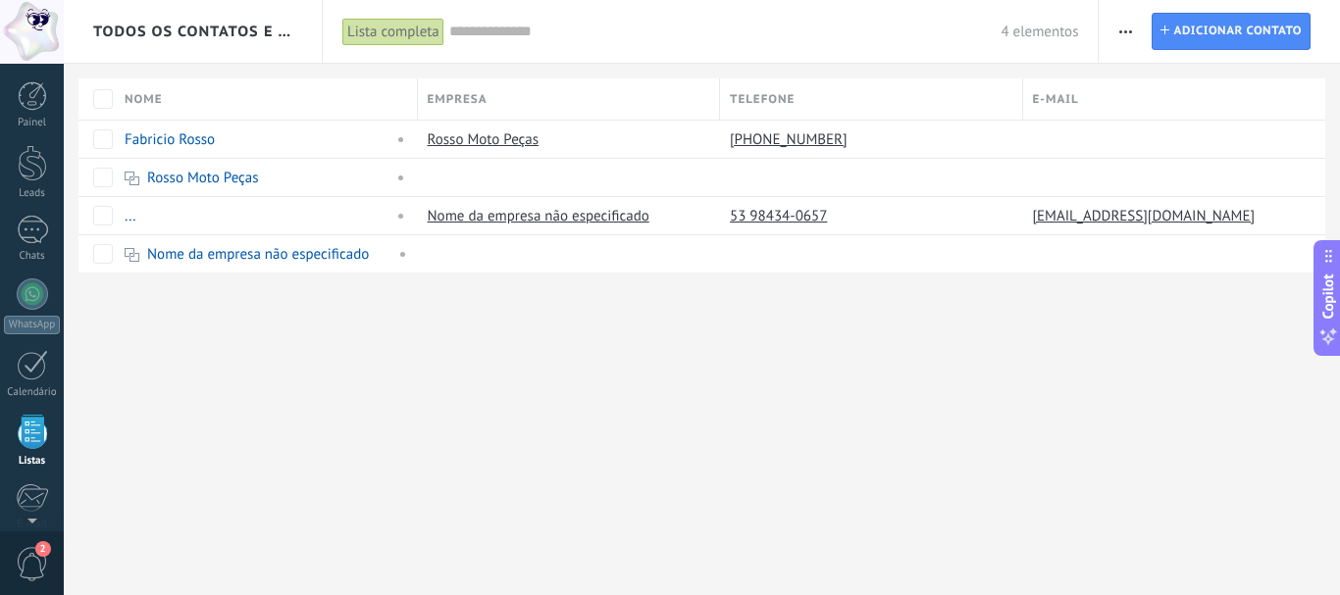
scroll to position [122, 0]
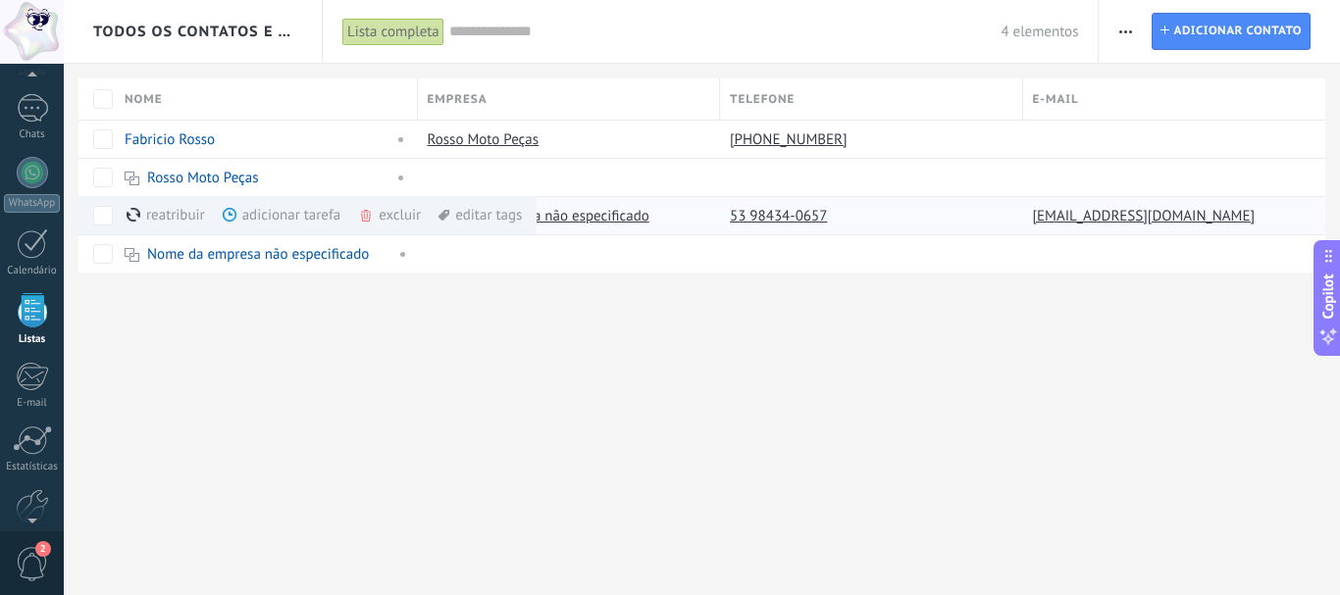
click at [383, 216] on div "excluir mais" at bounding box center [424, 215] width 133 height 38
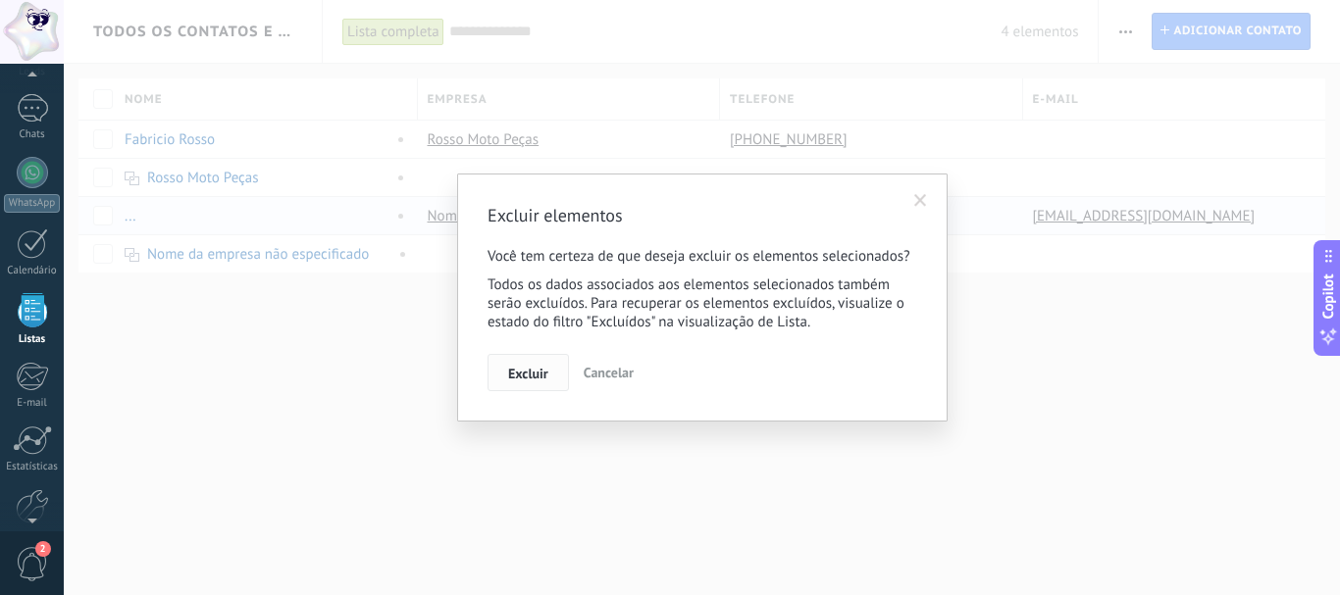
click at [517, 373] on span "Excluir" at bounding box center [528, 374] width 40 height 14
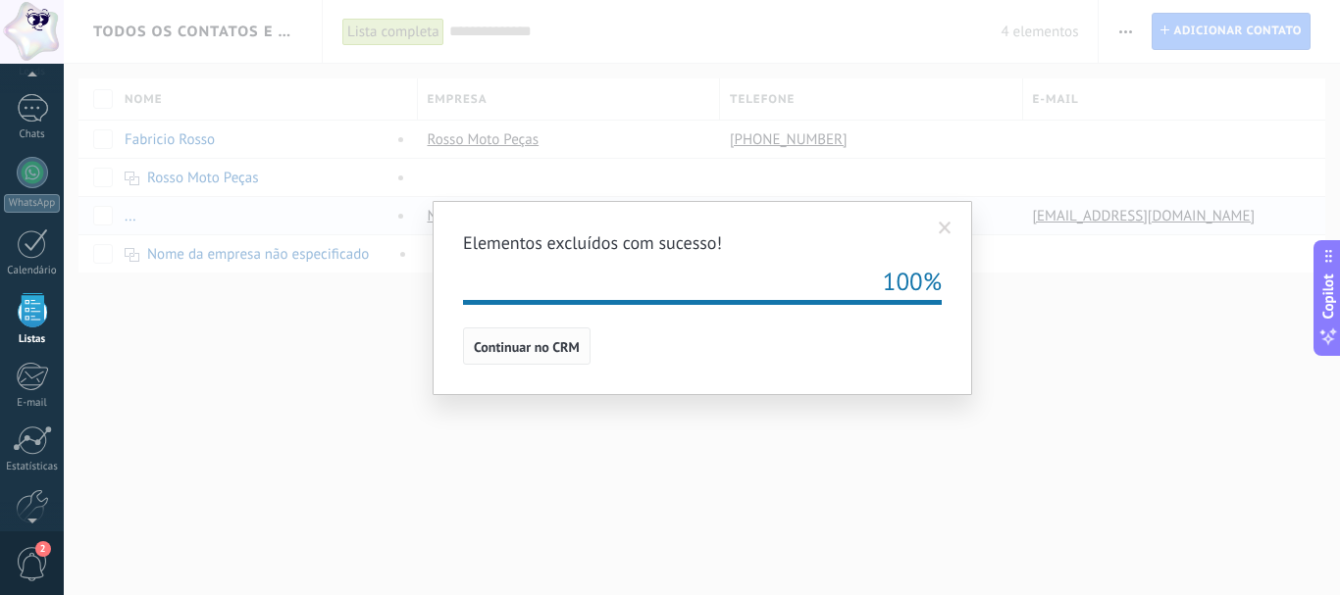
click at [556, 359] on button "Continuar no CRM" at bounding box center [527, 346] width 128 height 37
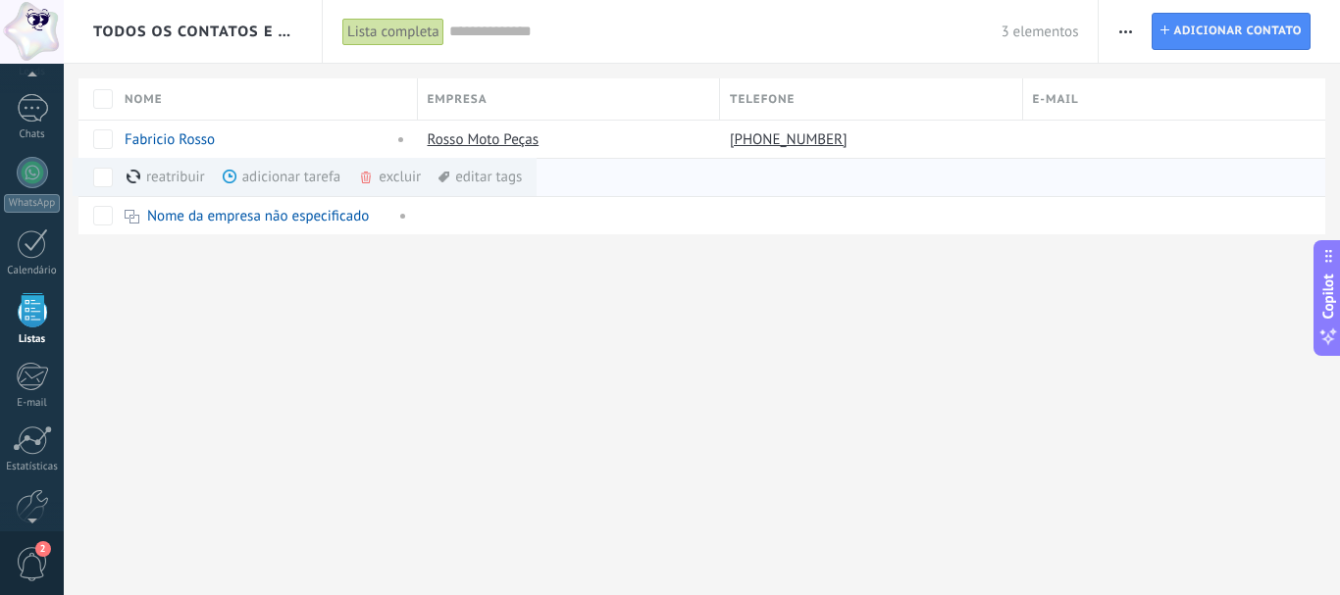
click at [395, 181] on div "excluir mais" at bounding box center [424, 177] width 133 height 38
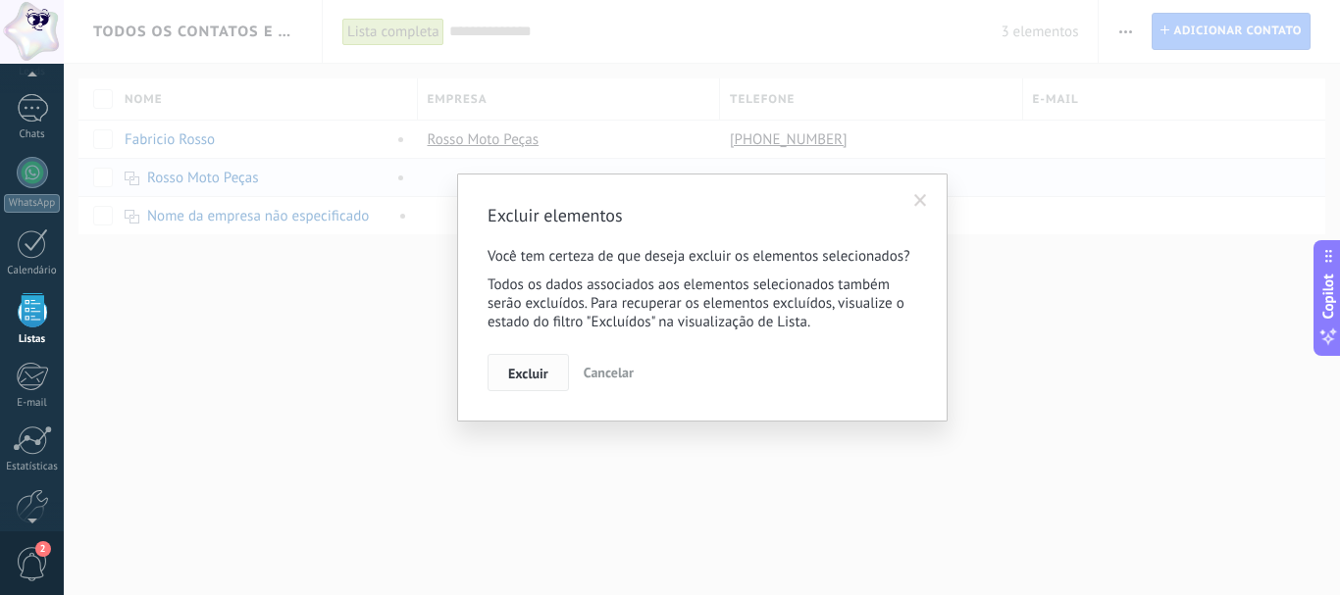
click at [532, 381] on span "Excluir" at bounding box center [528, 374] width 40 height 14
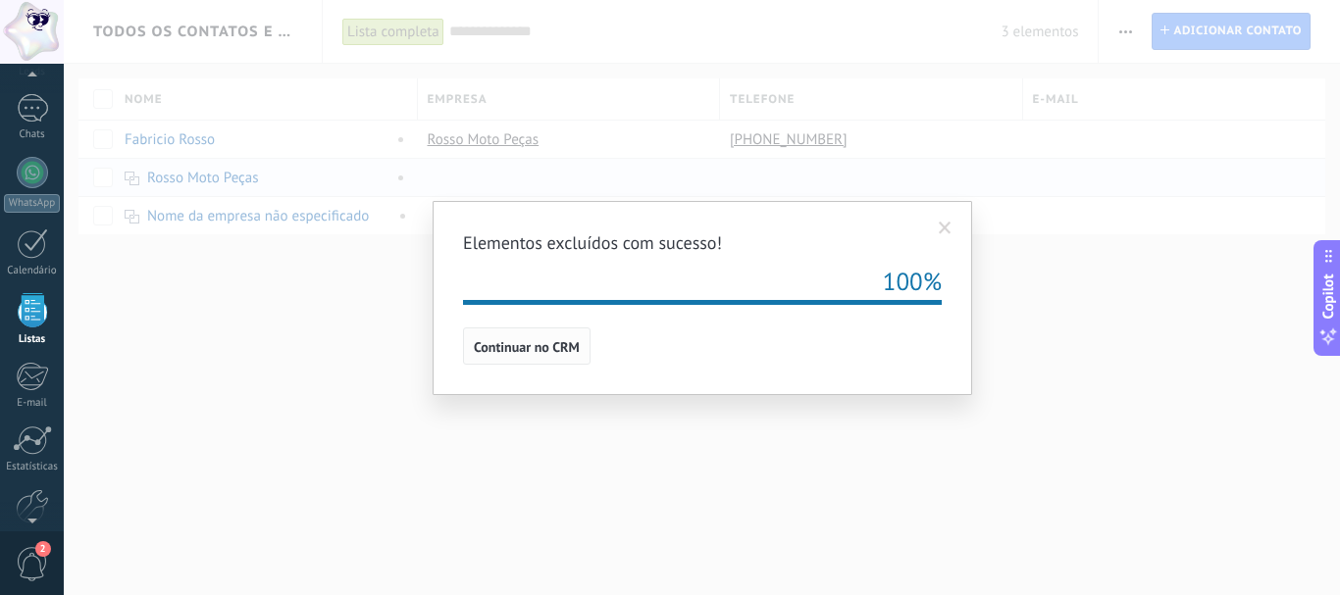
click at [502, 354] on span "Continuar no CRM" at bounding box center [527, 347] width 106 height 14
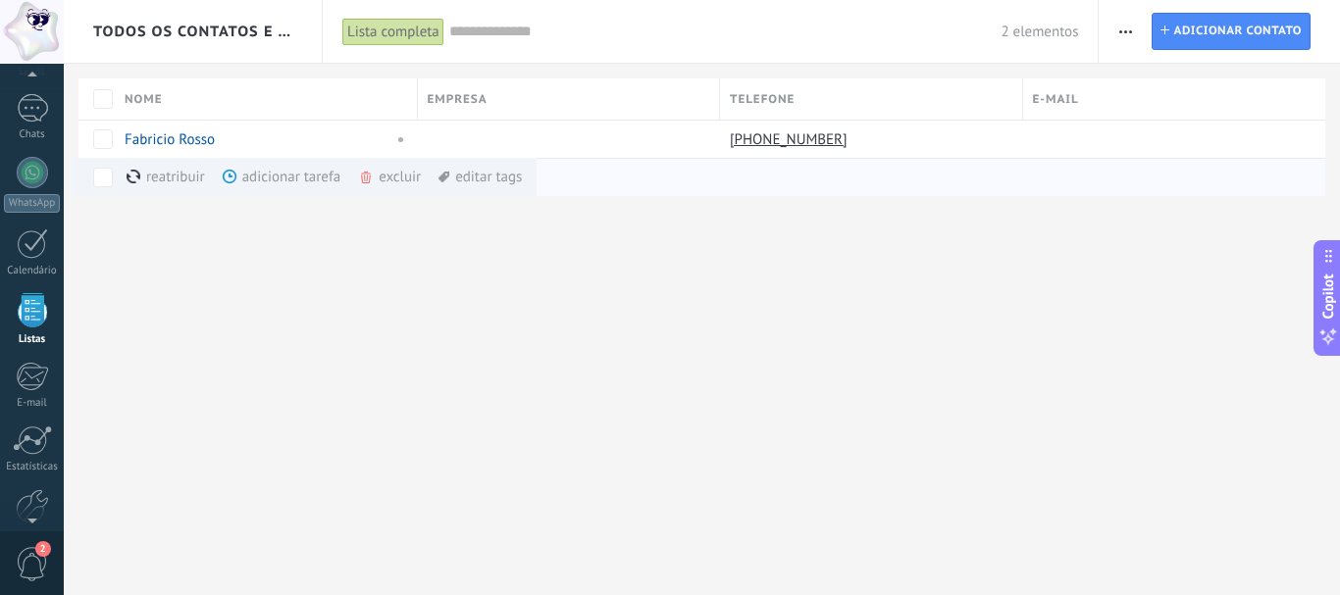
click at [390, 178] on div "excluir mais" at bounding box center [424, 177] width 133 height 38
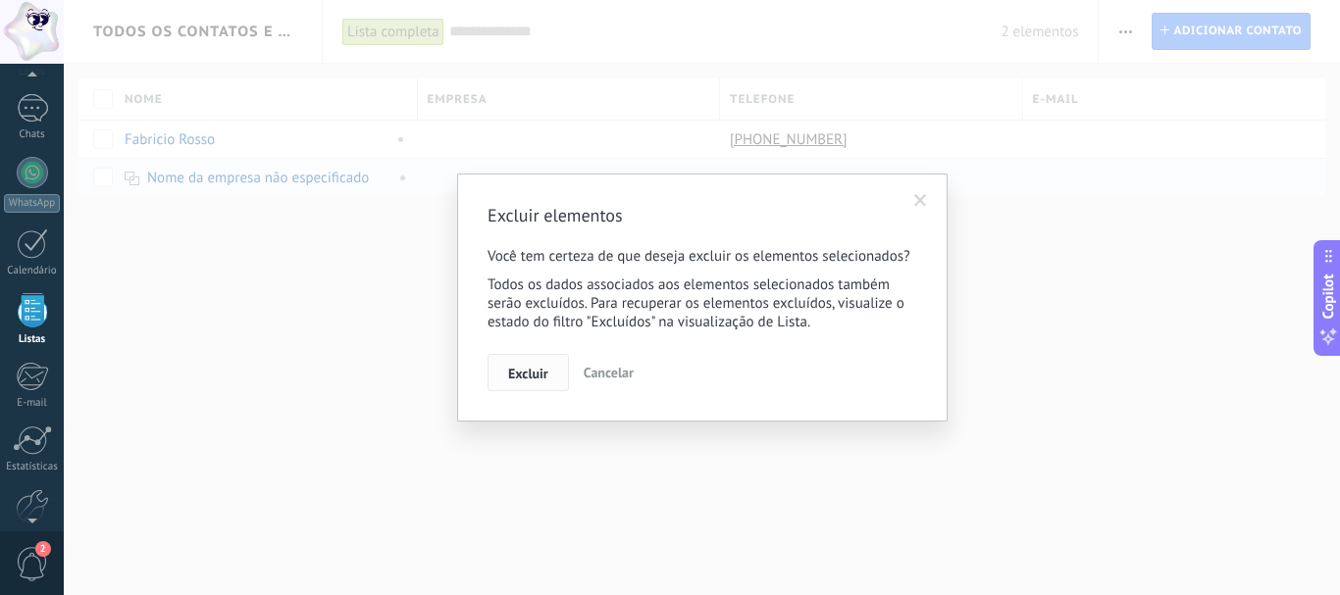
click at [545, 373] on span "Excluir" at bounding box center [528, 374] width 40 height 14
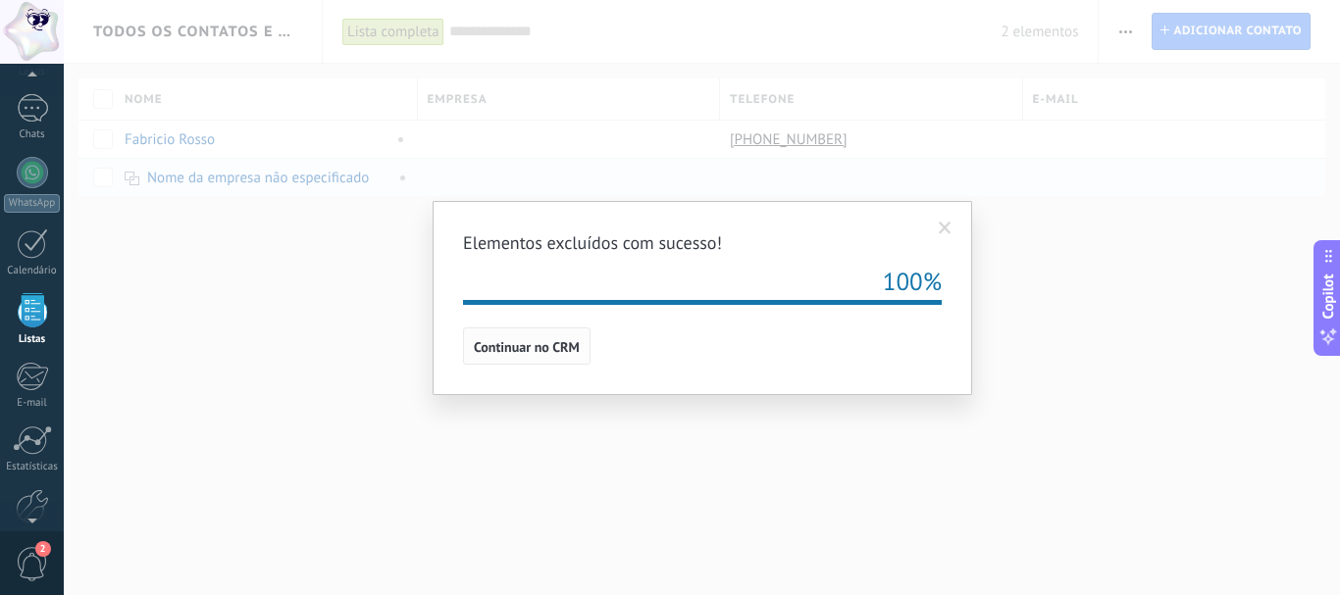
click at [551, 350] on span "Continuar no CRM" at bounding box center [527, 347] width 106 height 14
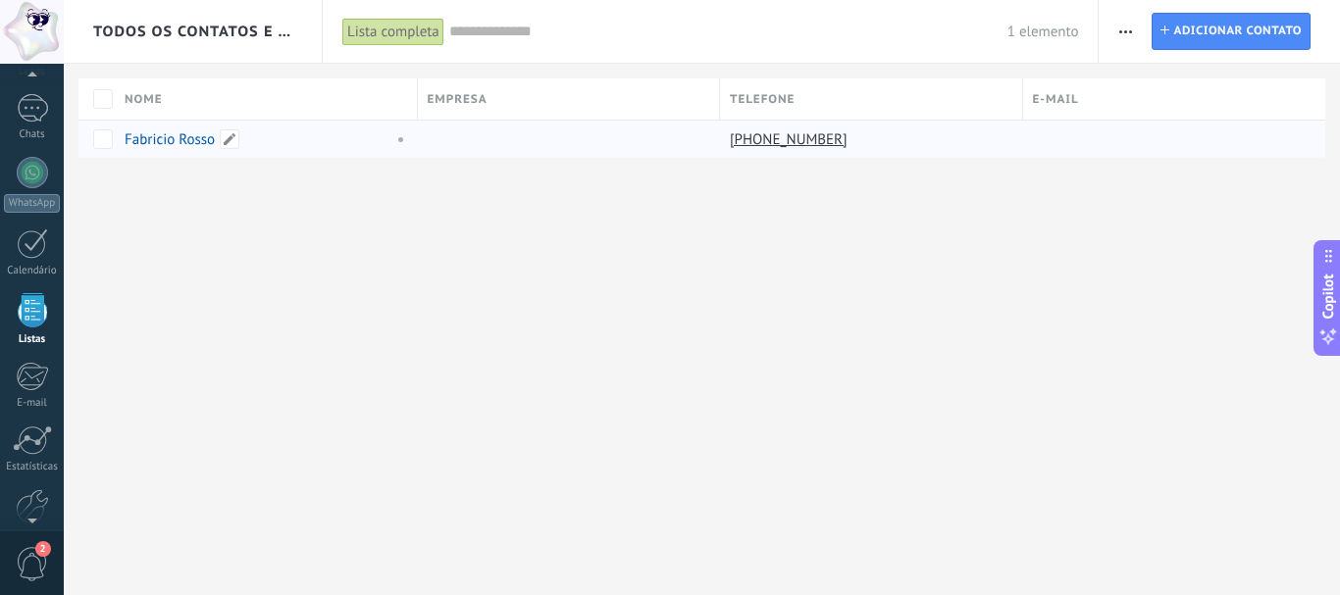
click at [179, 143] on link "Fabricio Rosso" at bounding box center [170, 139] width 90 height 19
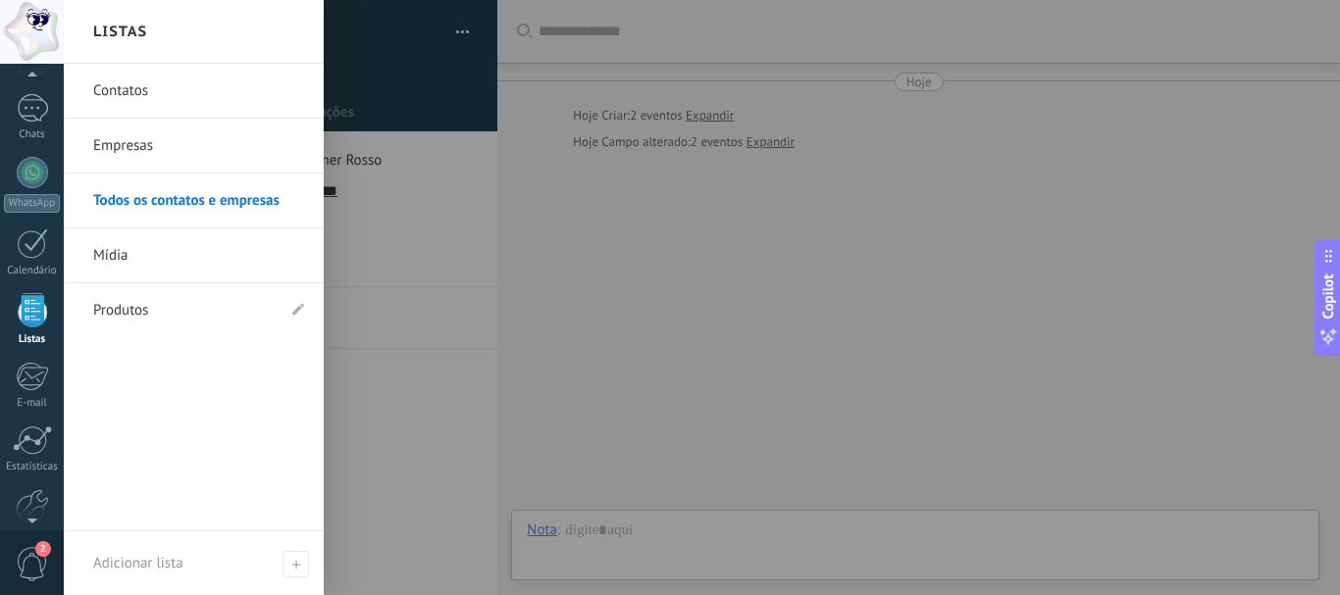
click at [37, 312] on div at bounding box center [32, 310] width 29 height 34
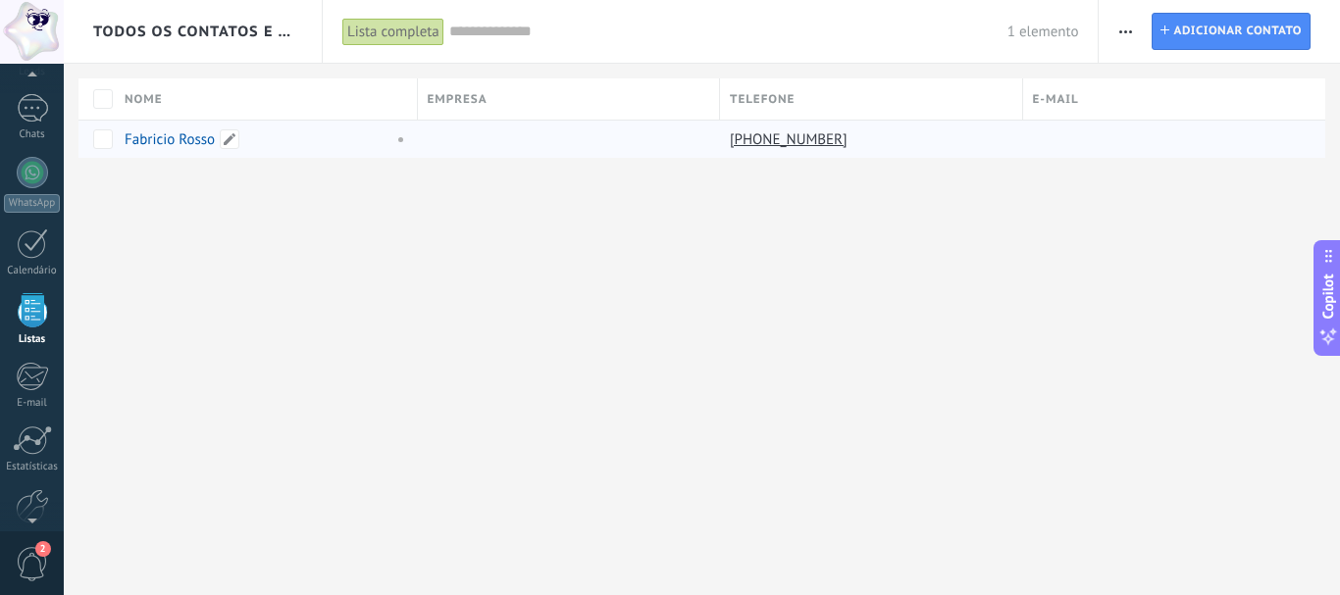
click at [195, 145] on link "Fabricio Rosso" at bounding box center [170, 139] width 90 height 19
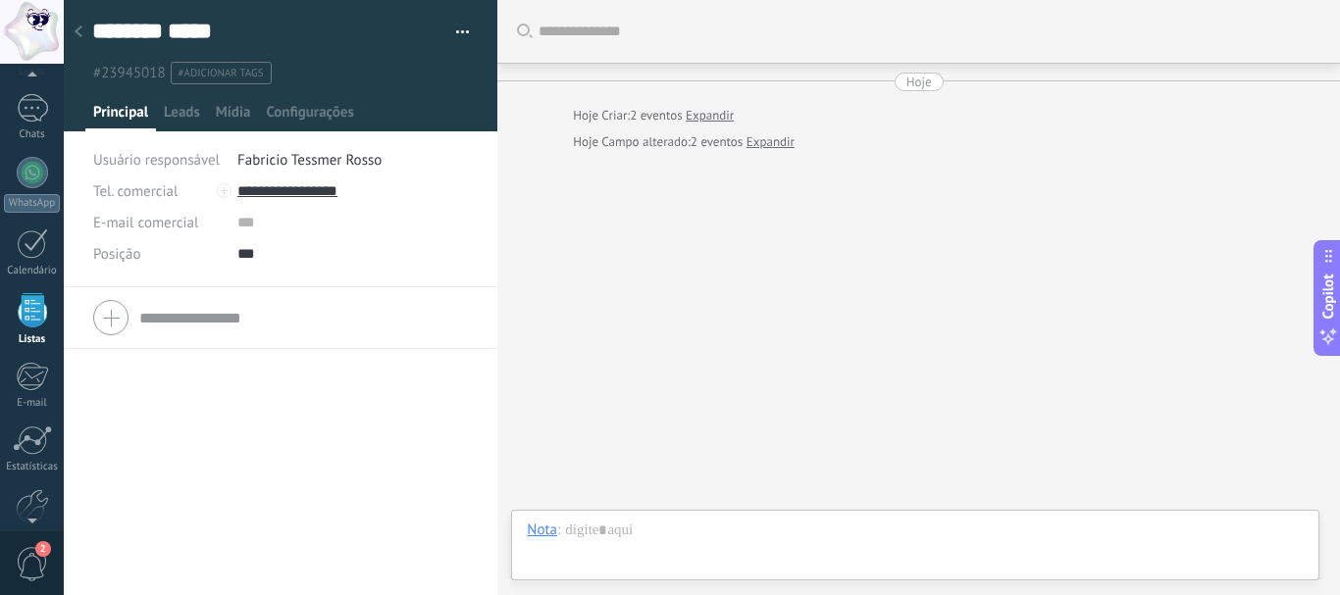
click at [107, 318] on div at bounding box center [280, 317] width 375 height 49
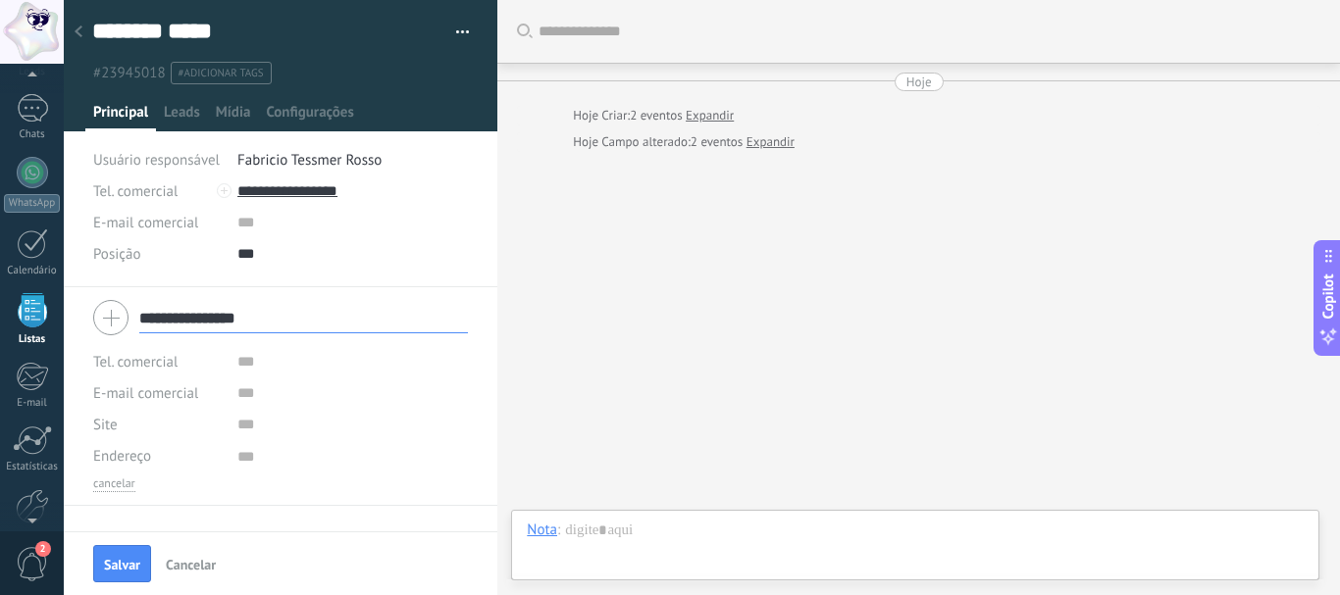
type input "**********"
click at [246, 369] on input "text" at bounding box center [352, 361] width 231 height 31
type input "**********"
click at [247, 404] on input "*" at bounding box center [352, 393] width 231 height 31
type input "**********"
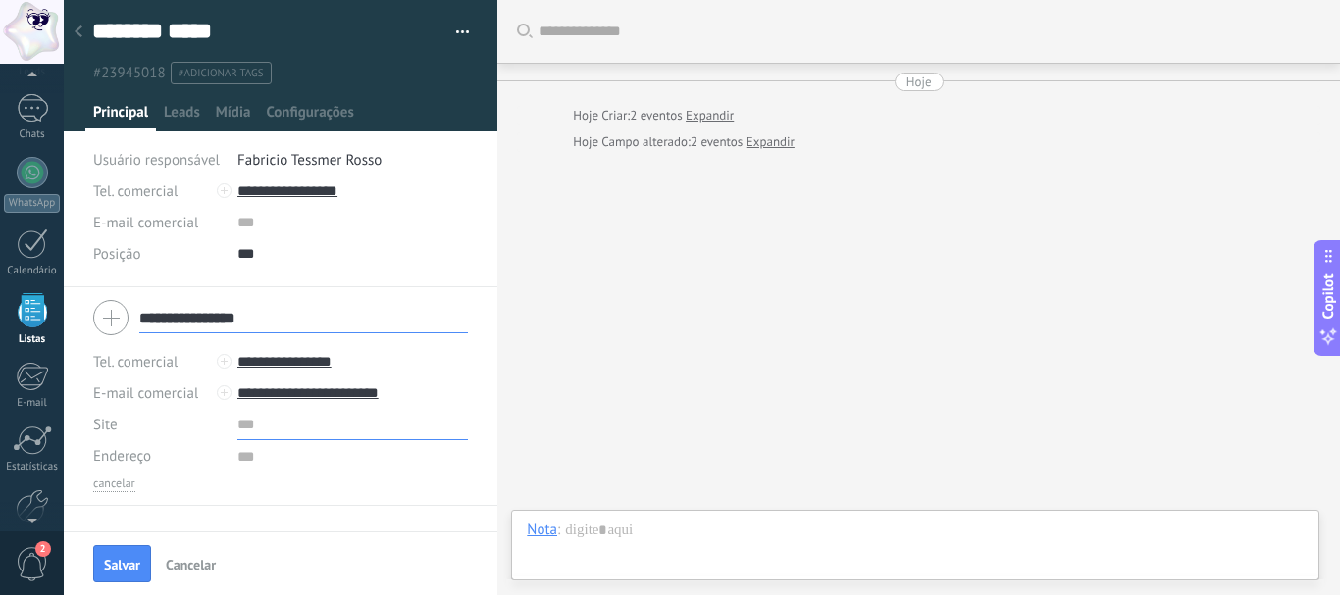
click at [250, 432] on input "url" at bounding box center [352, 424] width 231 height 31
type input "**********"
click at [237, 465] on textarea at bounding box center [352, 455] width 231 height 31
type textarea "**********"
click at [128, 567] on span "Salvar" at bounding box center [122, 565] width 36 height 14
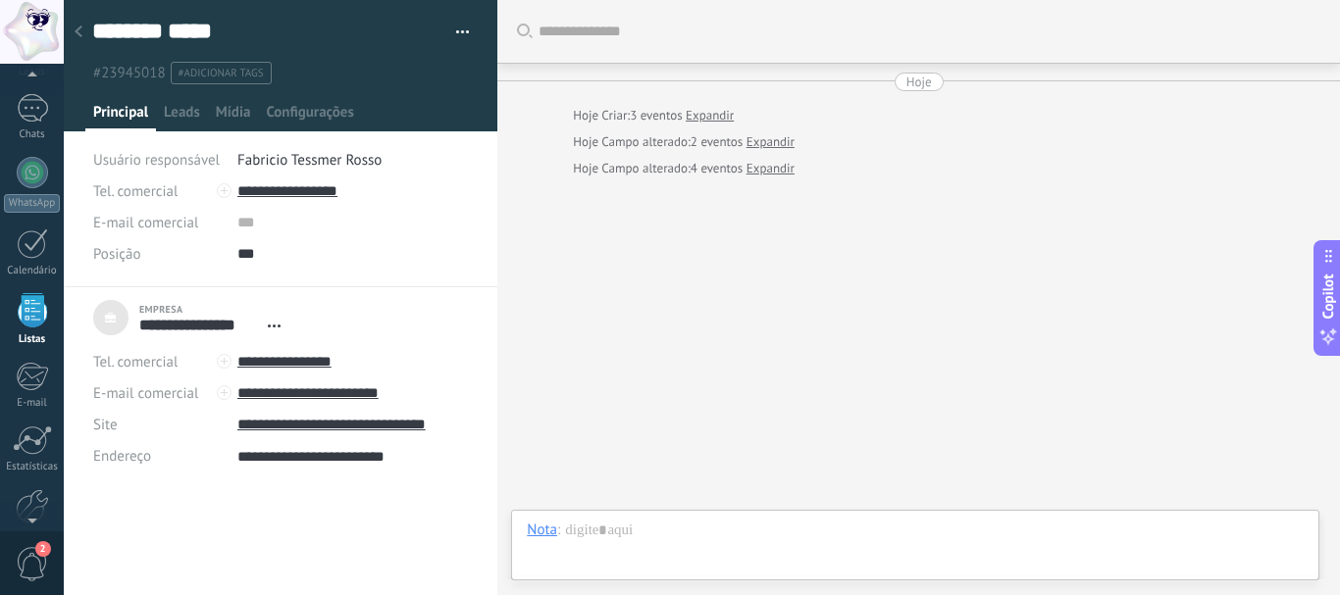
scroll to position [20, 0]
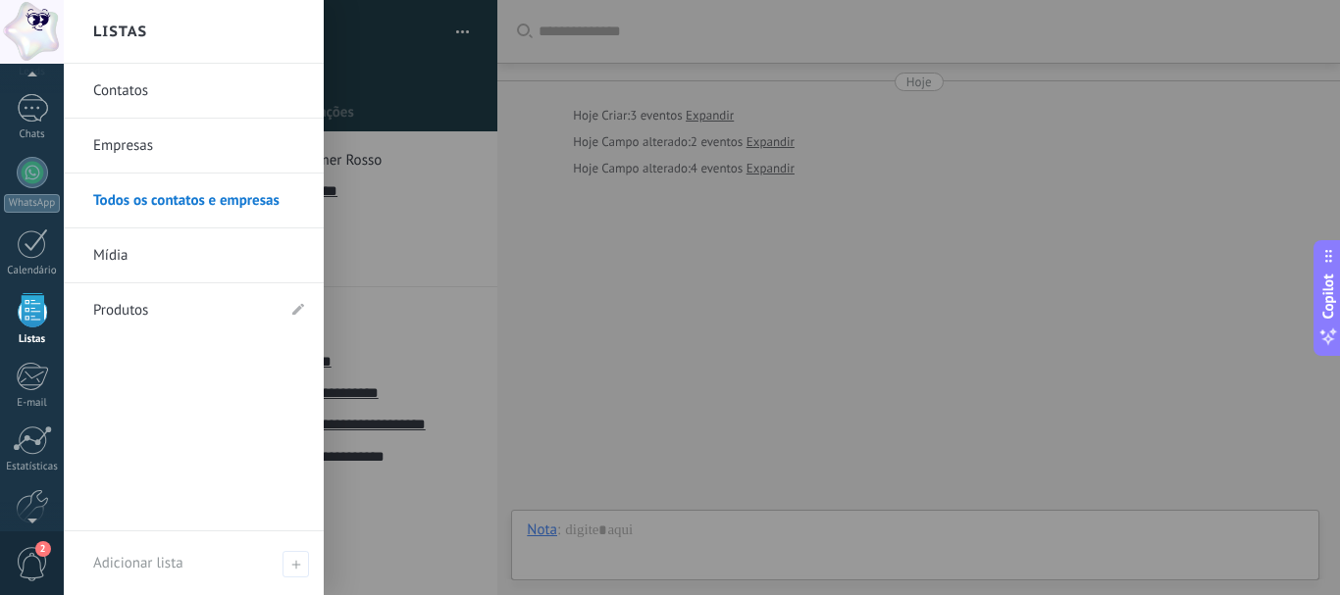
click at [41, 322] on div at bounding box center [32, 310] width 29 height 34
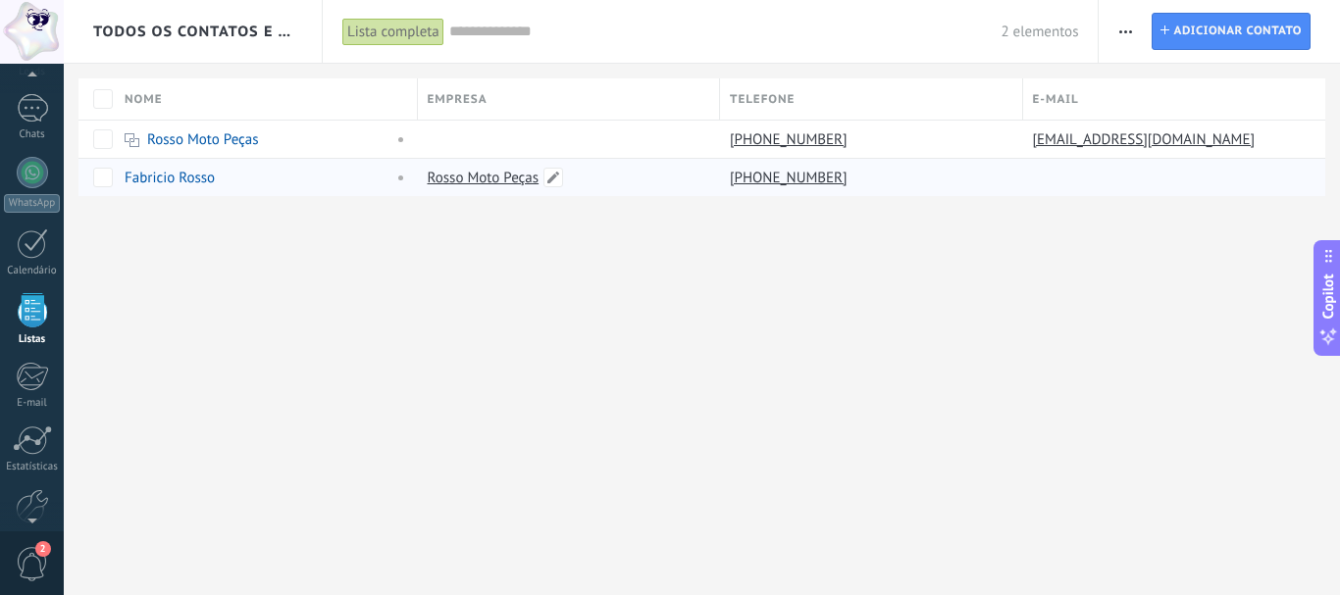
click at [475, 179] on link "Rosso Moto Peças" at bounding box center [484, 178] width 112 height 19
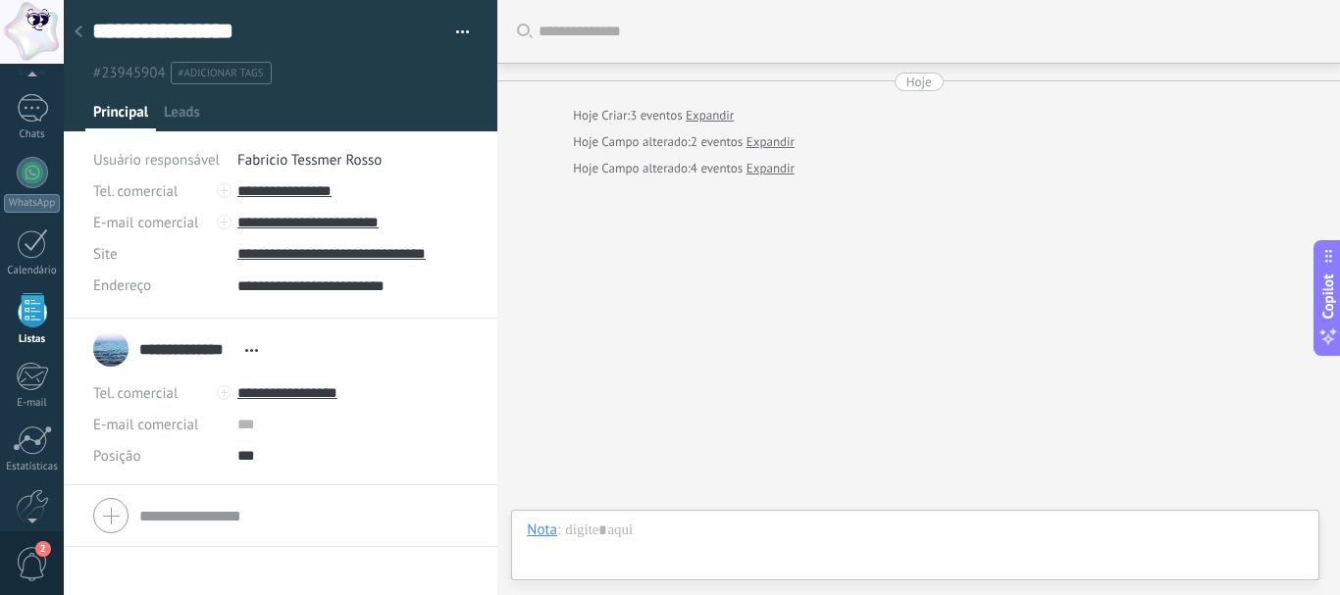
type textarea "**********"
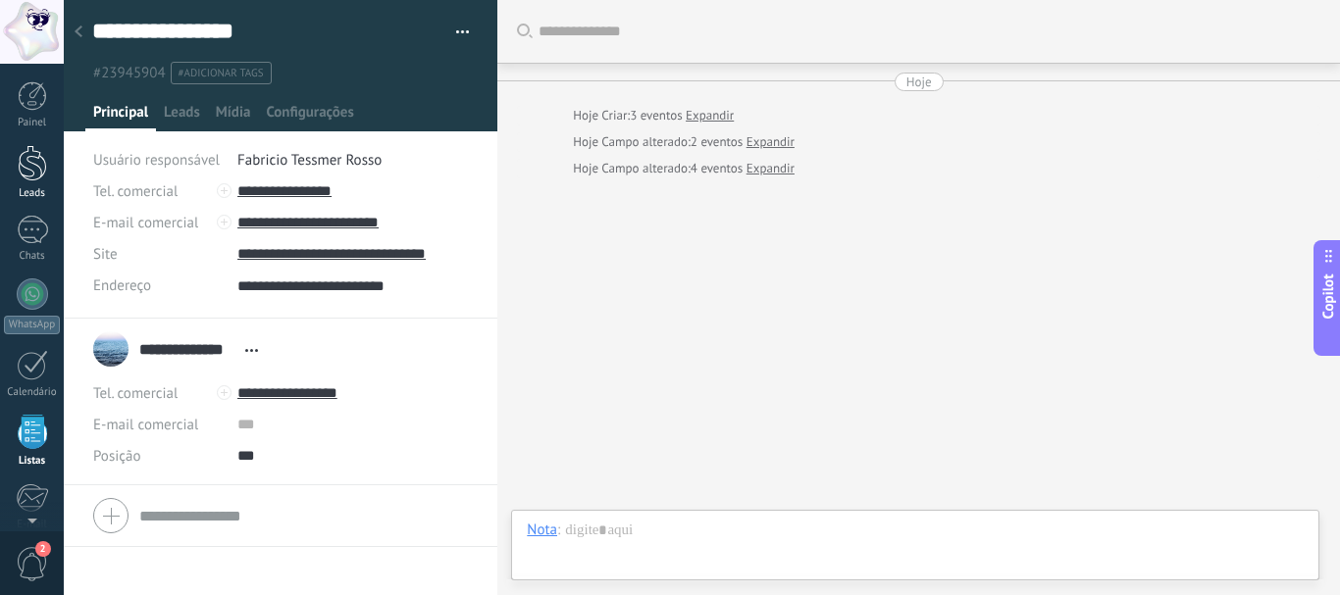
click at [43, 169] on div at bounding box center [32, 163] width 29 height 36
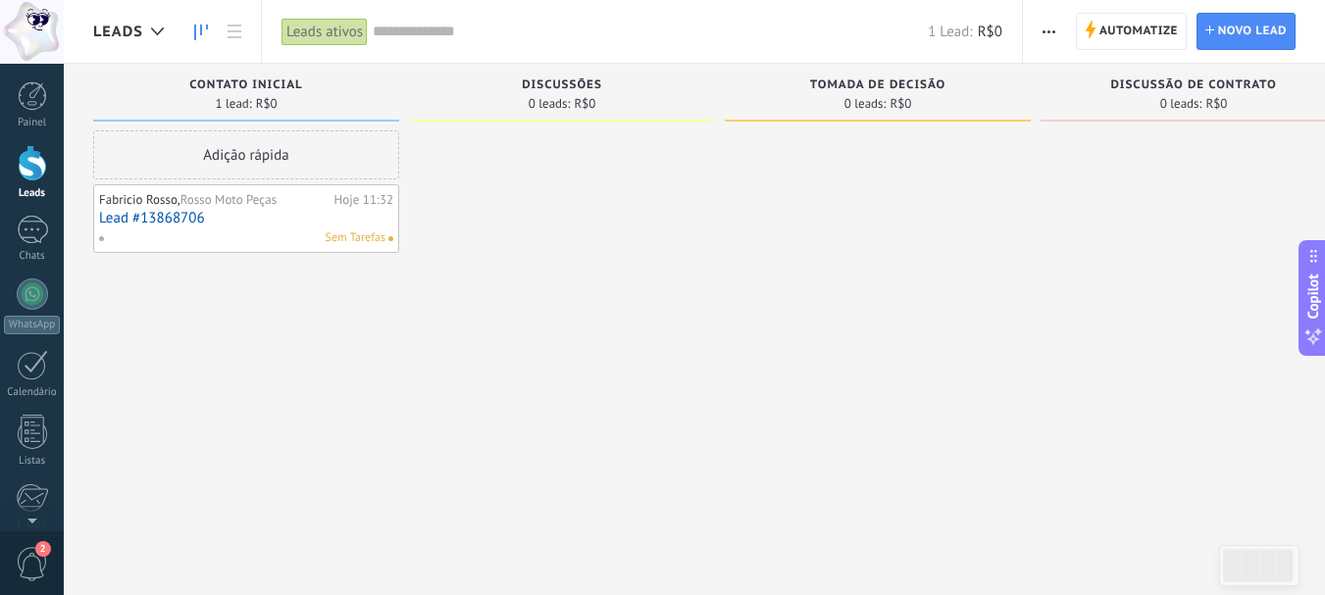
click at [247, 204] on span "Rosso Moto Peças" at bounding box center [228, 199] width 96 height 17
click at [148, 26] on div at bounding box center [157, 32] width 32 height 38
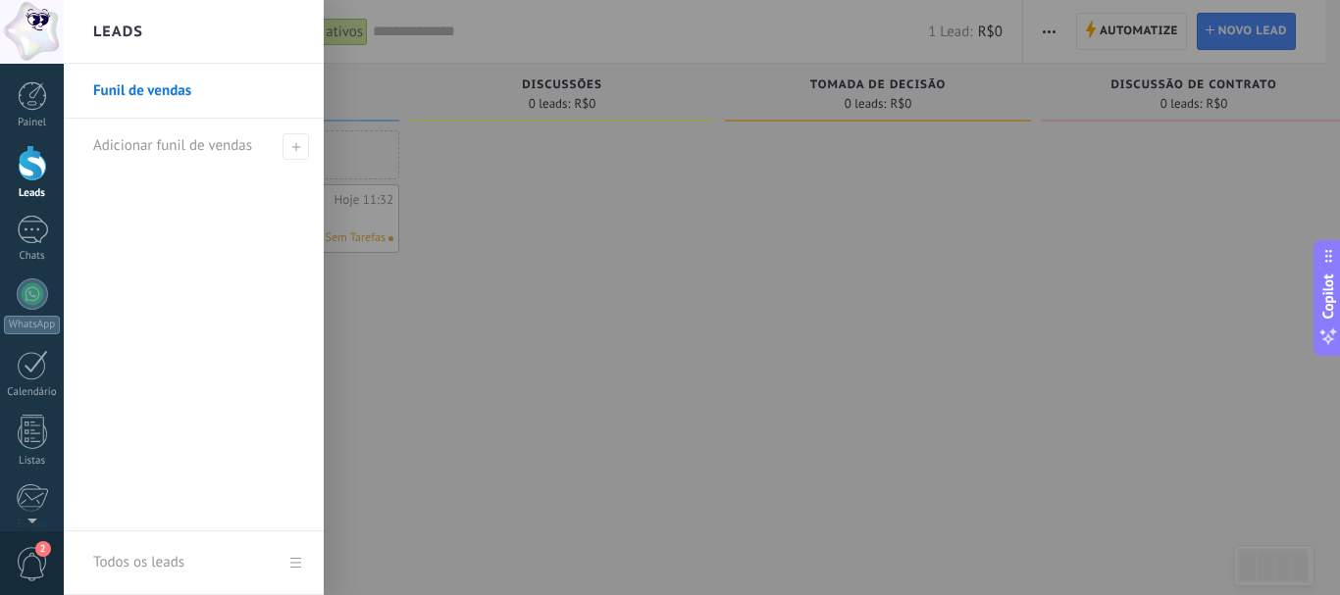
click at [144, 90] on link "Funil de vendas" at bounding box center [198, 91] width 211 height 55
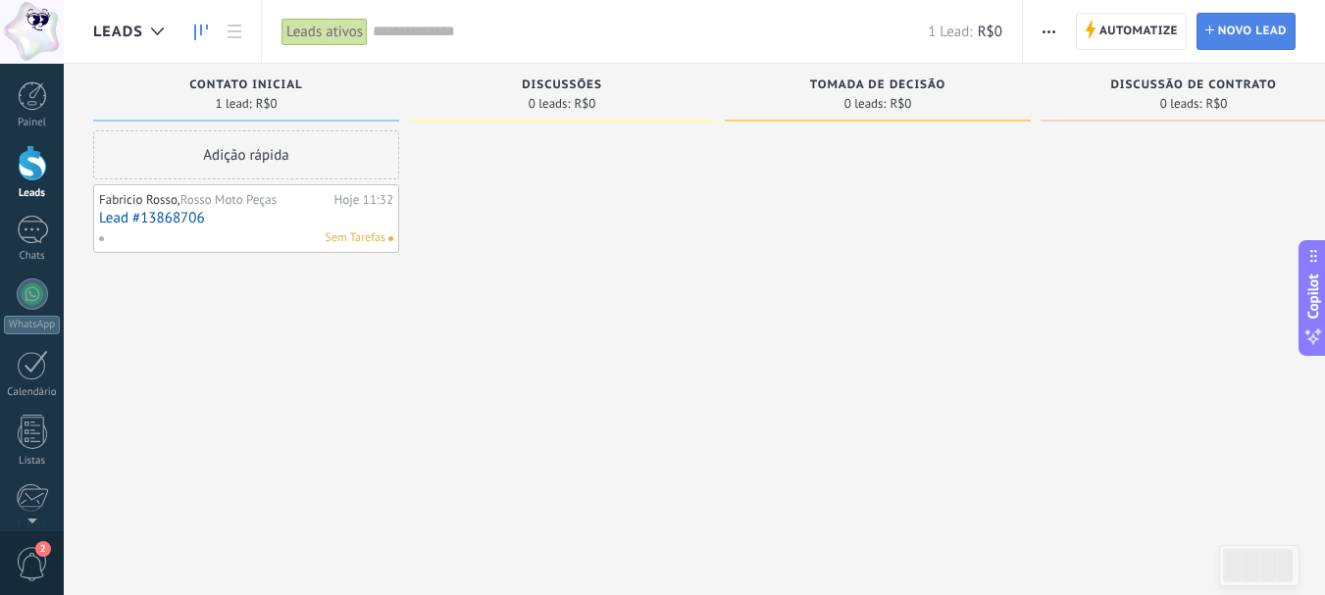
click at [1236, 26] on span "Novo lead" at bounding box center [1252, 31] width 69 height 35
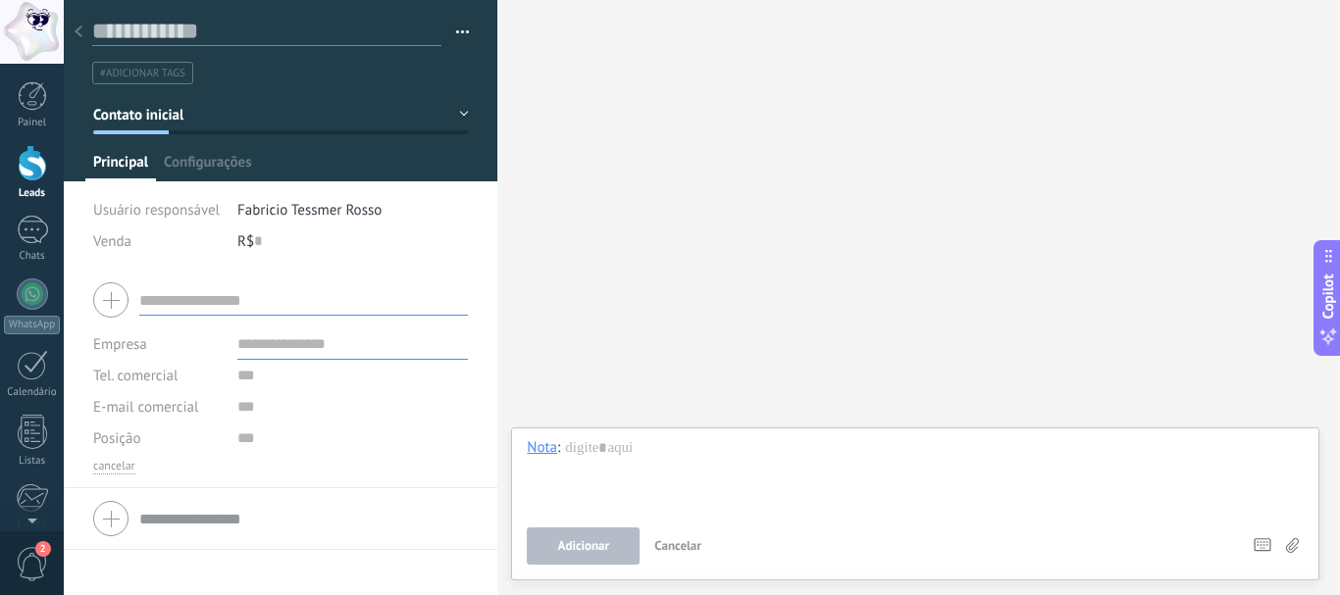
click at [169, 30] on input "text" at bounding box center [266, 31] width 349 height 29
type input "******"
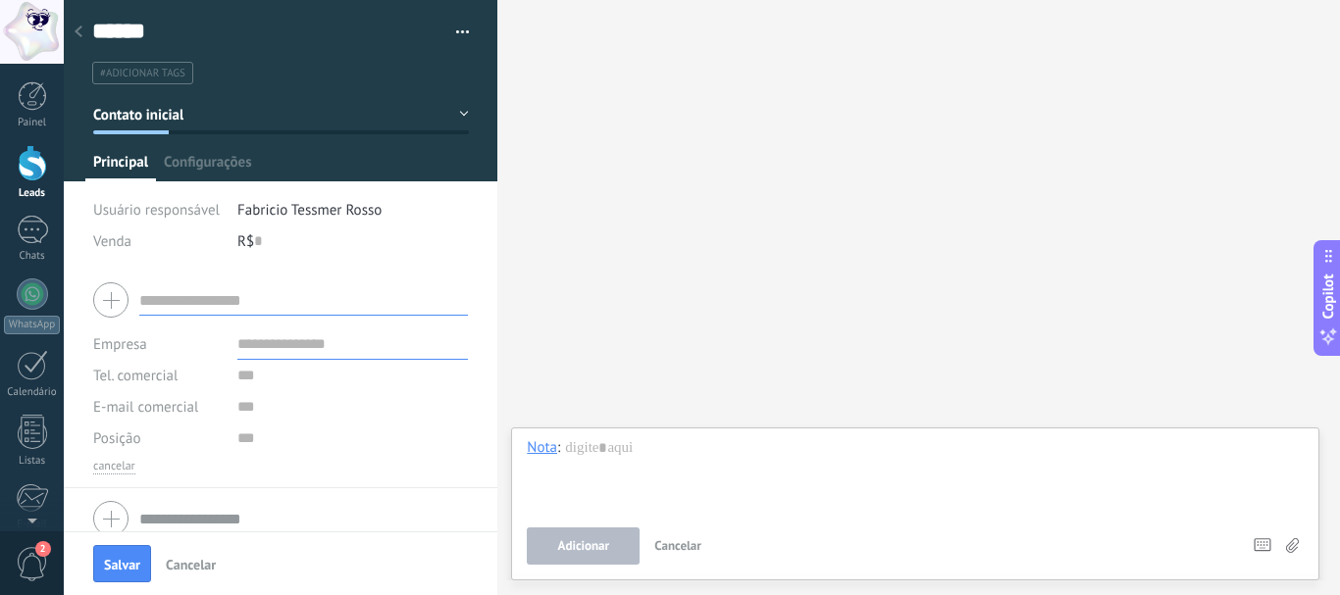
click at [155, 77] on span "#adicionar tags" at bounding box center [142, 74] width 85 height 14
click at [545, 120] on div "Buscar Carregar mais Participantes: 0 Adicionar membro Bots: 0" at bounding box center [918, 297] width 843 height 595
click at [147, 81] on li "#adicionar tags" at bounding box center [142, 73] width 101 height 23
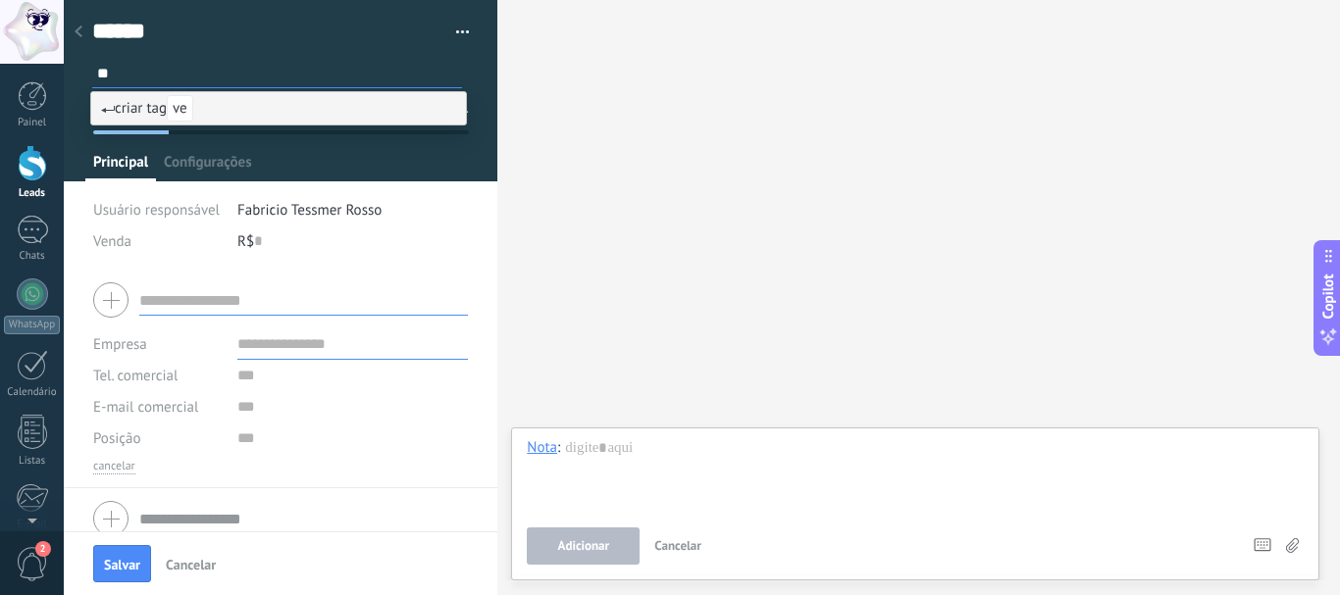
type input "*"
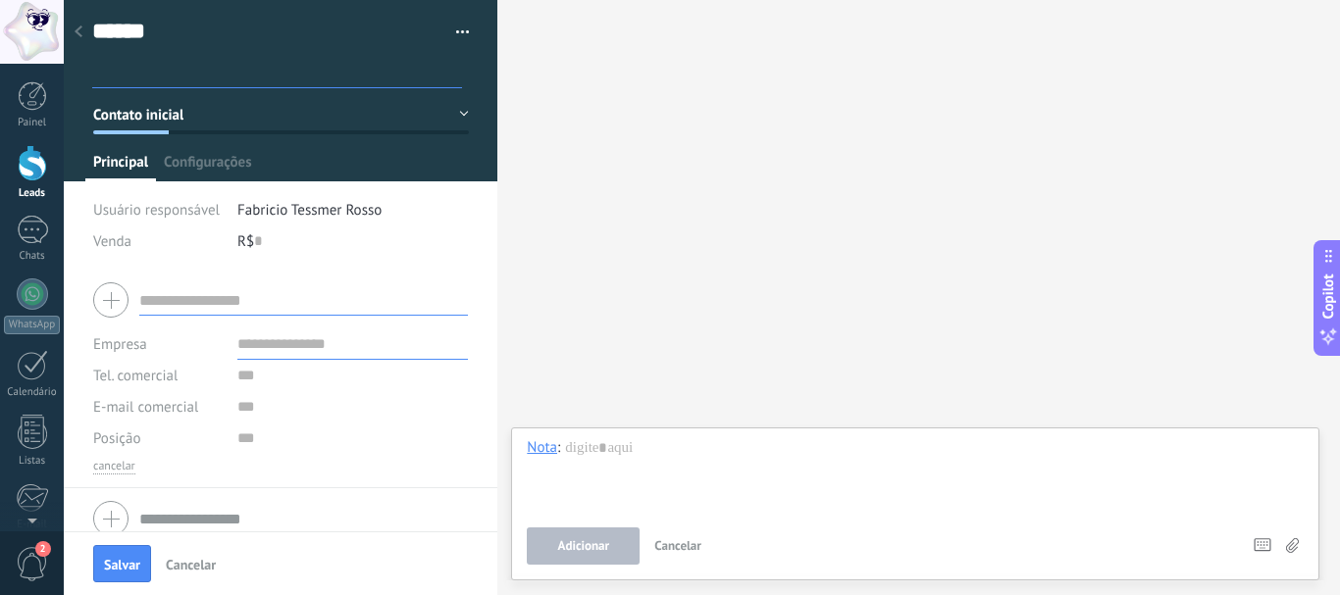
click at [529, 122] on div "Buscar Carregar mais Participantes: 0 Adicionar membro Bots: 0" at bounding box center [918, 297] width 843 height 595
click at [213, 129] on button "Contato inicial" at bounding box center [281, 114] width 376 height 35
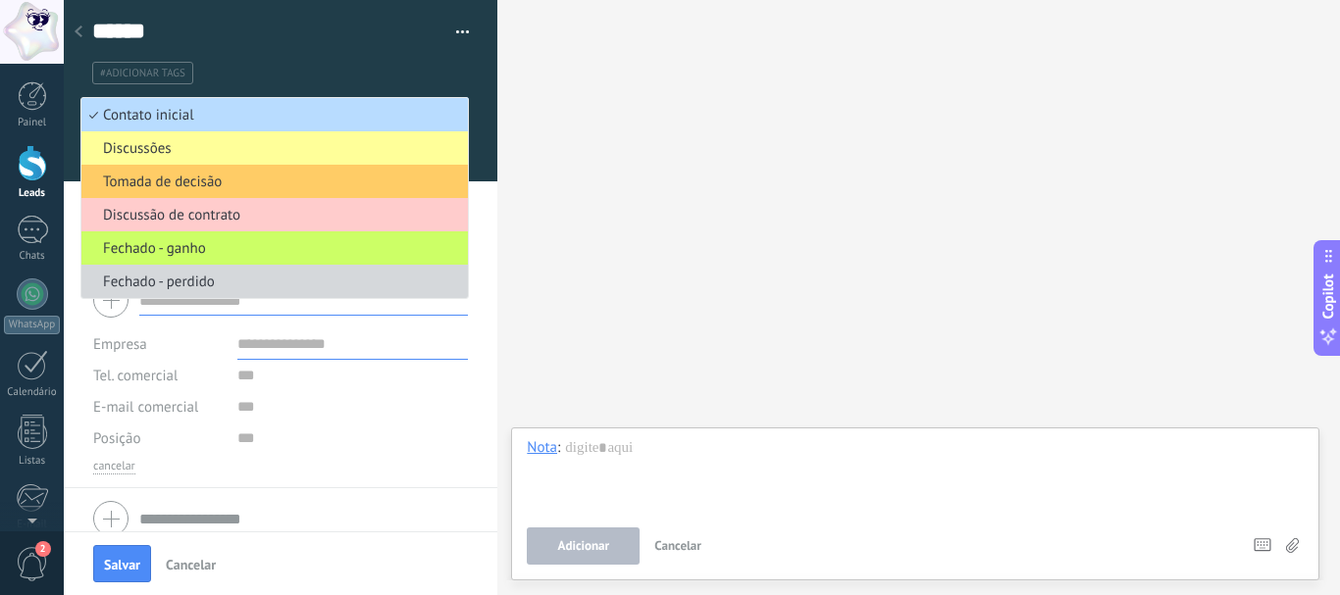
click at [184, 113] on span "Contato inicial" at bounding box center [271, 115] width 381 height 19
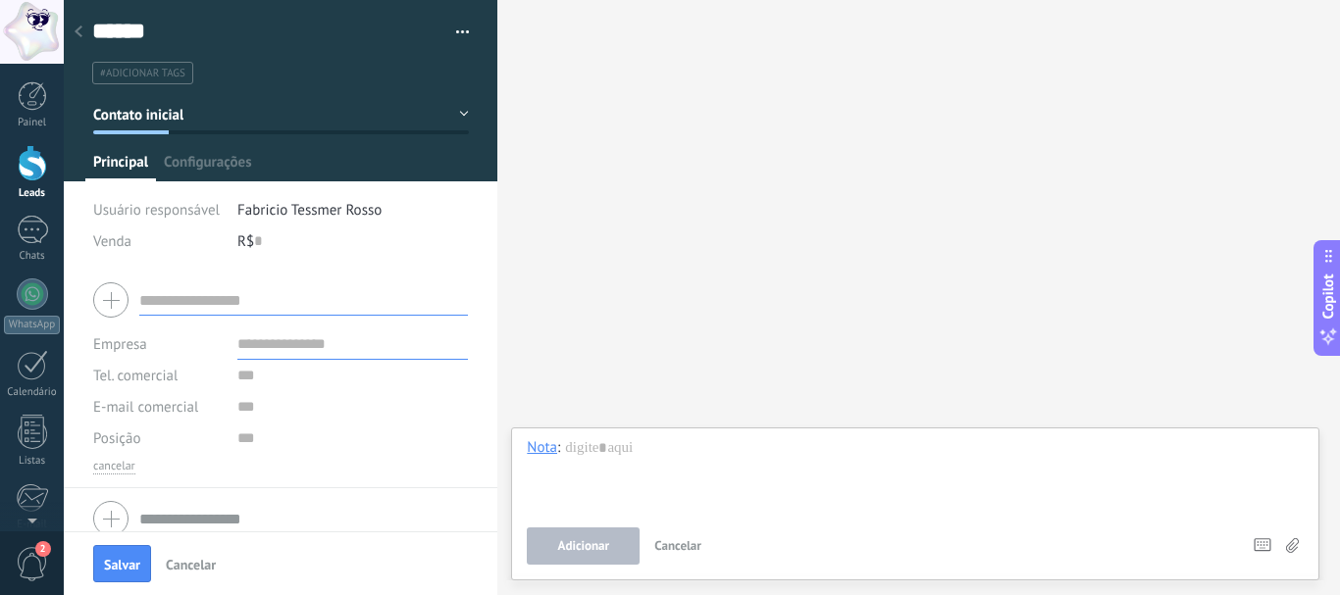
click at [497, 255] on div at bounding box center [497, 297] width 0 height 595
type textarea "**********"
click at [497, 255] on div at bounding box center [497, 297] width 0 height 595
click at [93, 97] on button "Contato inicial" at bounding box center [281, 114] width 376 height 35
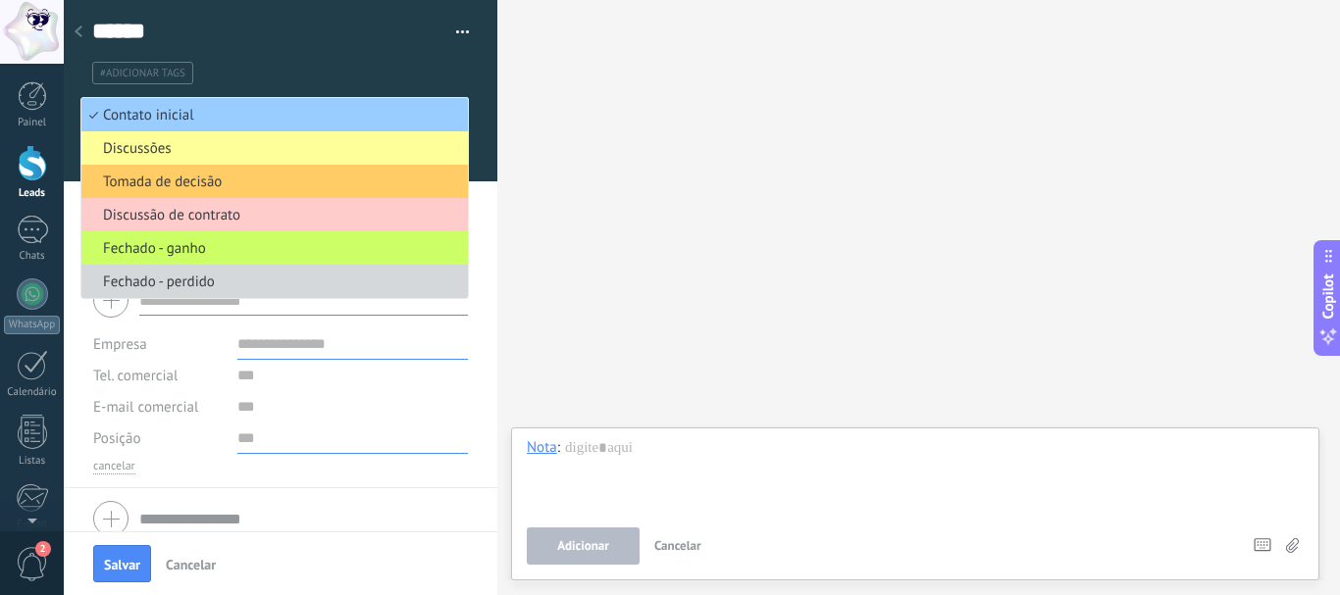
click at [441, 441] on input "text" at bounding box center [352, 438] width 231 height 31
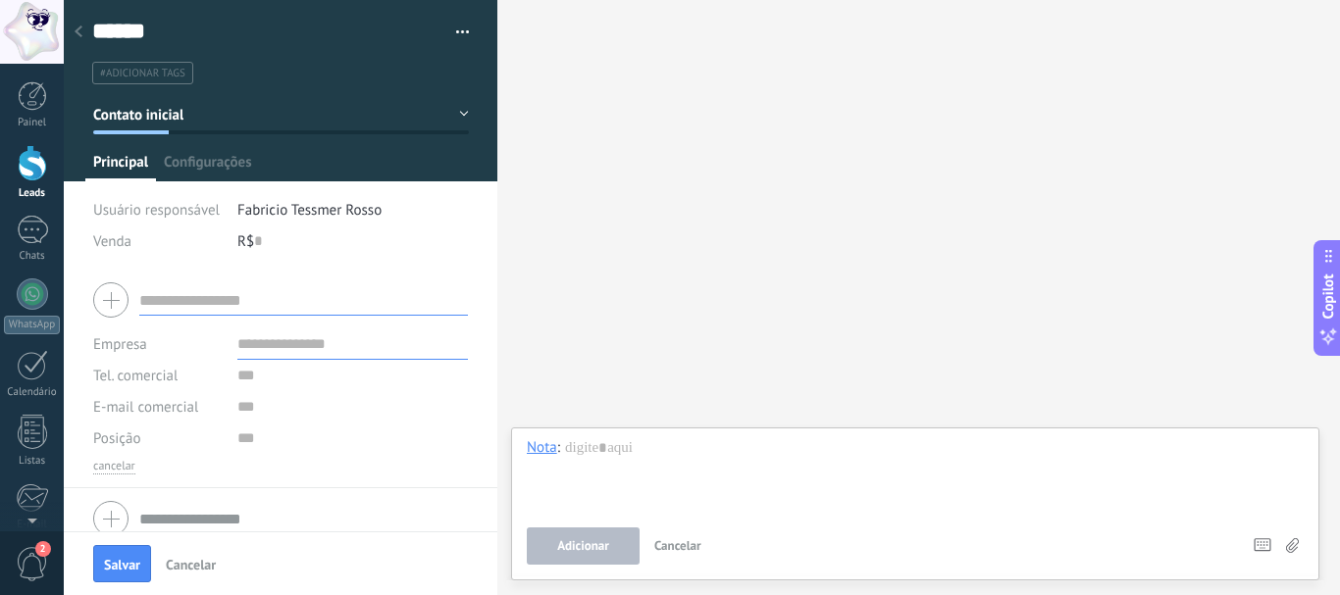
click at [160, 301] on input "text" at bounding box center [303, 299] width 329 height 31
type input "********"
click at [218, 333] on span "Fabricio Rosso, Rosso Moto Peças" at bounding box center [246, 330] width 201 height 19
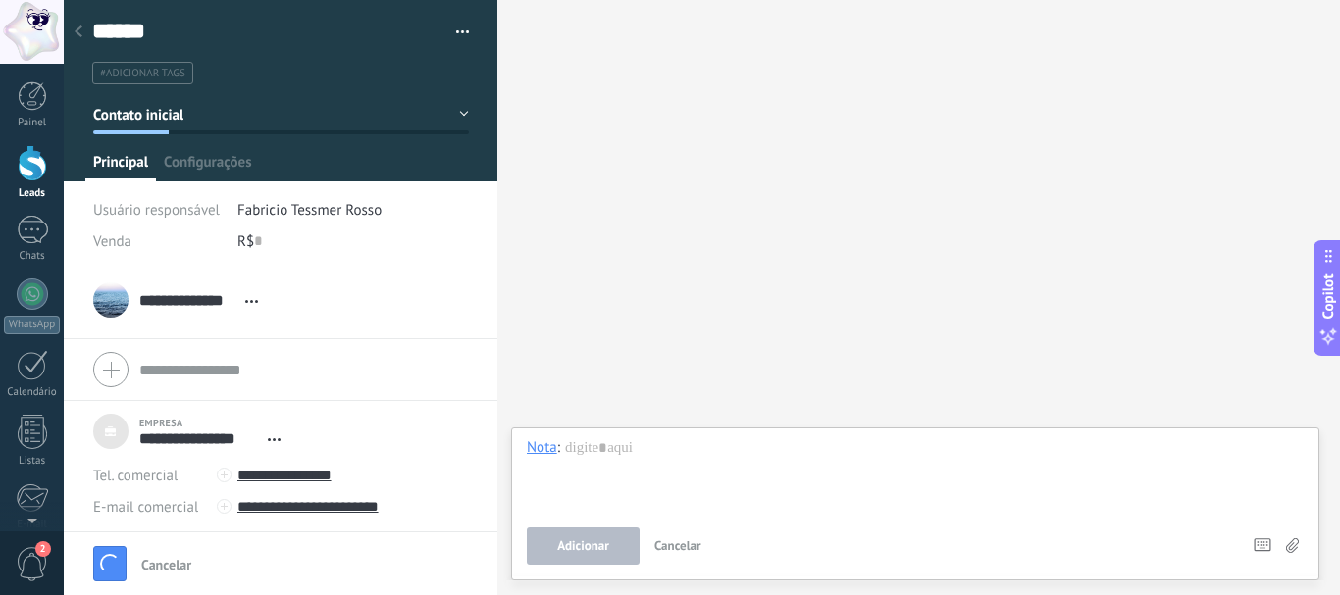
scroll to position [20, 0]
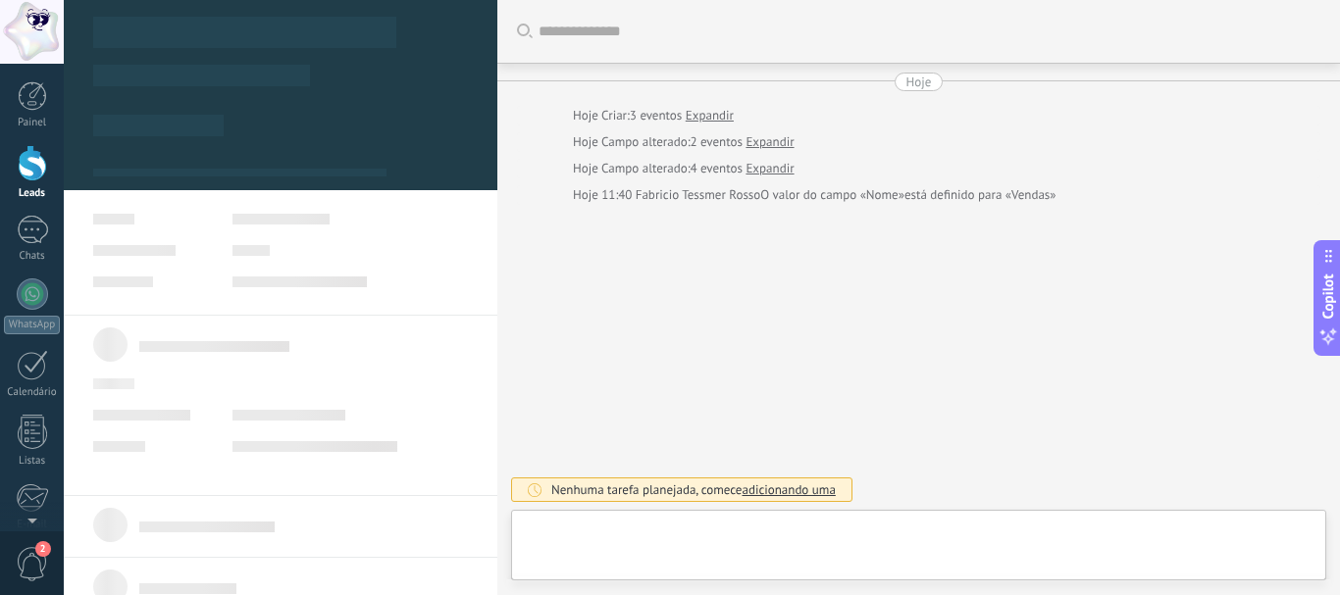
type textarea "**********"
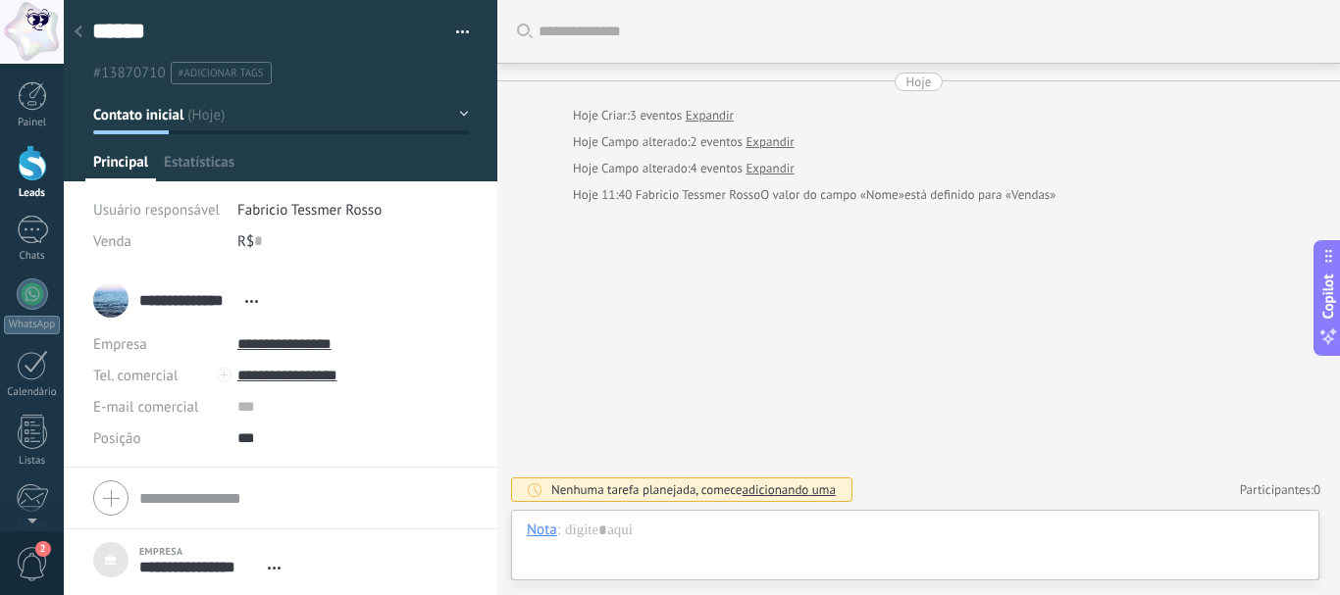
scroll to position [20, 0]
click at [33, 175] on div at bounding box center [32, 163] width 29 height 36
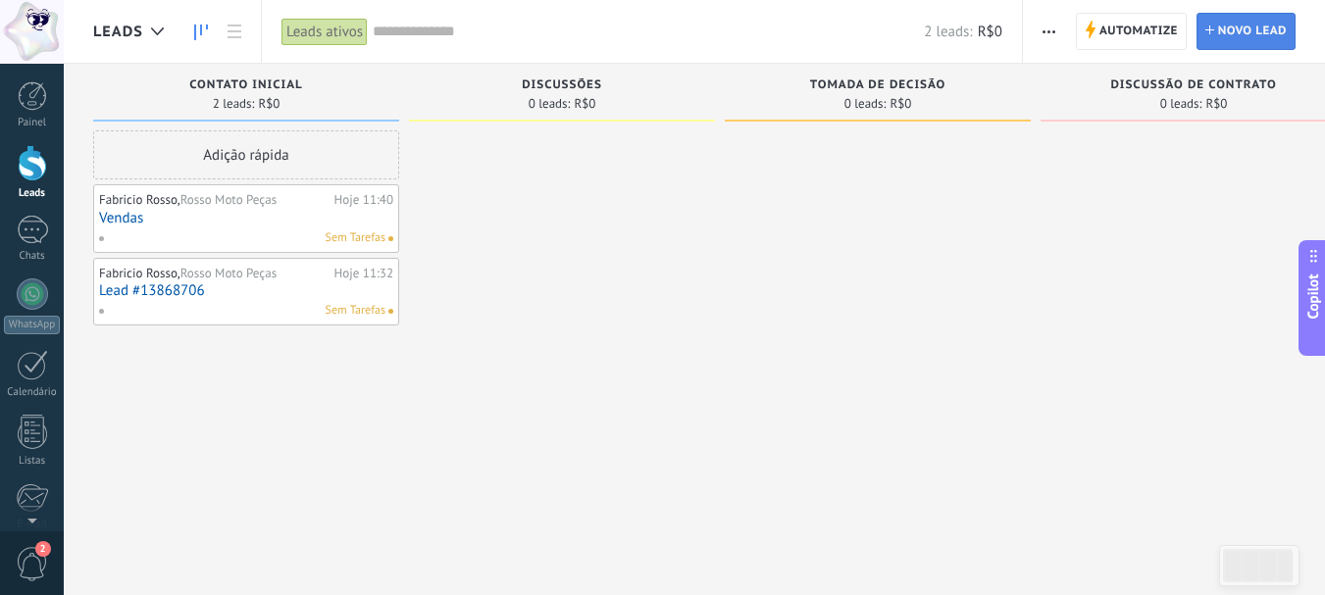
click at [1241, 31] on span "Novo lead" at bounding box center [1252, 31] width 69 height 35
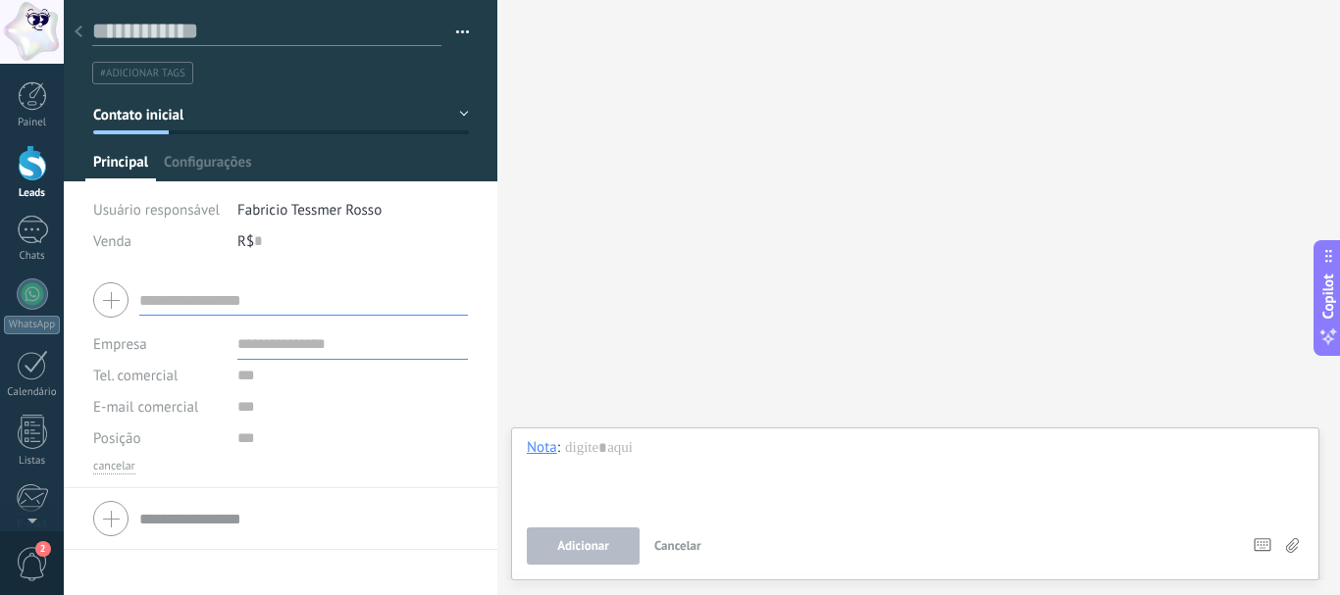
click at [178, 32] on input "text" at bounding box center [266, 31] width 349 height 29
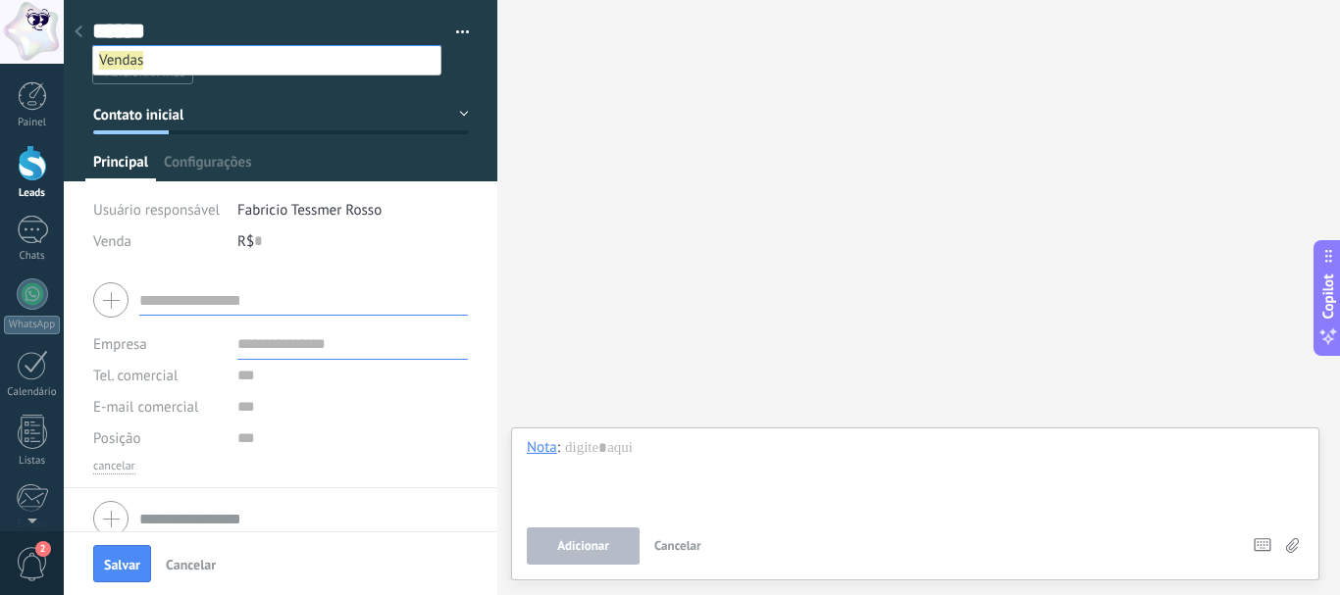
type input "******"
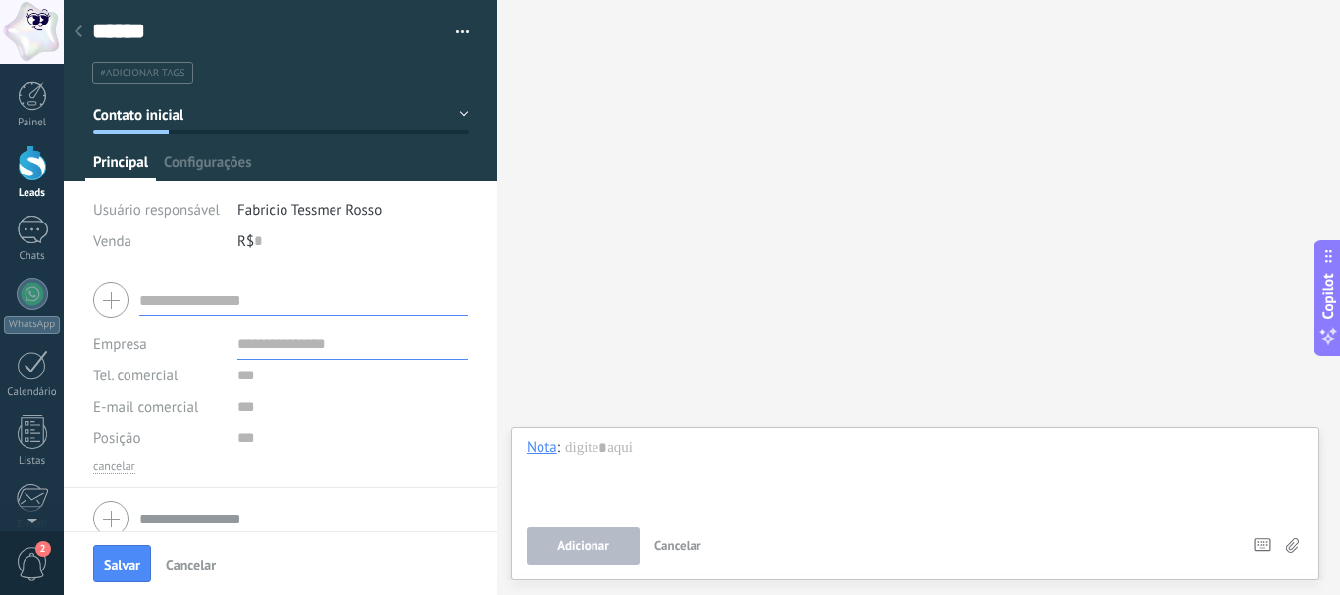
click at [203, 300] on input "text" at bounding box center [303, 299] width 329 height 31
type input "**********"
click at [241, 377] on input "text" at bounding box center [352, 375] width 231 height 31
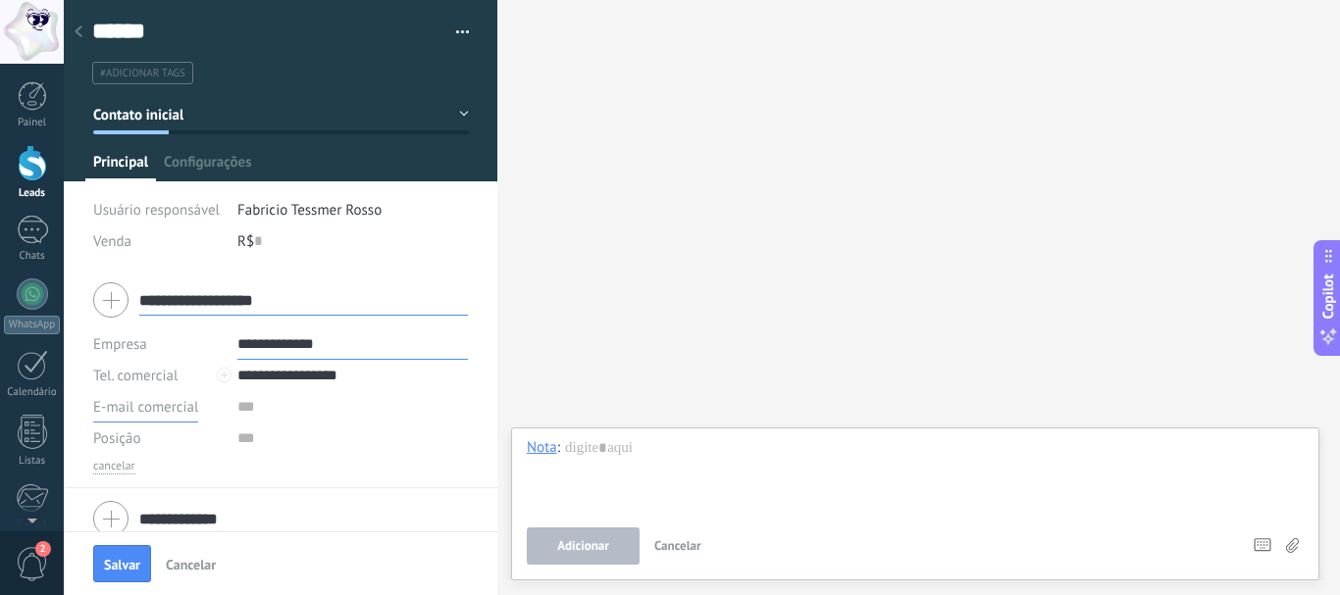
type input "**********"
click at [130, 559] on span "Salvar" at bounding box center [122, 565] width 36 height 14
type textarea "***"
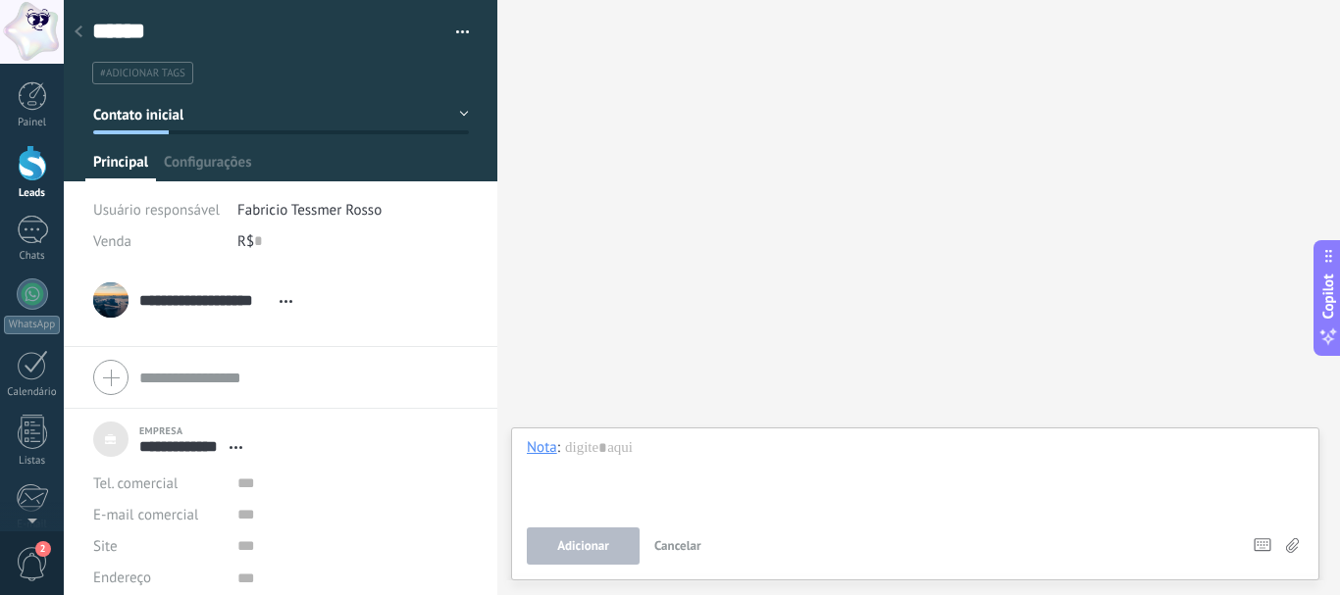
scroll to position [20, 0]
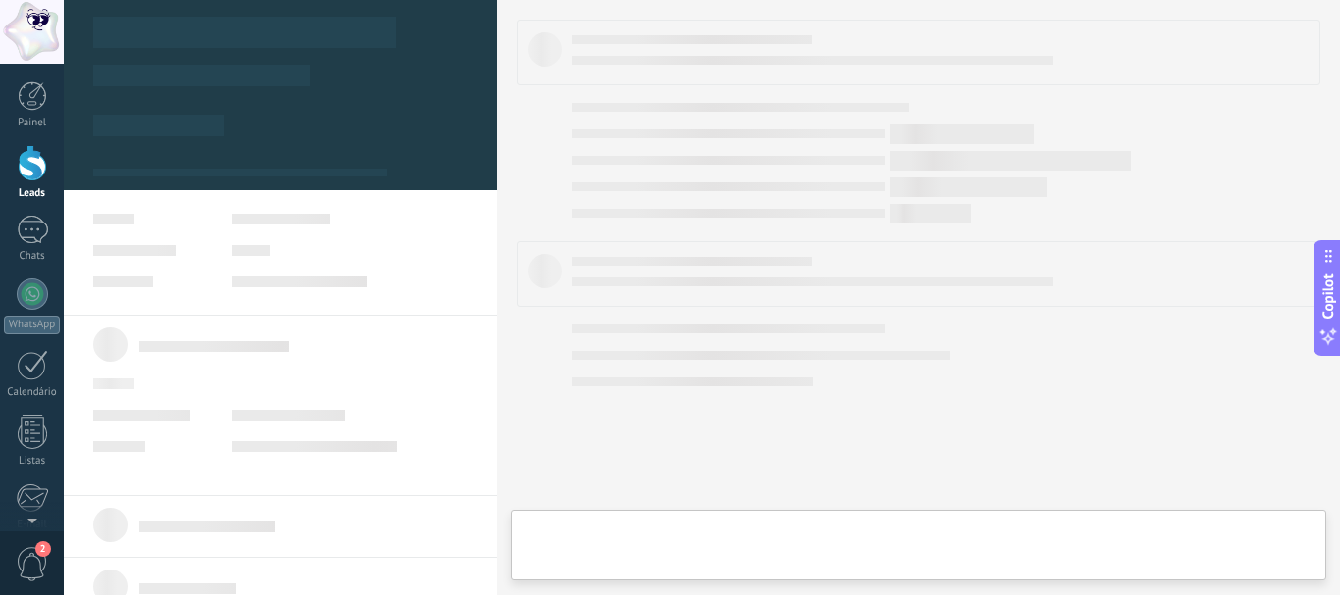
type textarea "***"
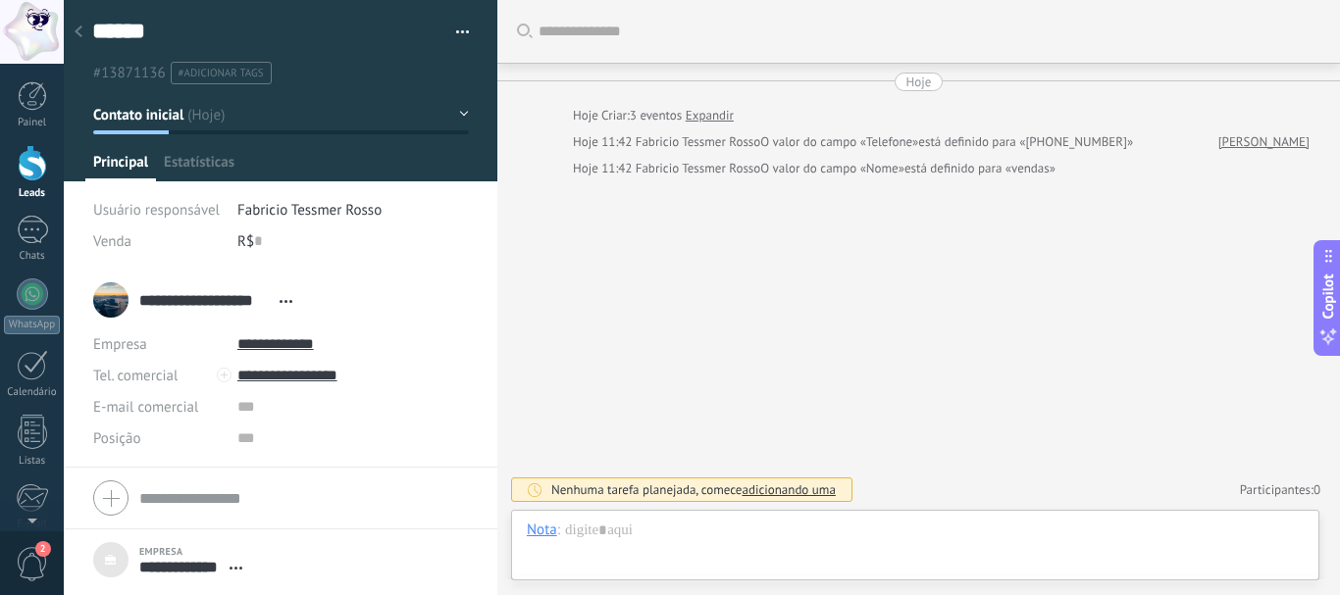
scroll to position [20, 0]
click at [392, 166] on span "Configurações" at bounding box center [416, 167] width 87 height 28
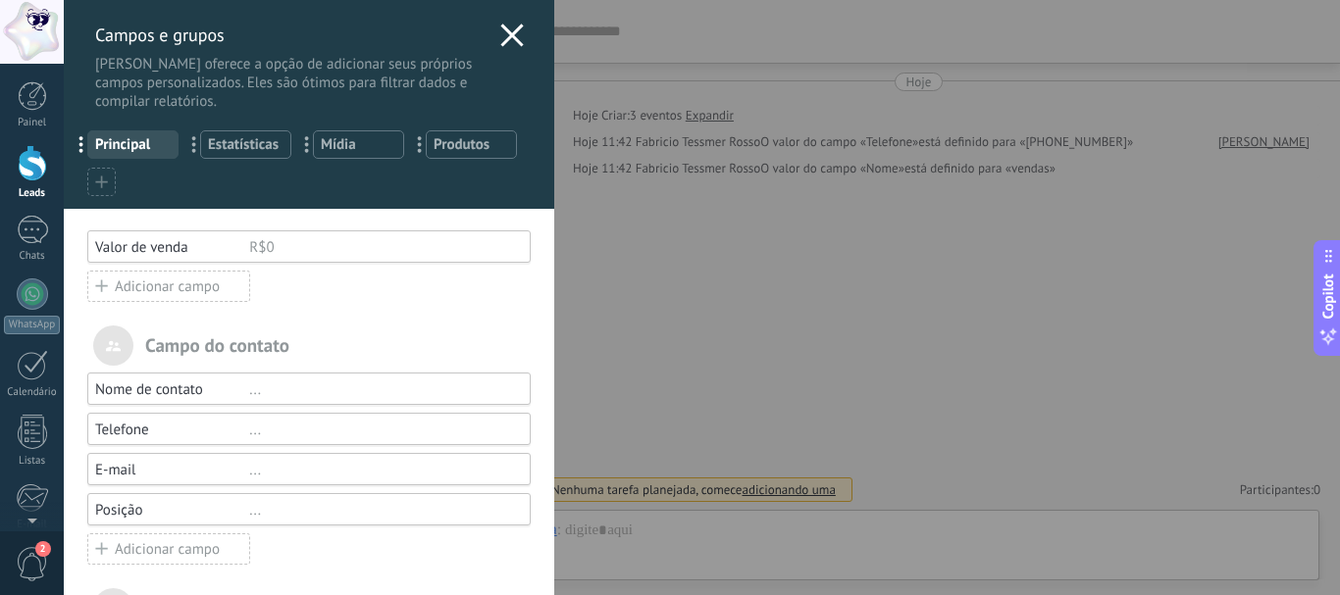
click at [352, 143] on span "Mídia" at bounding box center [359, 144] width 76 height 19
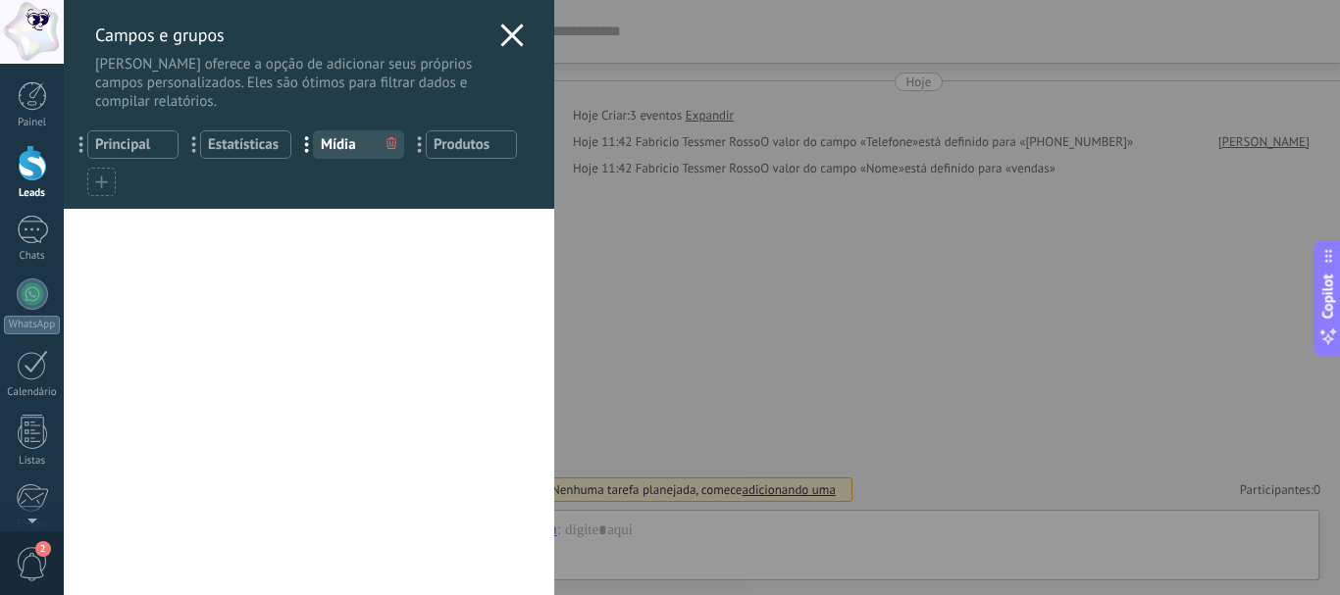
click at [508, 27] on icon at bounding box center [512, 36] width 24 height 24
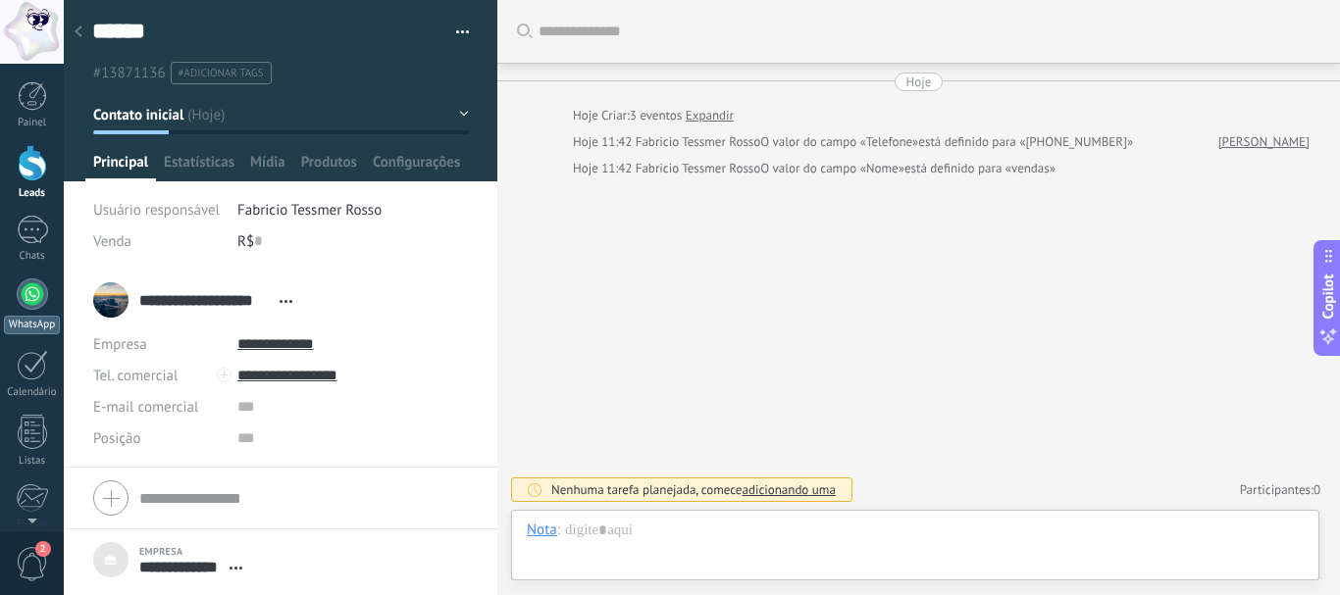
click at [28, 301] on div at bounding box center [32, 294] width 31 height 31
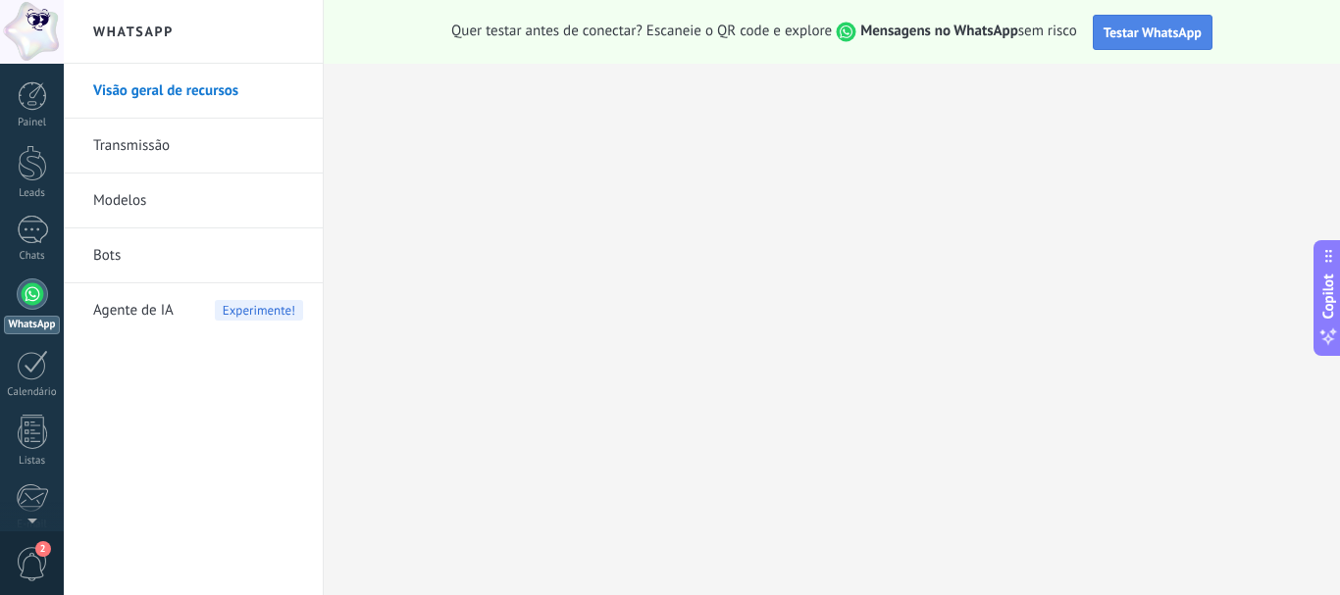
click at [1172, 35] on span "Testar WhatsApp" at bounding box center [1152, 33] width 98 height 18
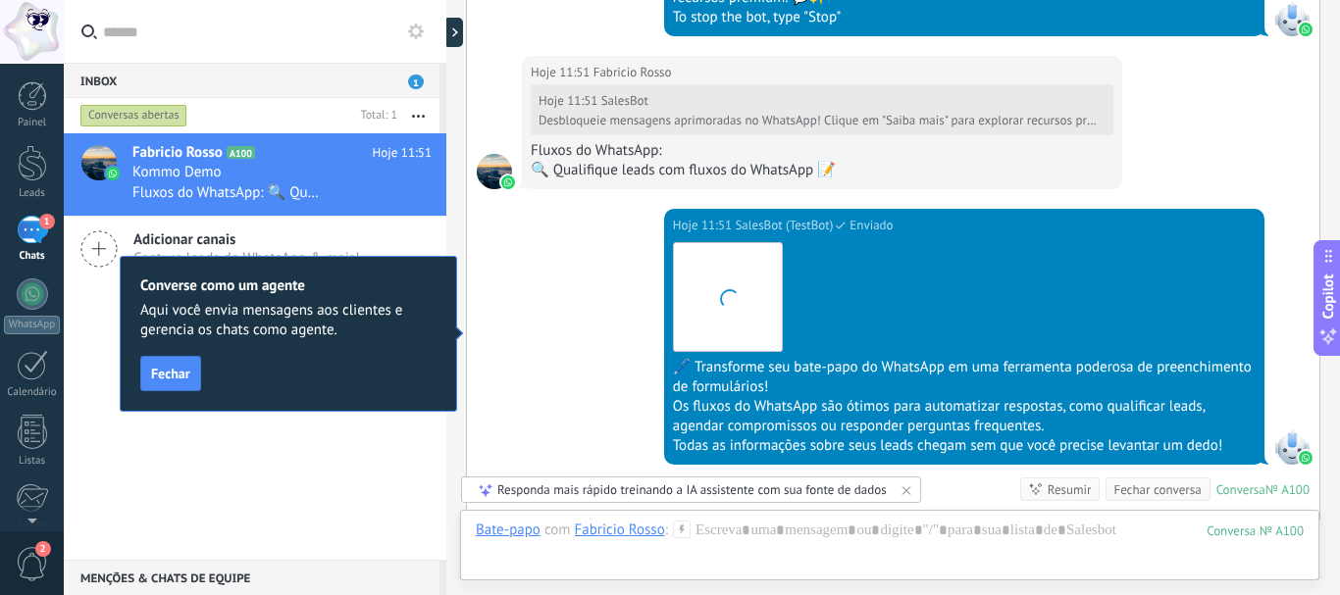
scroll to position [2058, 0]
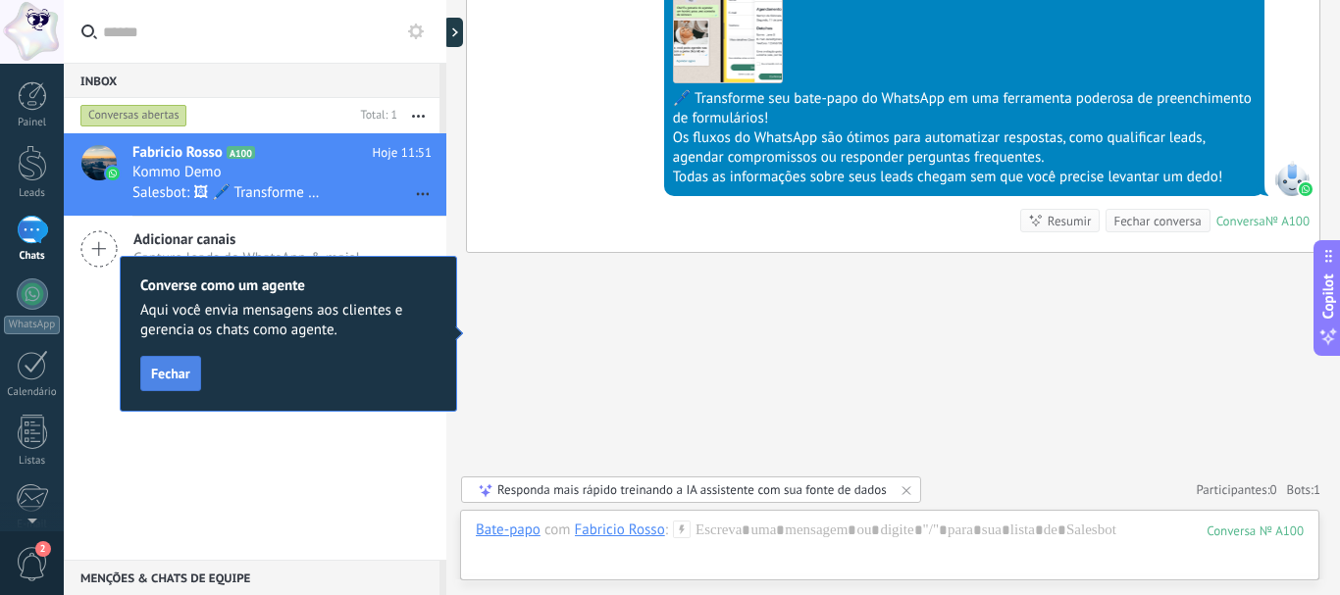
click at [179, 372] on span "Fechar" at bounding box center [170, 374] width 39 height 14
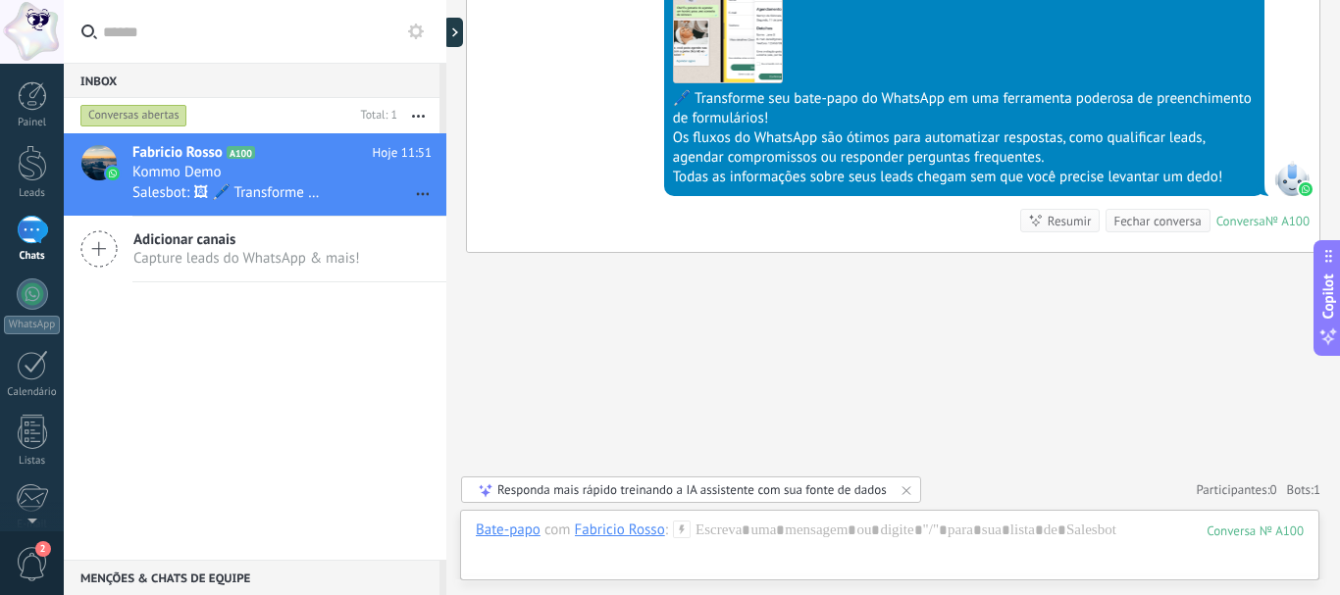
click at [780, 491] on div "Responda mais rápido treinando a IA assistente com sua fonte de dados" at bounding box center [691, 490] width 389 height 17
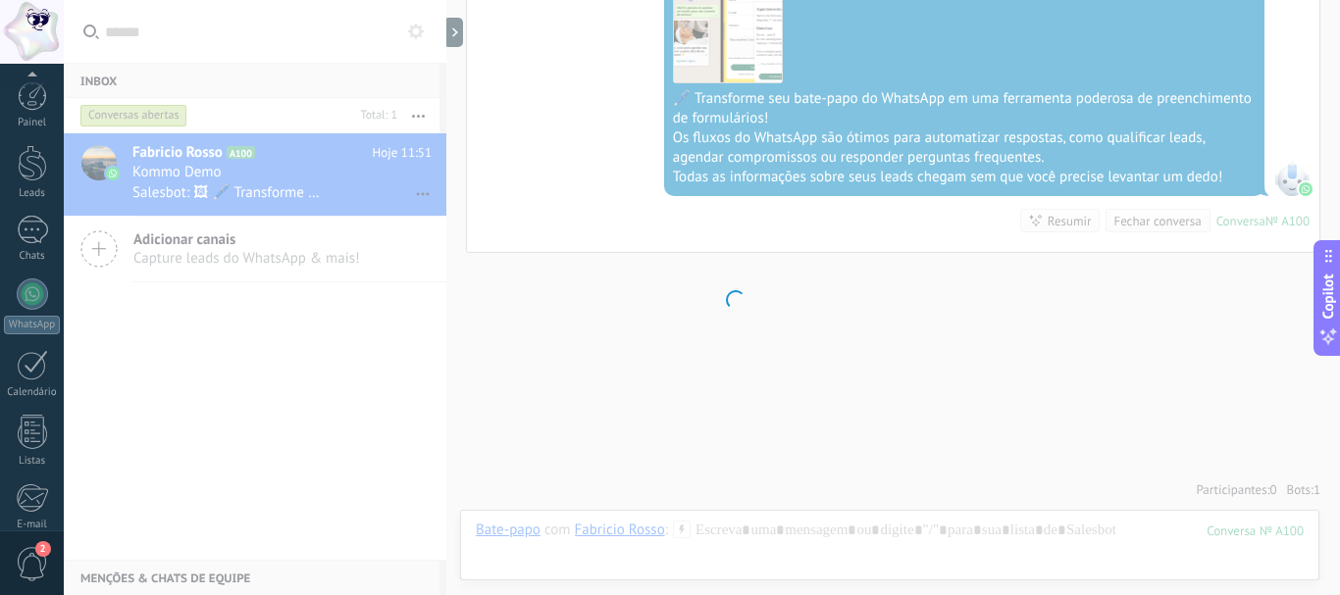
scroll to position [221, 0]
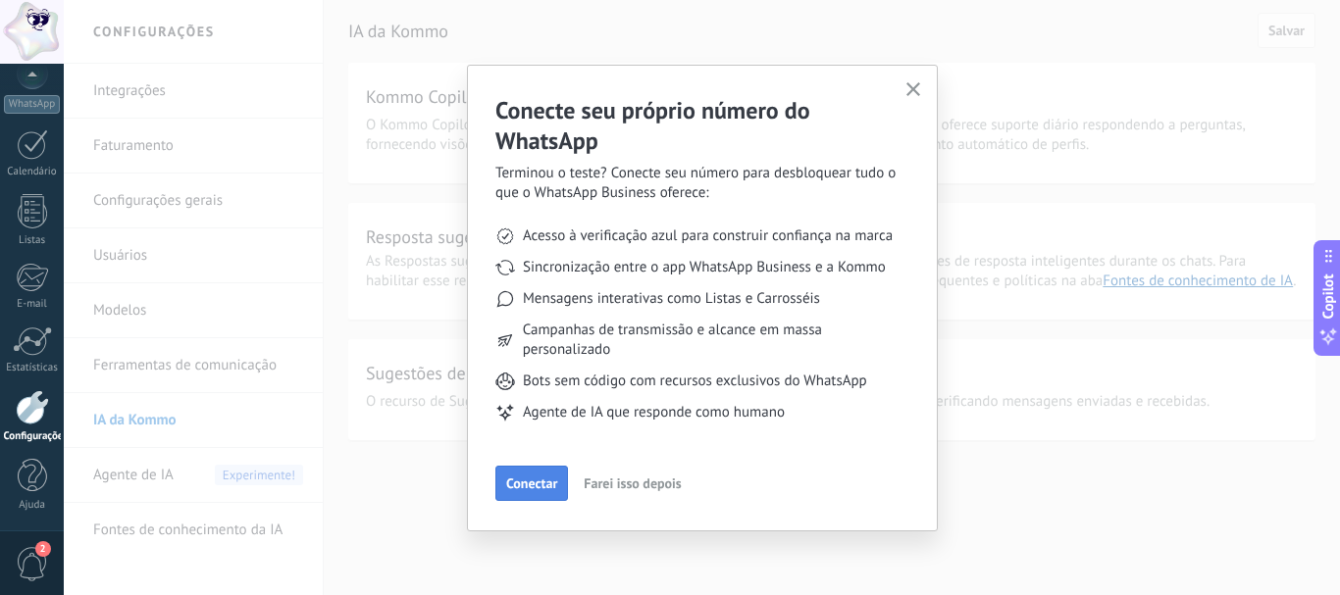
click at [541, 486] on span "Conectar" at bounding box center [531, 484] width 51 height 14
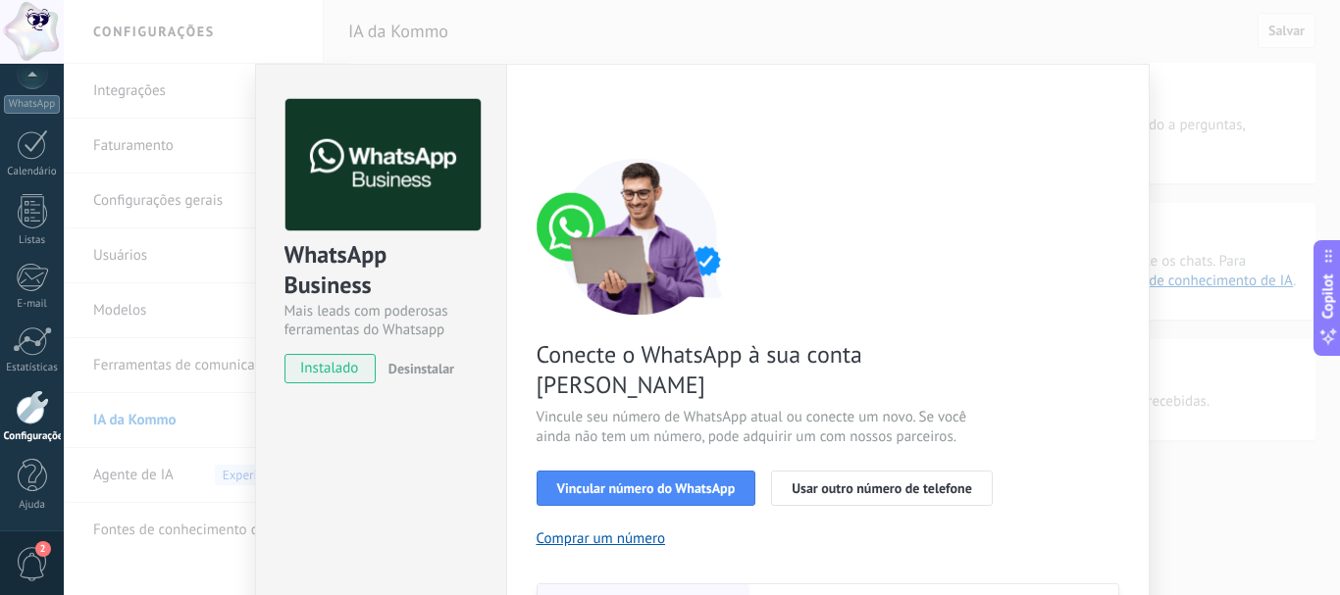
click at [1077, 49] on div "WhatsApp Business Mais leads com poderosas ferramentas do Whatsapp instalado De…" at bounding box center [702, 297] width 1276 height 595
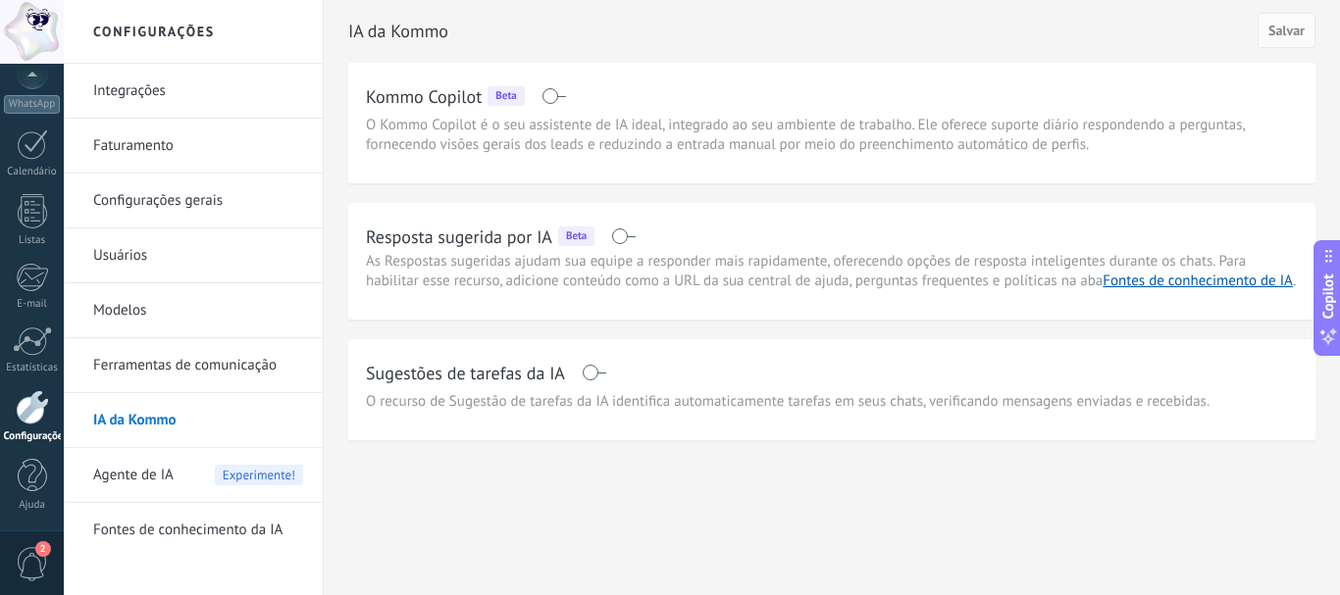
click at [615, 232] on span at bounding box center [623, 237] width 25 height 16
click at [1276, 25] on span "Salvar" at bounding box center [1286, 31] width 36 height 14
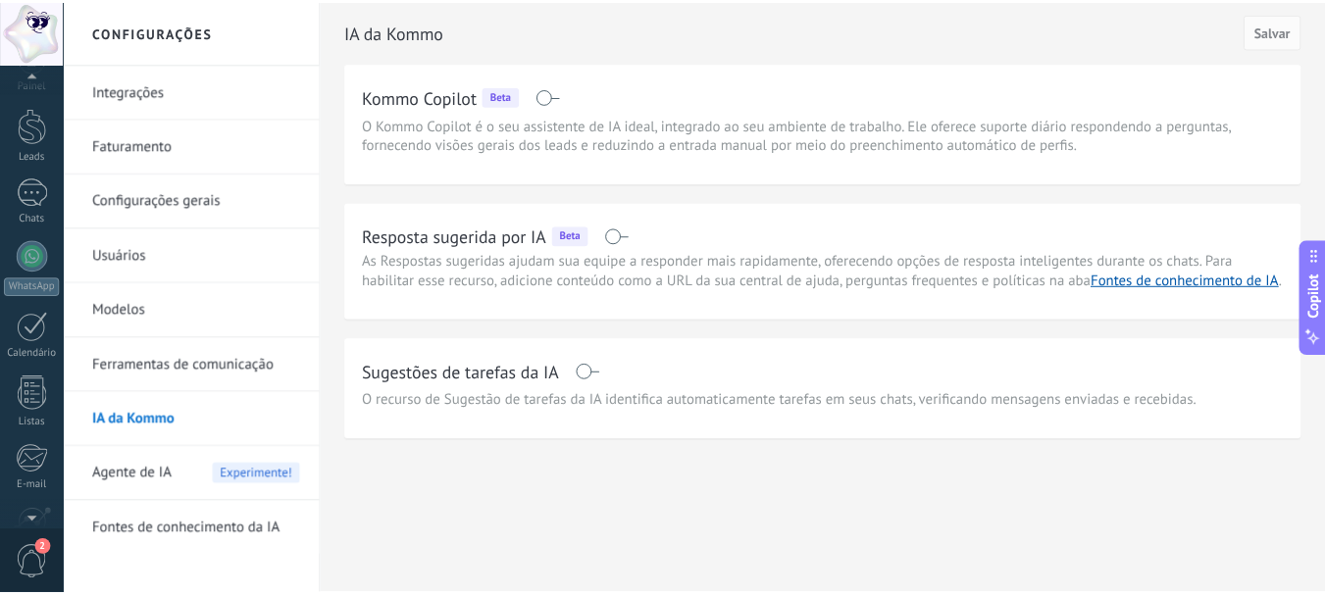
scroll to position [0, 0]
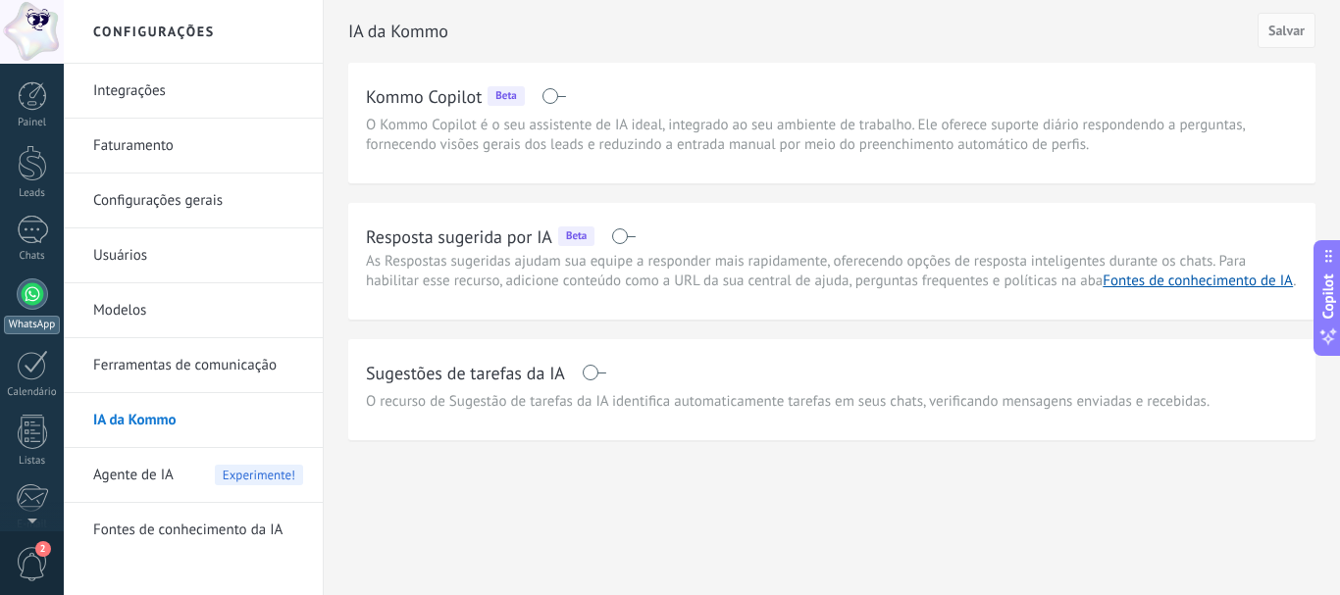
click at [33, 302] on div at bounding box center [32, 294] width 31 height 31
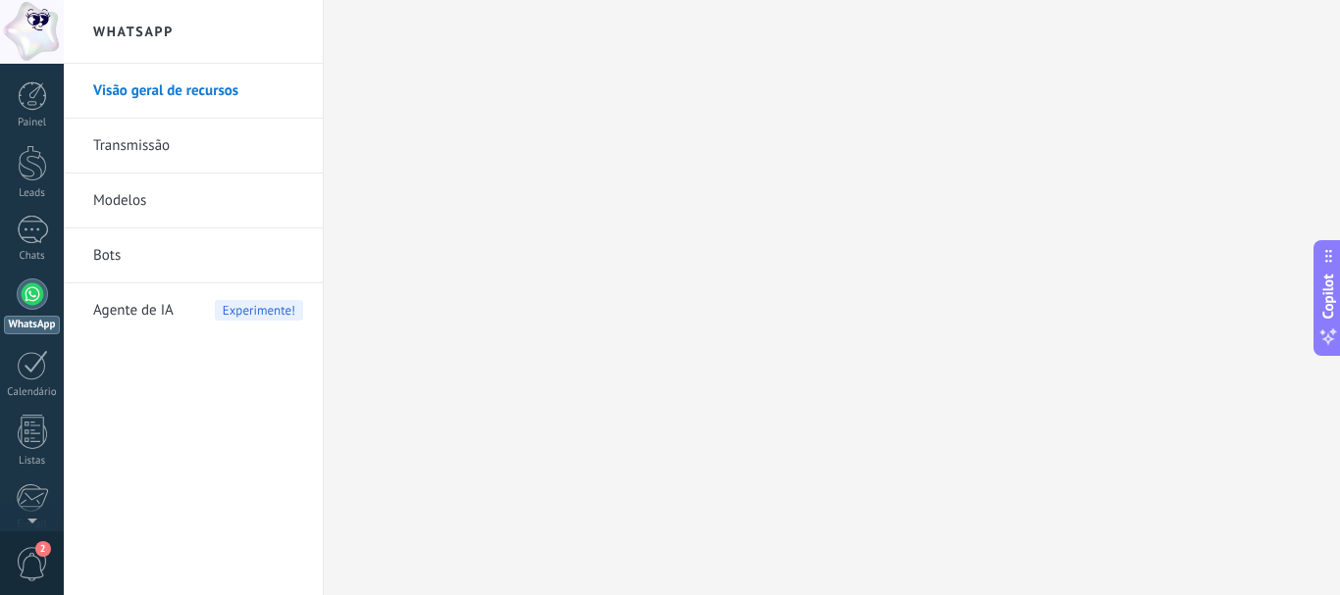
click at [129, 314] on span "Agente de IA" at bounding box center [133, 310] width 80 height 55
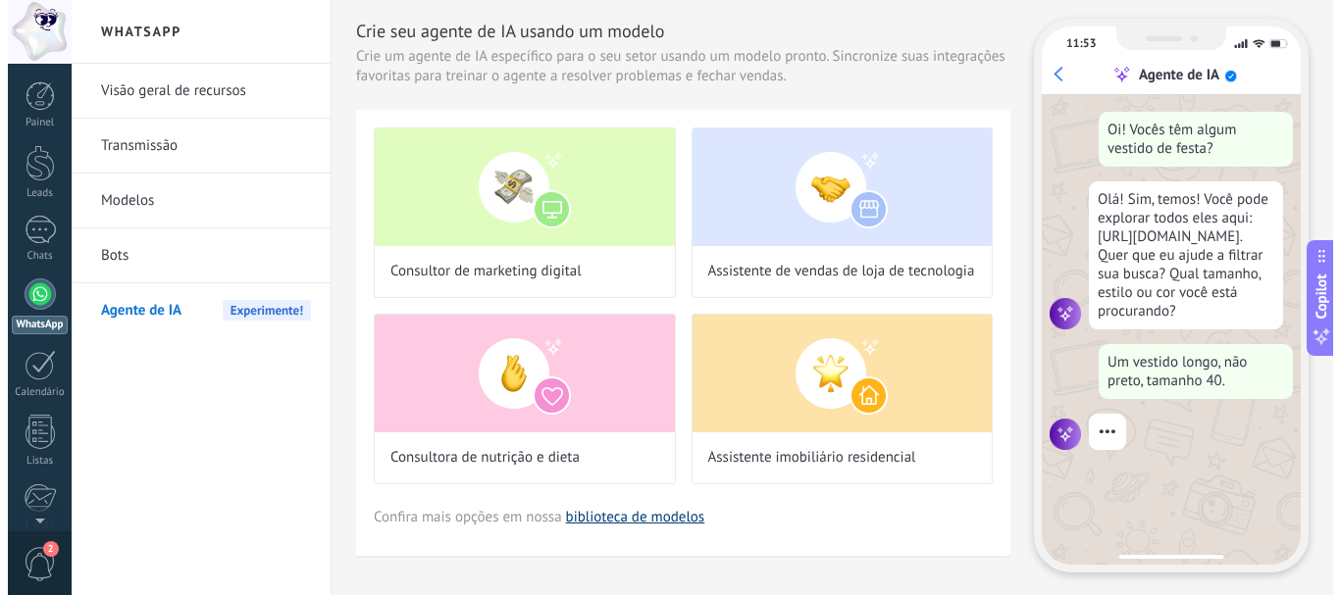
scroll to position [59, 0]
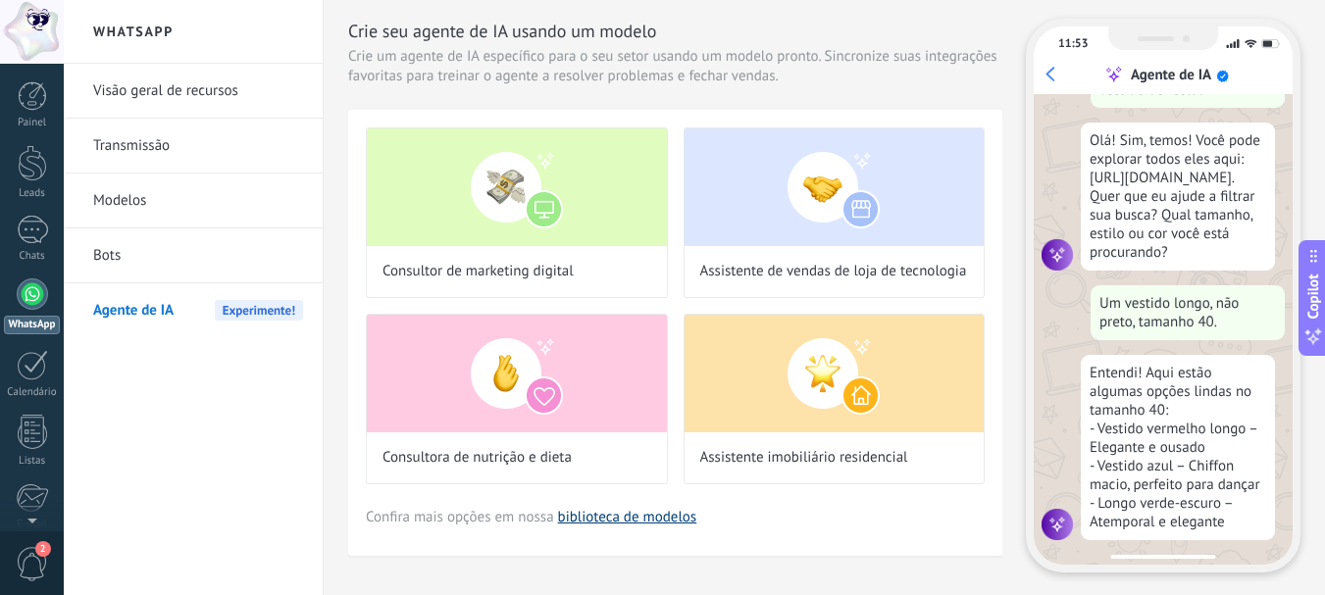
click at [632, 522] on link "biblioteca de modelos" at bounding box center [627, 517] width 139 height 19
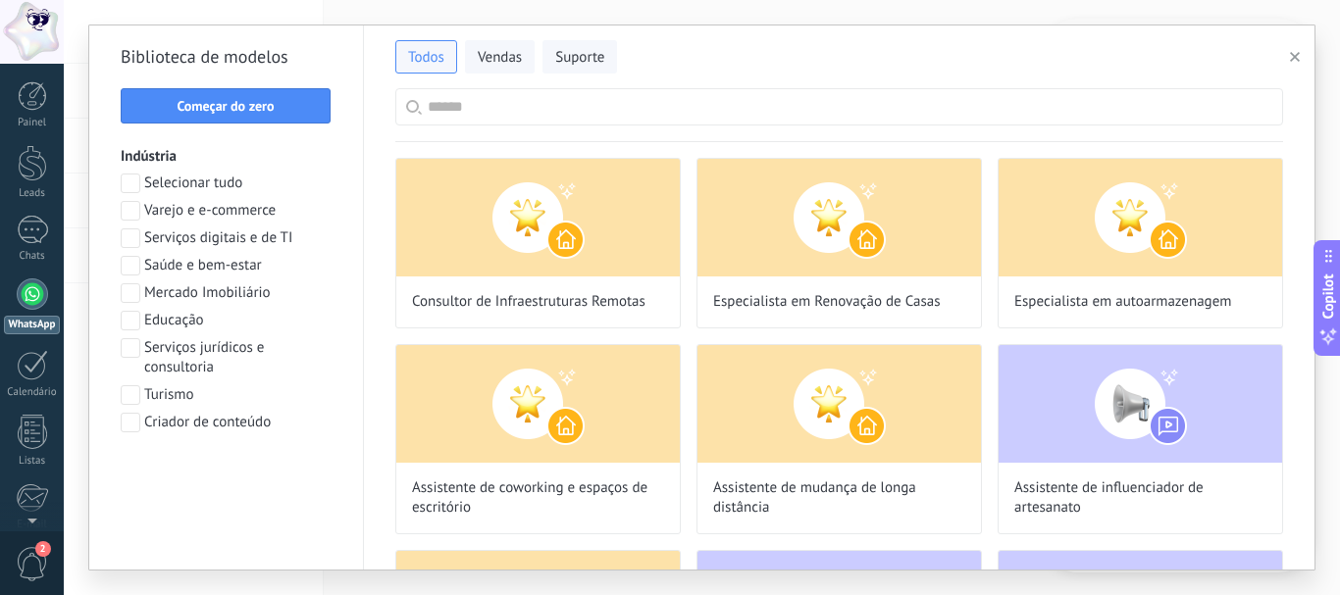
click at [691, 97] on input "text" at bounding box center [850, 106] width 845 height 35
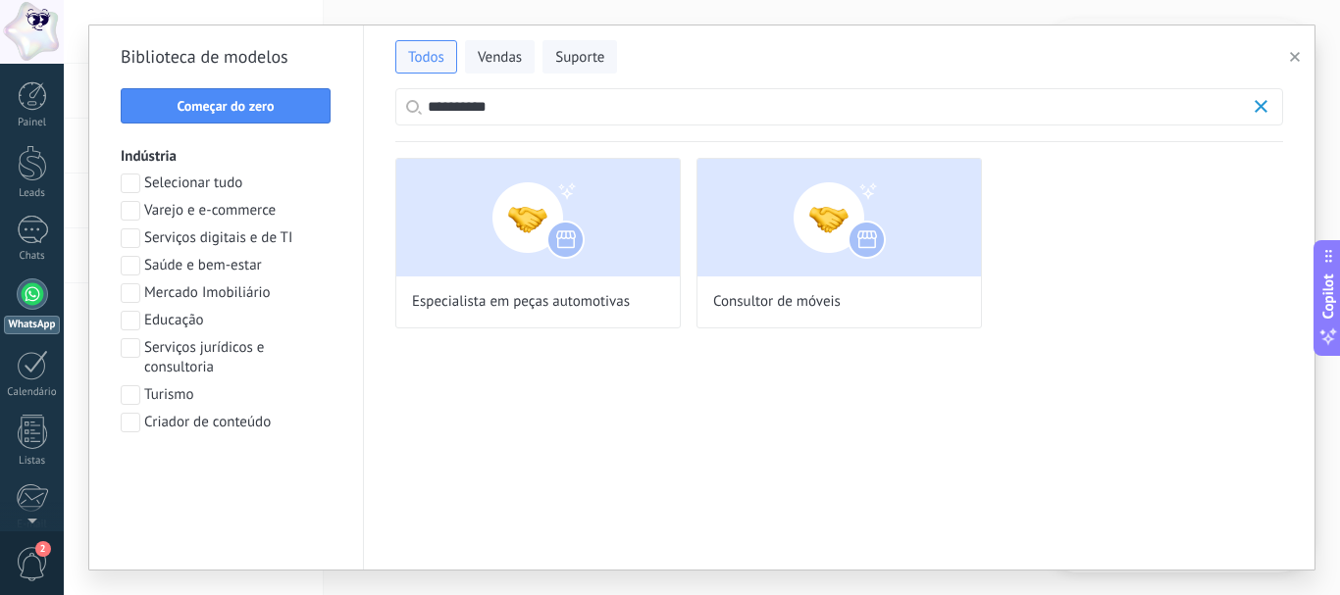
scroll to position [217, 0]
drag, startPoint x: 513, startPoint y: 108, endPoint x: 297, endPoint y: 115, distance: 215.9
click at [297, 115] on div "**********" at bounding box center [701, 298] width 1225 height 544
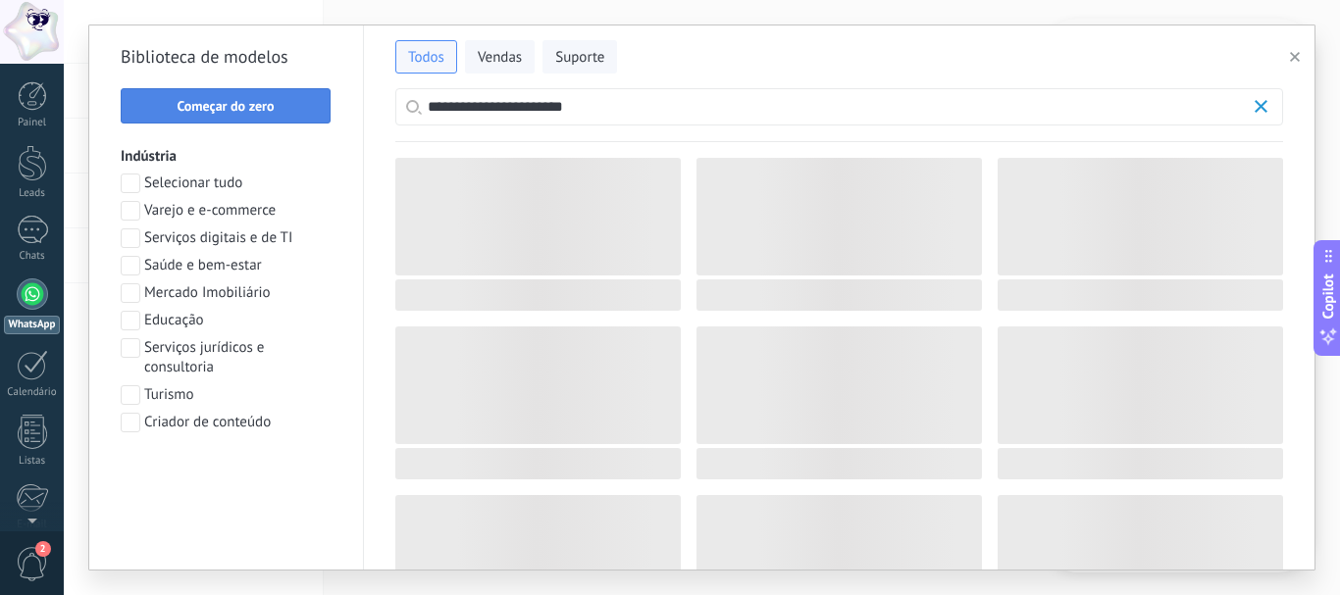
scroll to position [432, 0]
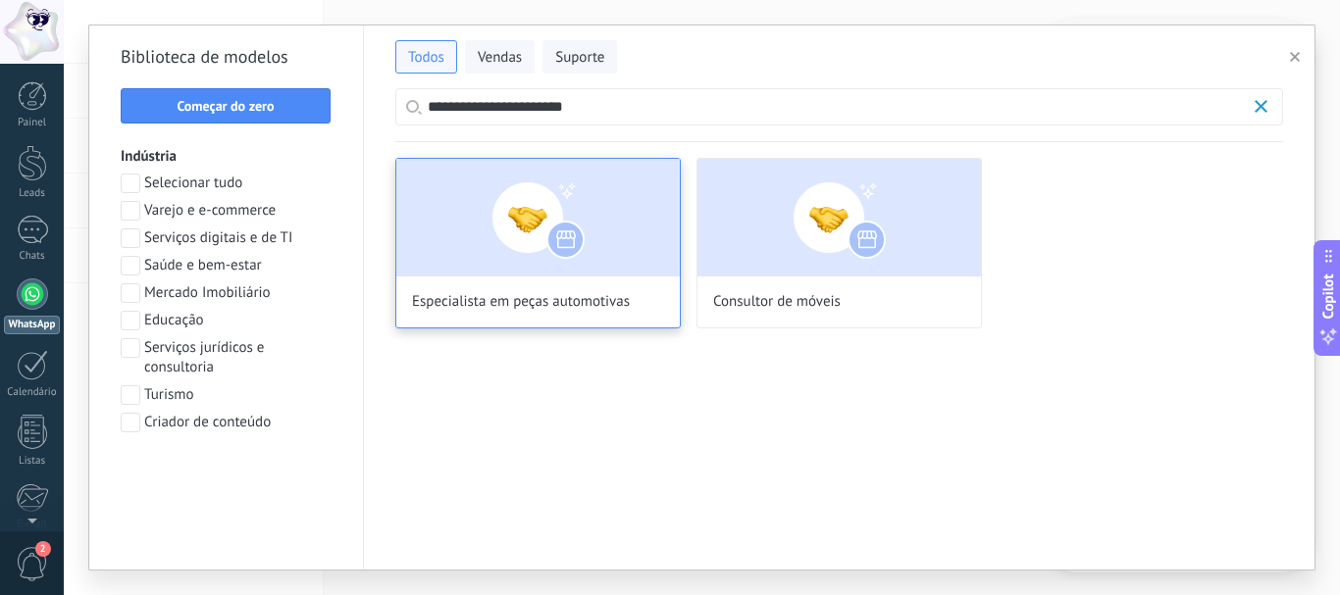
type input "**********"
click at [550, 204] on img at bounding box center [537, 218] width 283 height 118
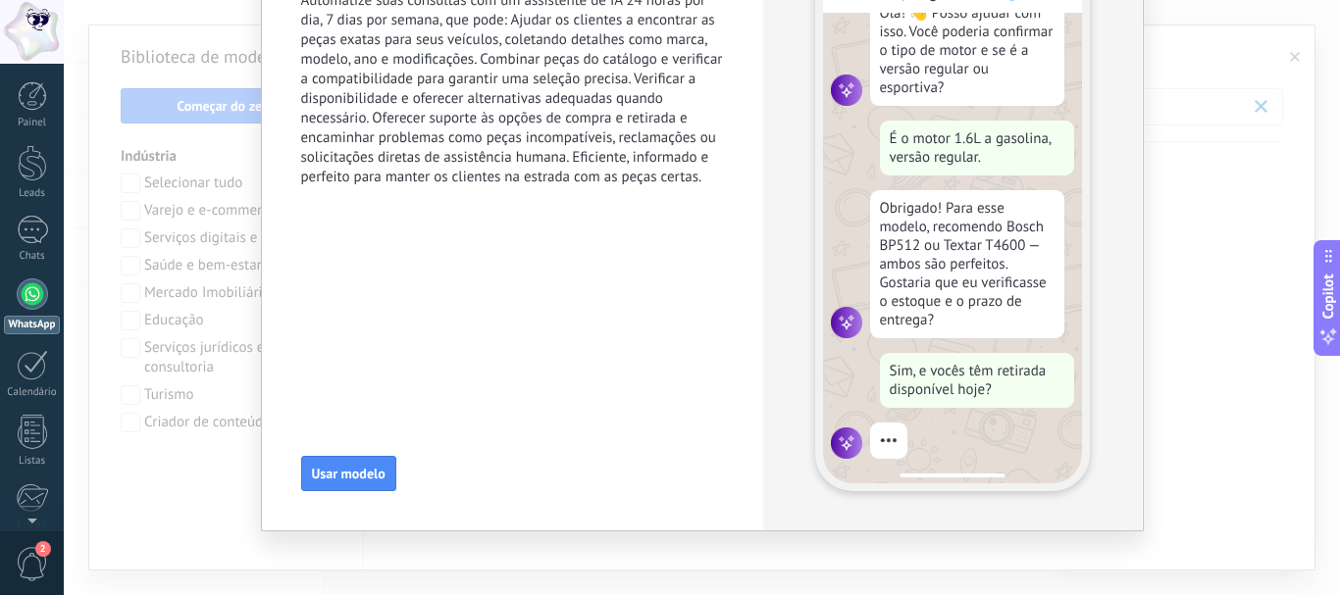
scroll to position [179, 0]
click at [324, 473] on span "Usar modelo" at bounding box center [349, 474] width 74 height 14
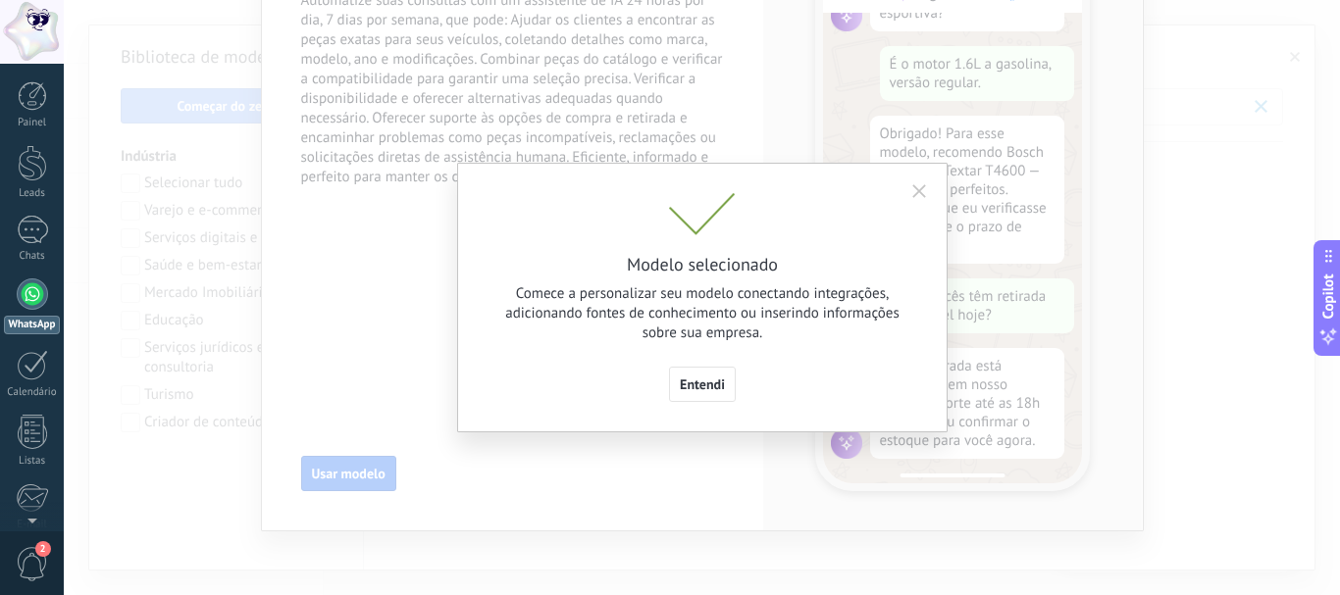
scroll to position [199, 0]
click at [698, 381] on span "Entendi" at bounding box center [702, 385] width 45 height 14
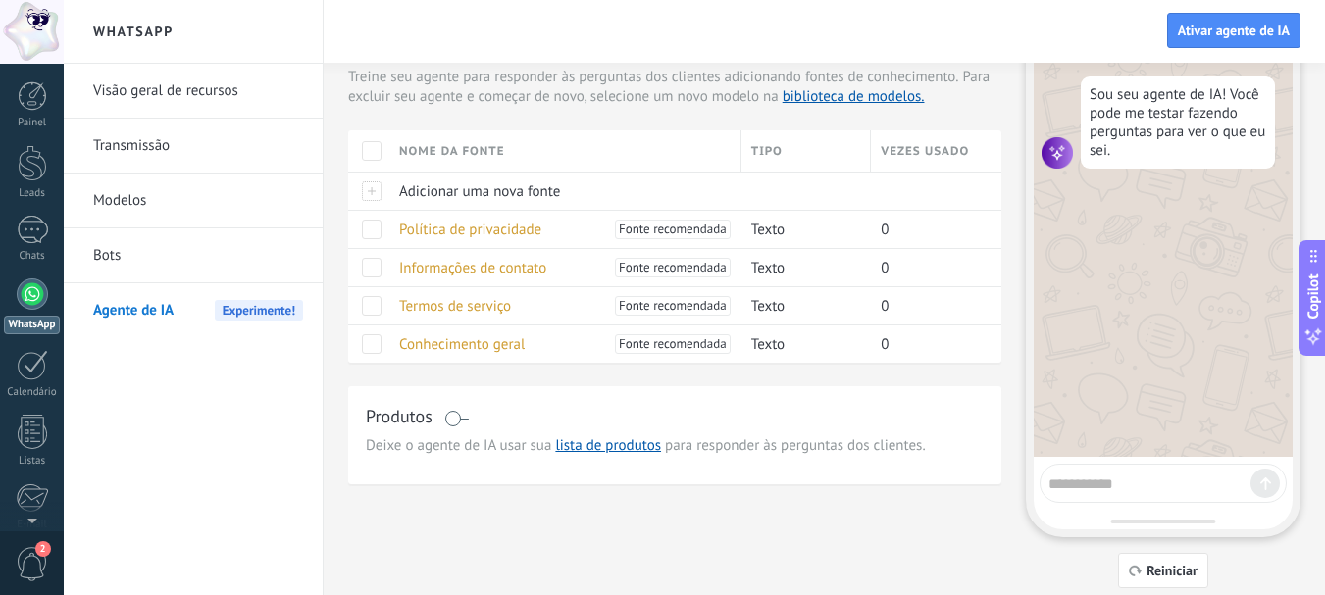
scroll to position [105, 0]
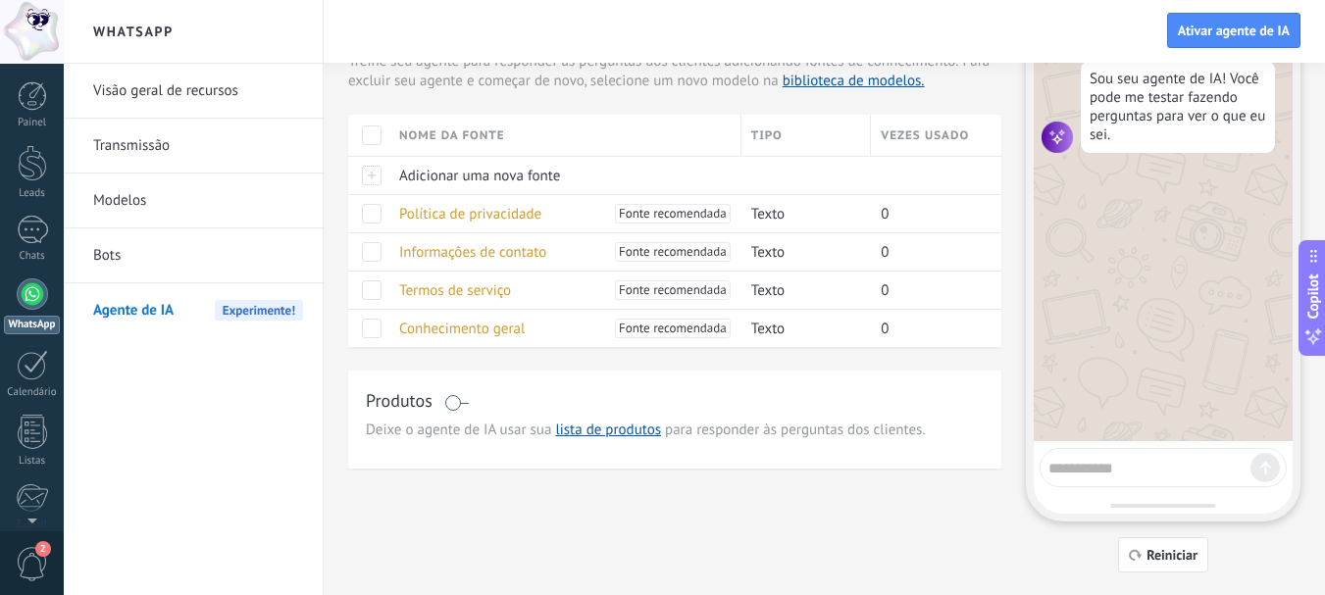
click at [447, 402] on span at bounding box center [456, 403] width 25 height 16
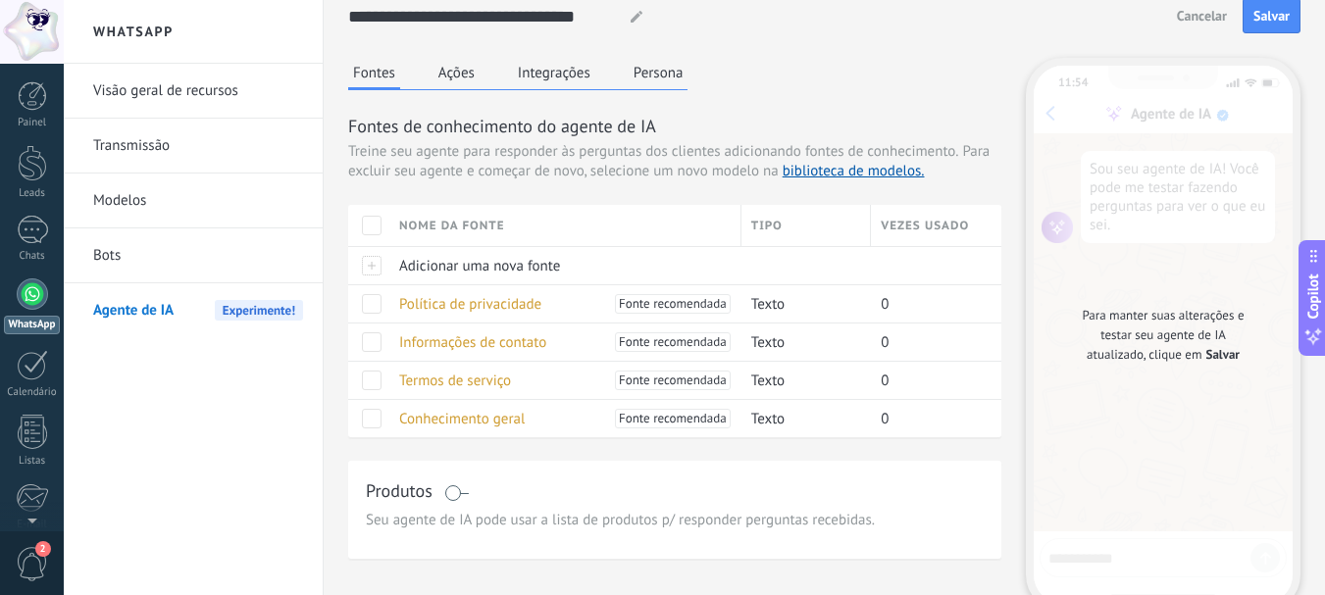
scroll to position [0, 0]
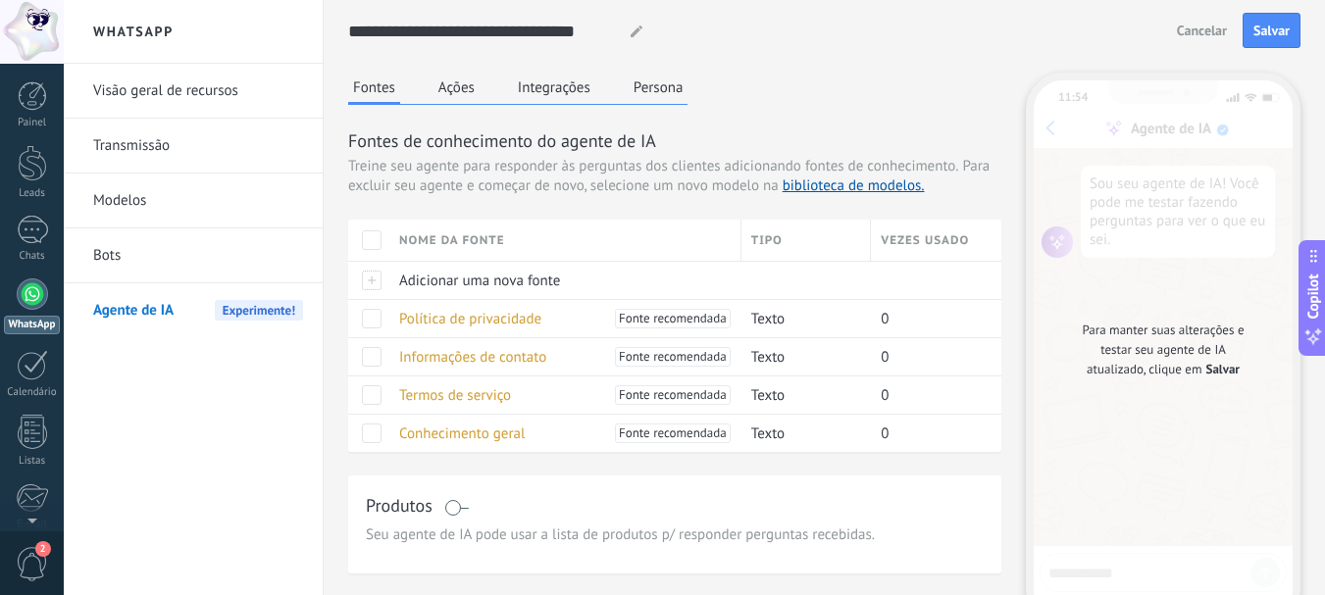
click at [454, 94] on button "Ações" at bounding box center [457, 87] width 46 height 29
